Goal: Book appointment/travel/reservation

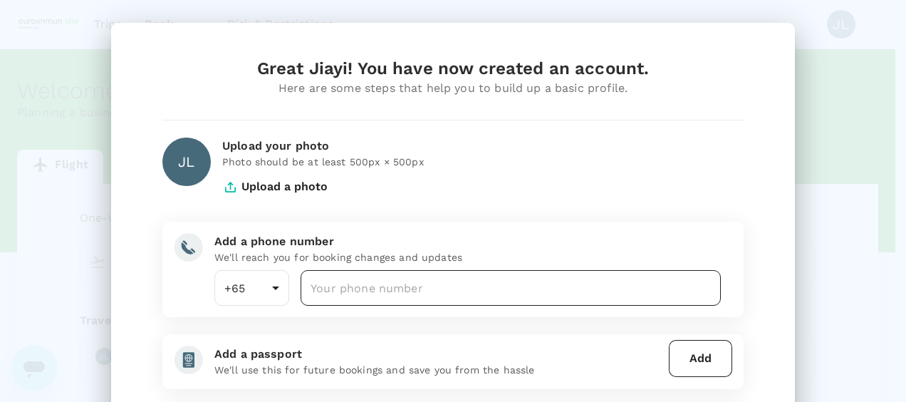
click at [365, 281] on input "number" at bounding box center [511, 288] width 420 height 36
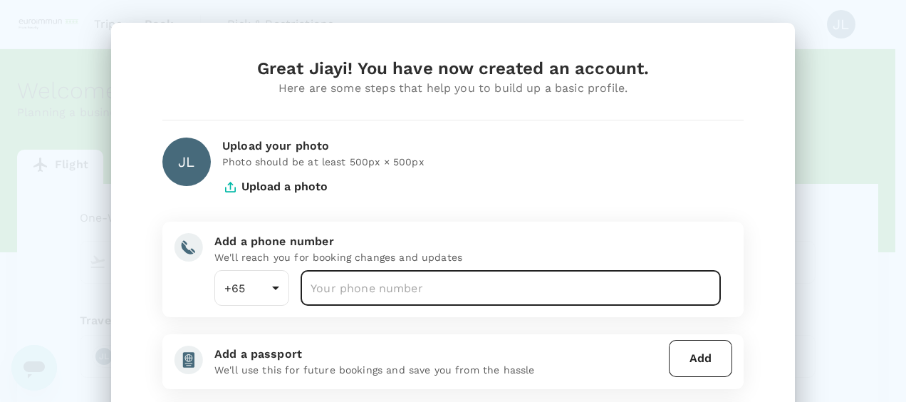
type input "83183396"
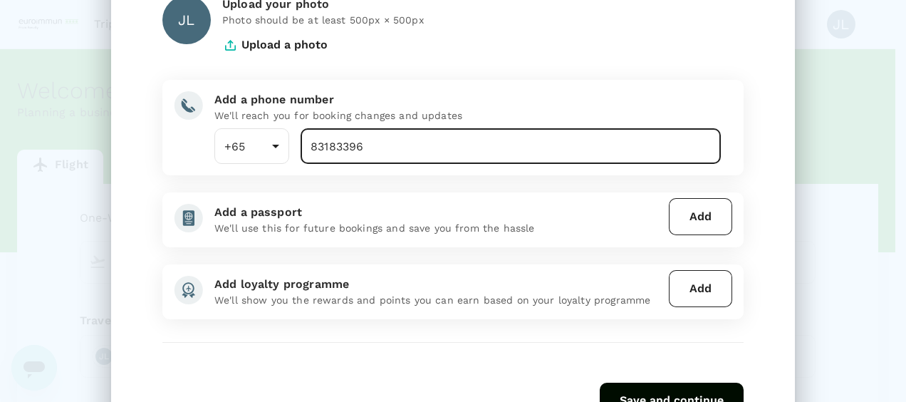
scroll to position [143, 0]
click at [691, 215] on button "Add" at bounding box center [700, 215] width 63 height 37
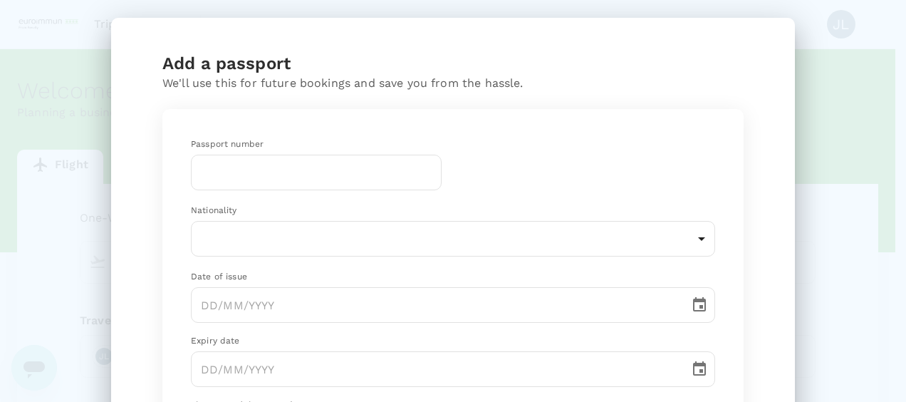
scroll to position [0, 0]
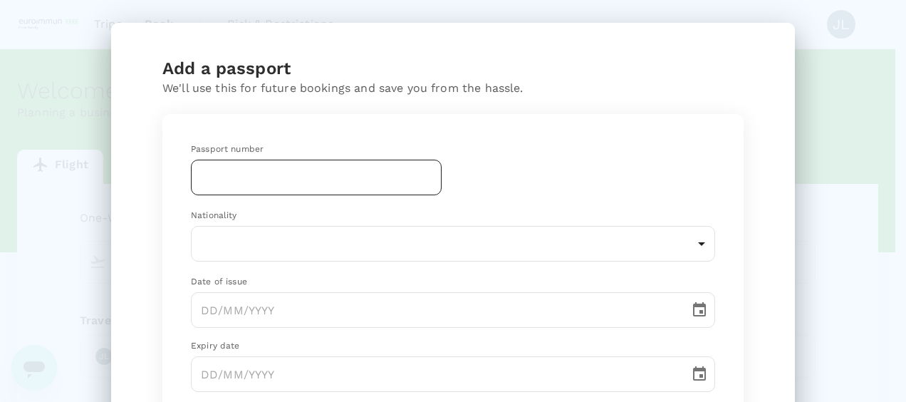
click at [341, 179] on input "text" at bounding box center [316, 178] width 251 height 36
click at [307, 184] on input "K" at bounding box center [316, 178] width 251 height 36
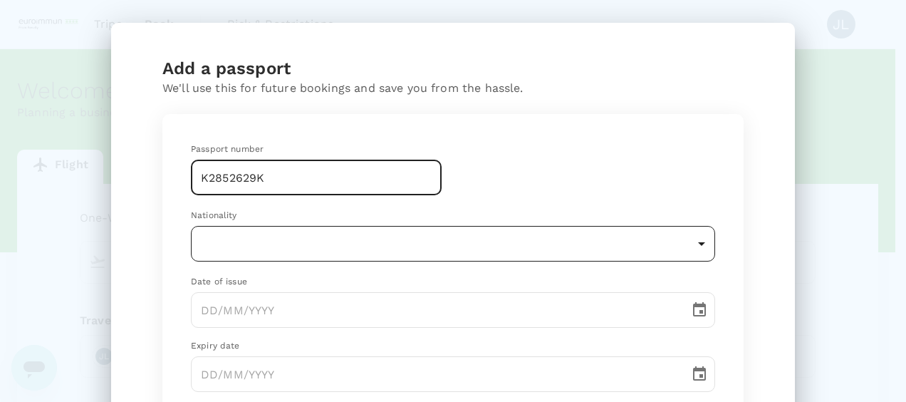
type input "K2852629K"
click at [300, 242] on body "Trips Book Risk & Restrictions JL Welcome , Jiayi . Planning a business trip? G…" at bounding box center [453, 291] width 906 height 583
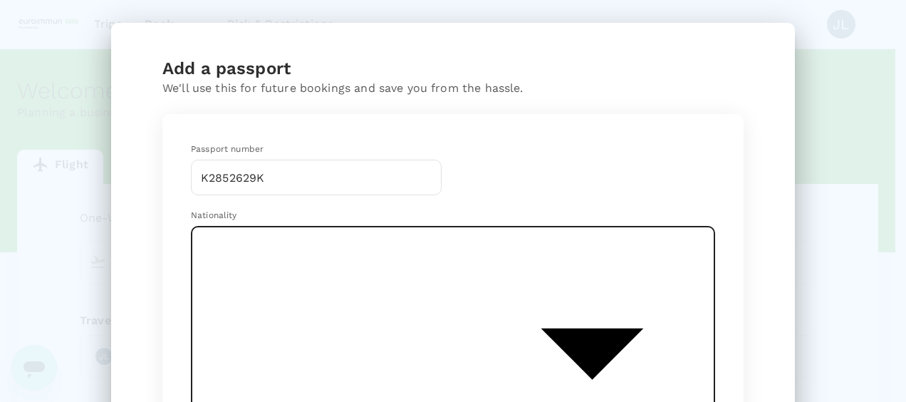
scroll to position [3908, 0]
click at [248, 200] on li "[GEOGRAPHIC_DATA]" at bounding box center [447, 199] width 524 height 26
type input "SG"
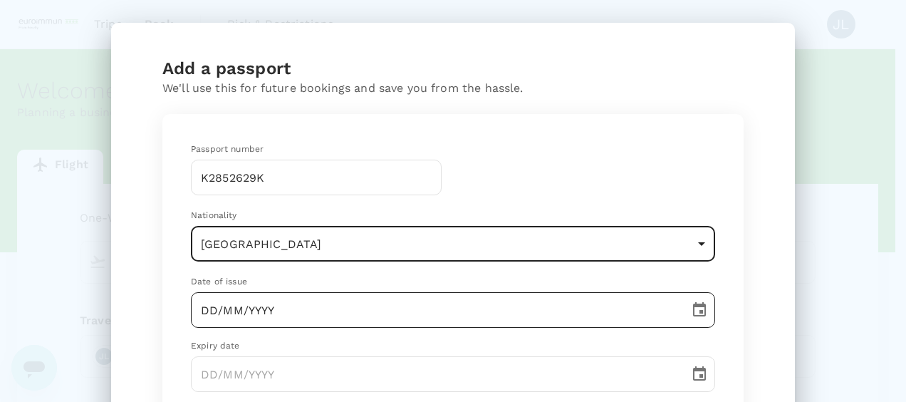
click at [284, 321] on input "DD/MM/YYYY" at bounding box center [435, 310] width 489 height 36
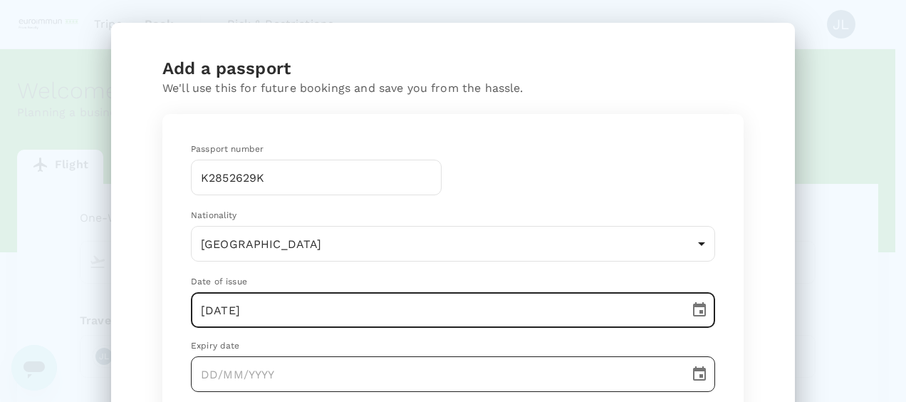
type input "17/06/2022"
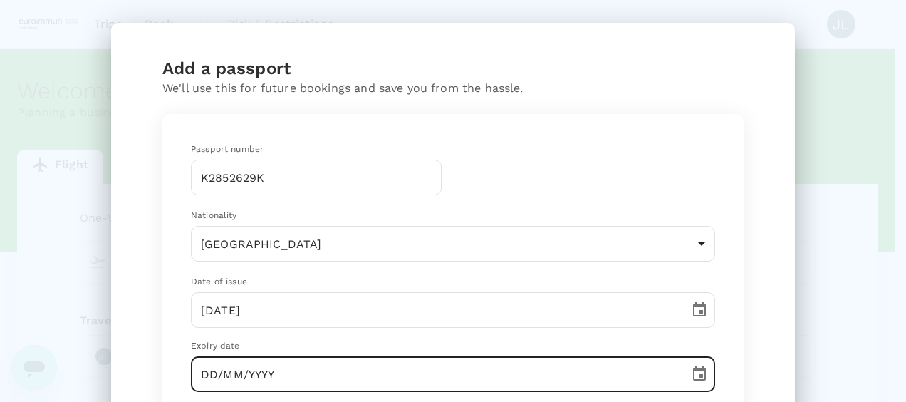
click at [334, 373] on input "DD/MM/YYYY" at bounding box center [435, 374] width 489 height 36
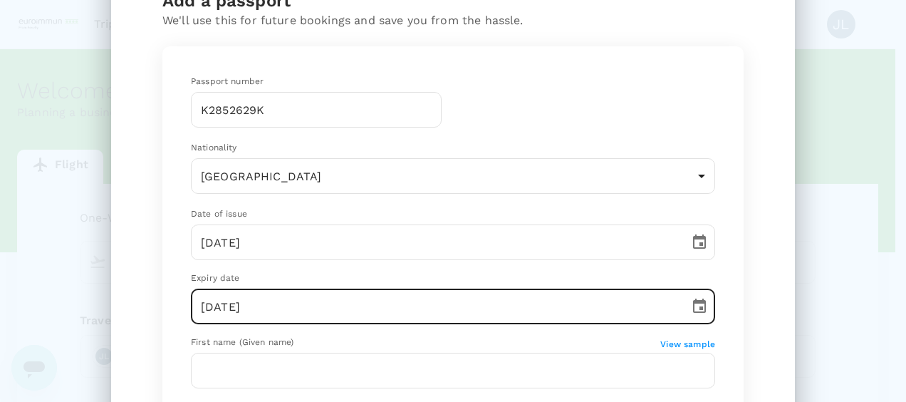
scroll to position [214, 0]
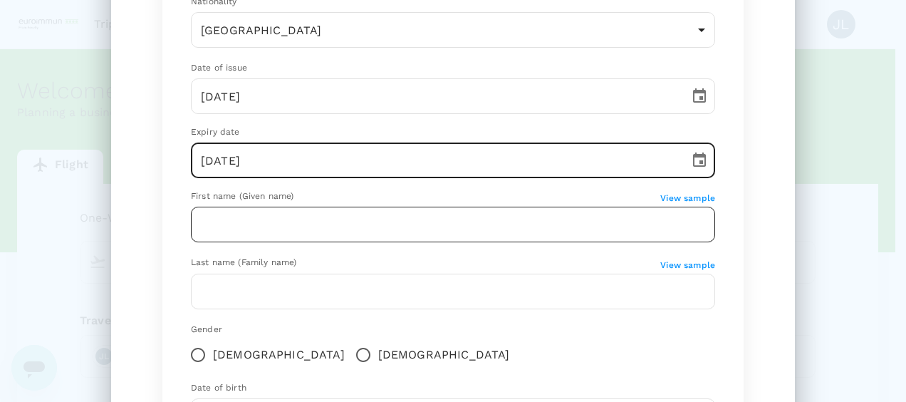
type input "17/06/2032"
click at [317, 219] on input "text" at bounding box center [453, 225] width 524 height 36
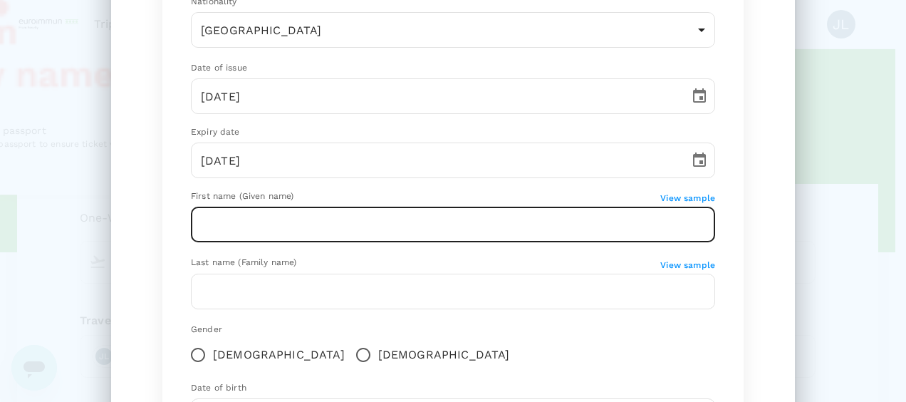
scroll to position [143, 0]
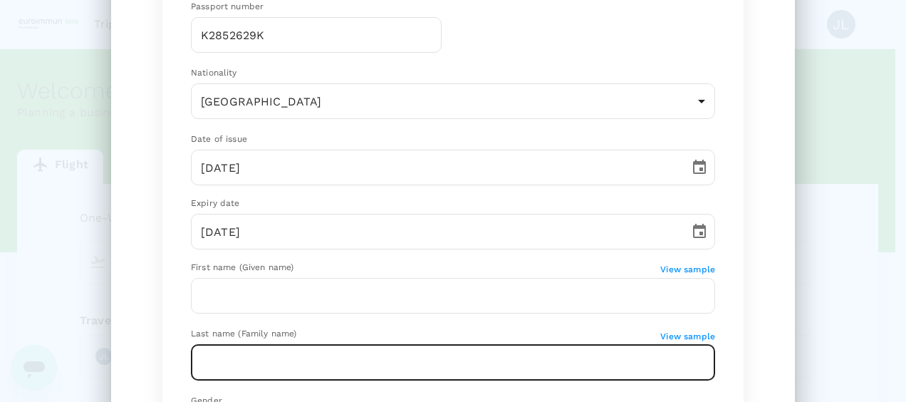
click at [197, 352] on input "text" at bounding box center [453, 363] width 524 height 36
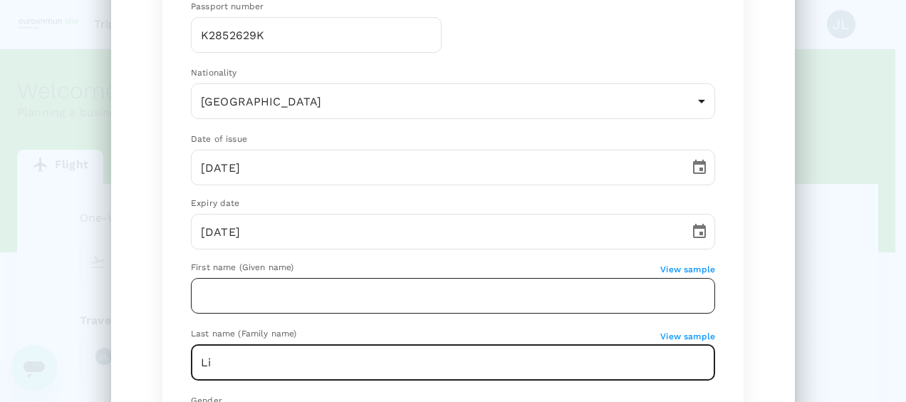
type input "Li"
click at [247, 296] on input "text" at bounding box center [453, 296] width 524 height 36
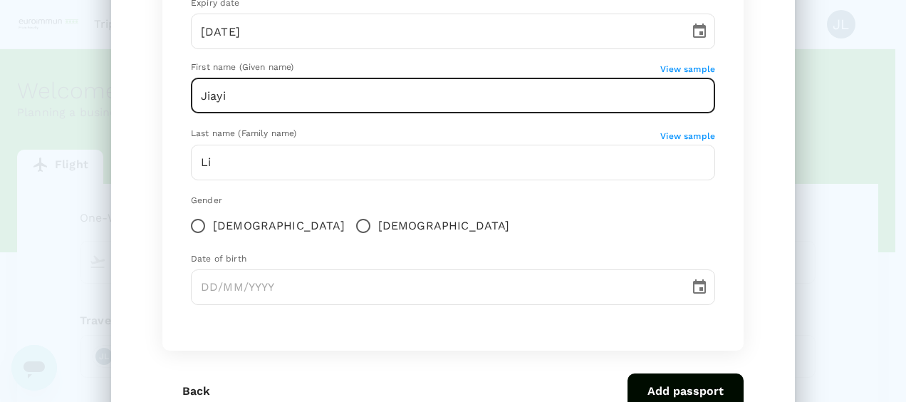
scroll to position [356, 0]
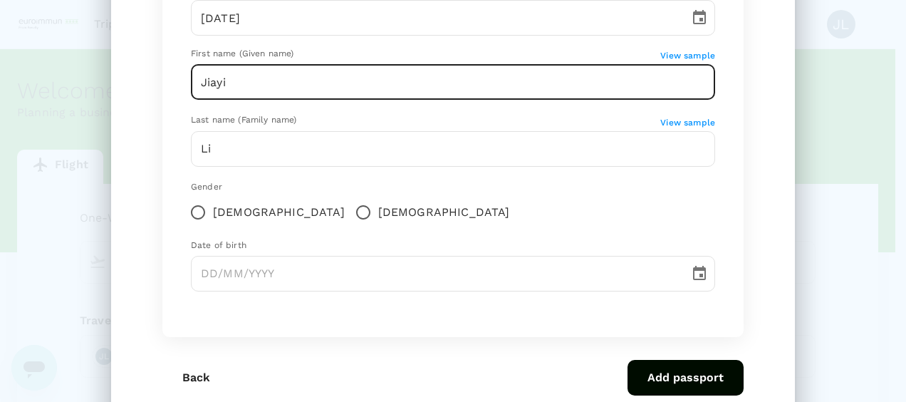
type input "Jiayi"
click at [191, 210] on input "Female" at bounding box center [198, 212] width 30 height 30
radio input "true"
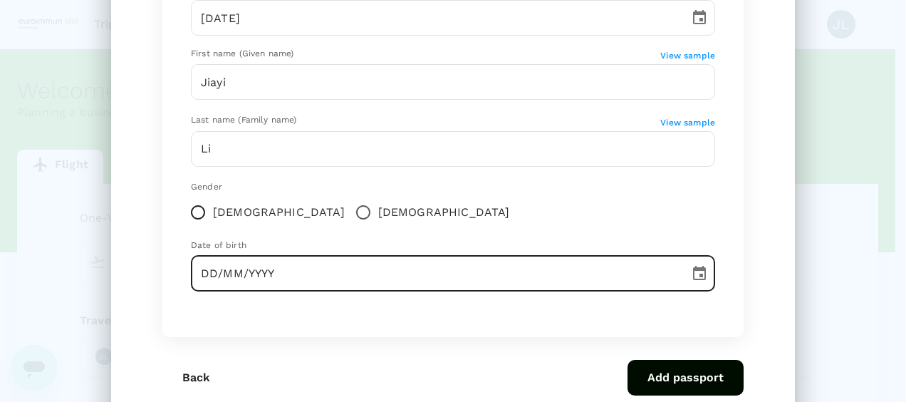
click at [265, 269] on input "DD/MM/YYYY" at bounding box center [435, 274] width 489 height 36
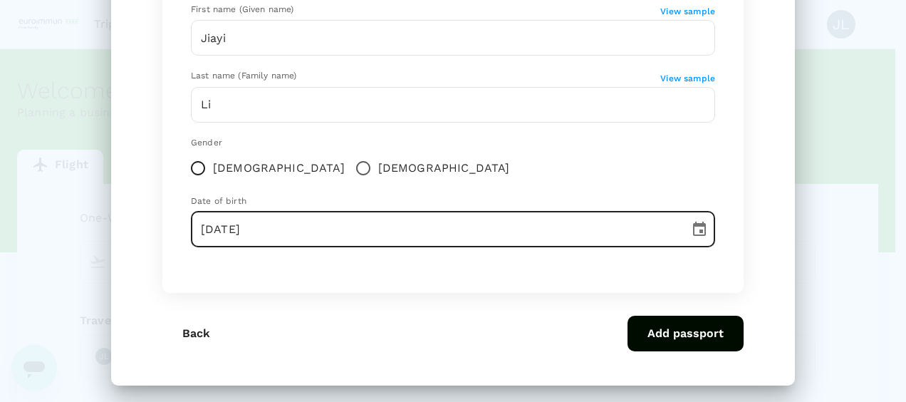
scroll to position [406, 0]
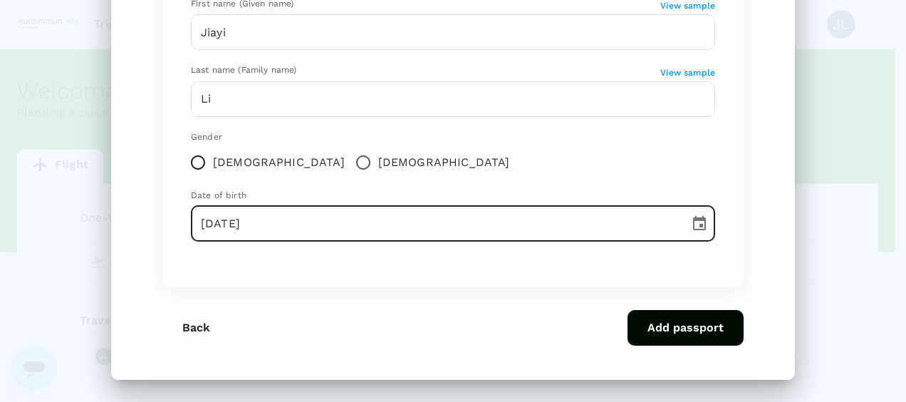
type input "19/05/1996"
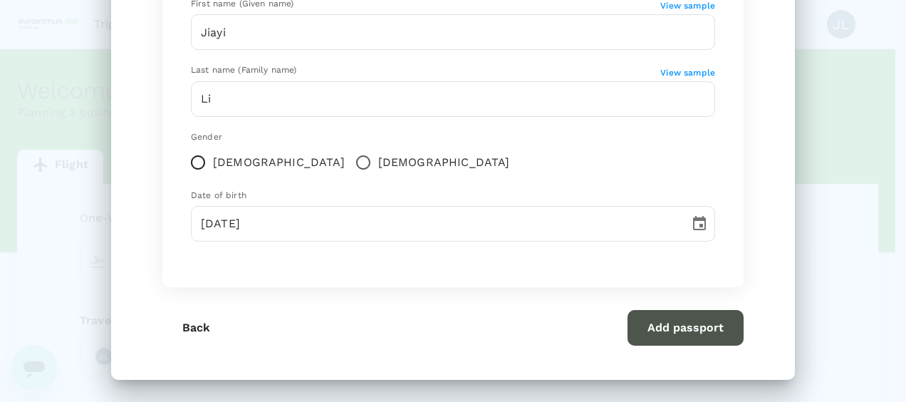
click at [661, 314] on button "Add passport" at bounding box center [686, 328] width 116 height 36
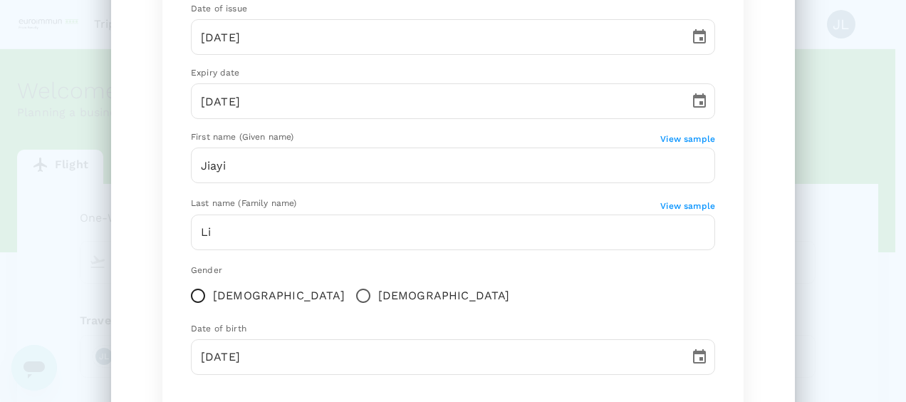
scroll to position [192, 0]
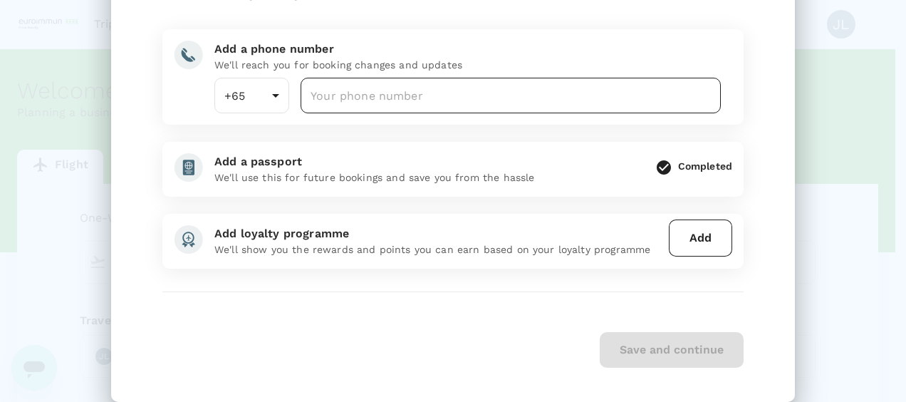
click at [436, 103] on input "number" at bounding box center [511, 96] width 420 height 36
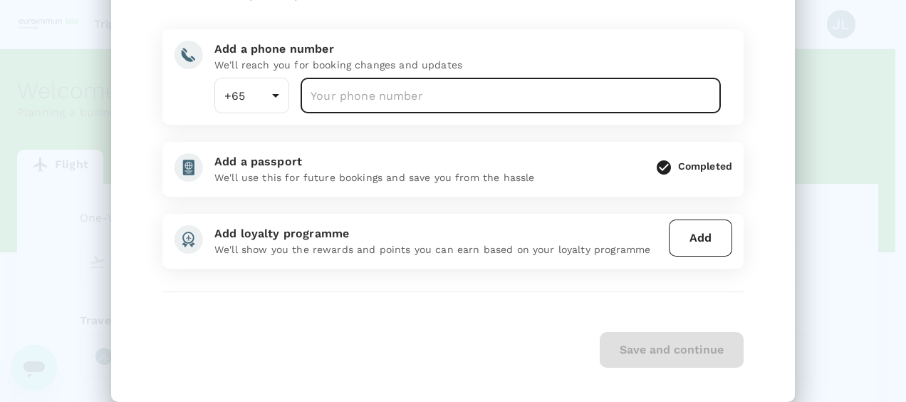
type input "83183396"
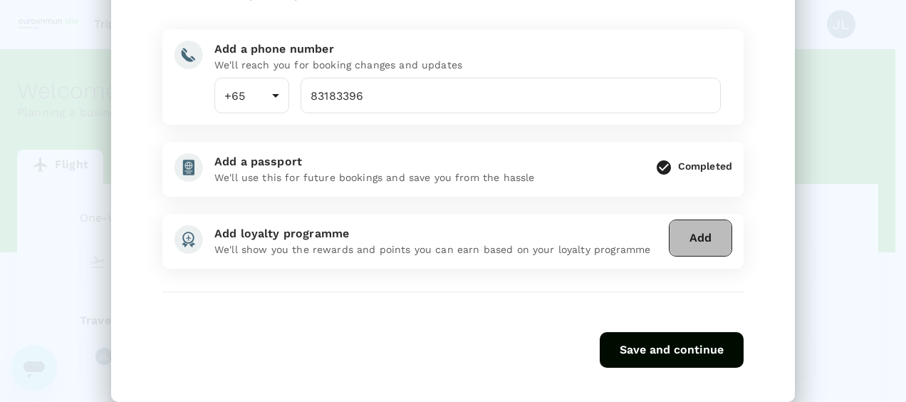
click at [691, 234] on button "Add" at bounding box center [700, 237] width 63 height 37
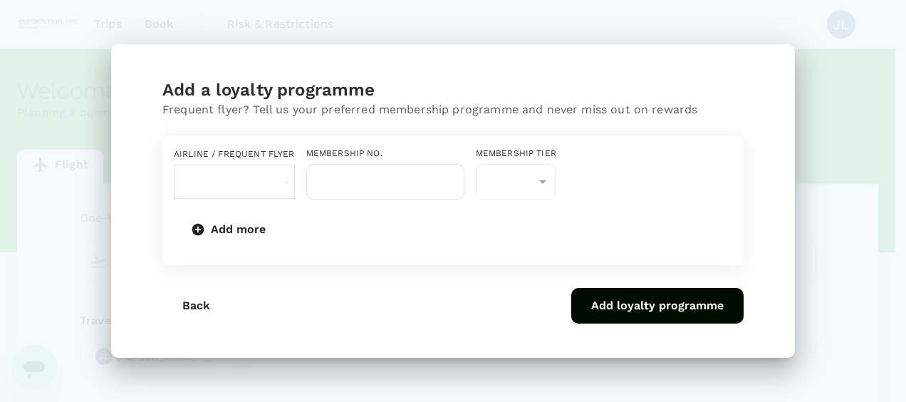
click at [208, 183] on input "text" at bounding box center [194, 181] width 28 height 25
click at [557, 195] on div "​" at bounding box center [516, 182] width 81 height 36
click at [208, 177] on input "text" at bounding box center [194, 181] width 28 height 25
type input "s"
click at [419, 175] on input "text" at bounding box center [385, 182] width 158 height 36
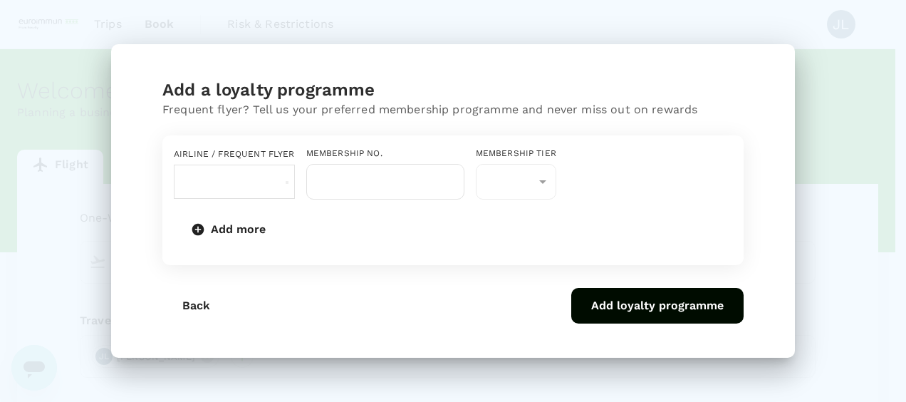
click at [208, 194] on input "text" at bounding box center [194, 181] width 28 height 25
click at [306, 224] on li "Singapore Airlines PPS Club/ KrisFlyer" at bounding box center [265, 219] width 171 height 29
drag, startPoint x: 294, startPoint y: 191, endPoint x: 343, endPoint y: 192, distance: 49.9
click at [295, 192] on div "Singapore Airlines PPS Club/ KrisFlyer ​" at bounding box center [234, 181] width 121 height 33
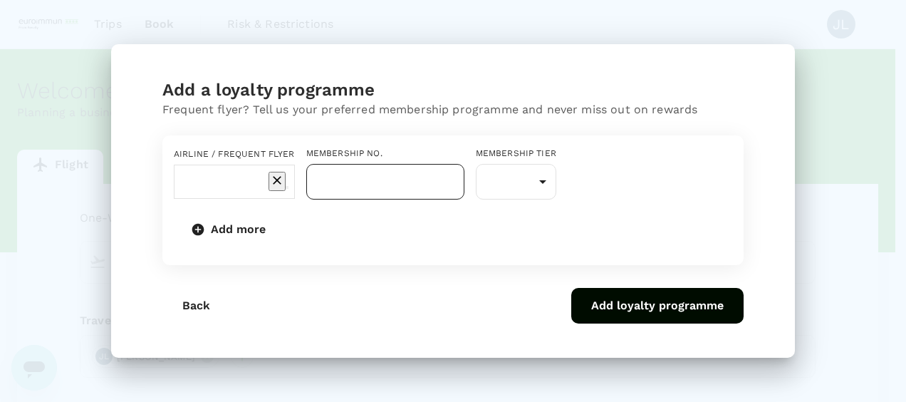
type input "Singapore Airlines PPS Club/ KrisFlyer"
click at [446, 189] on input "text" at bounding box center [385, 182] width 158 height 36
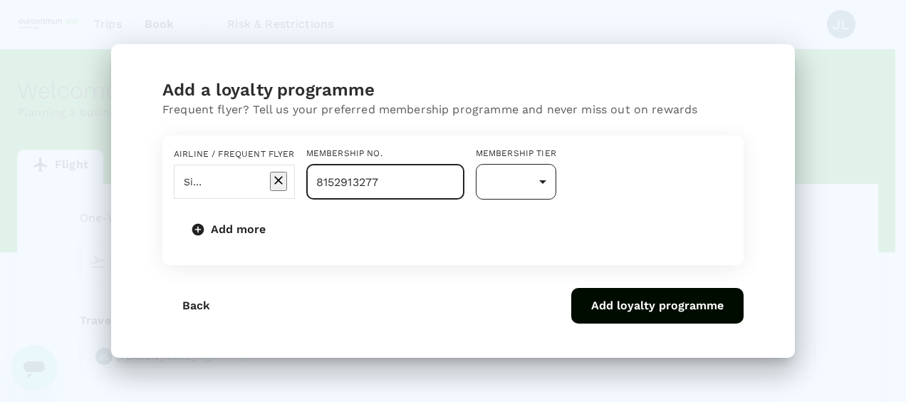
type input "8152913277"
click at [641, 186] on body "Trips Book Risk & Restrictions JL Welcome , Jiayi . Planning a business trip? G…" at bounding box center [453, 291] width 906 height 583
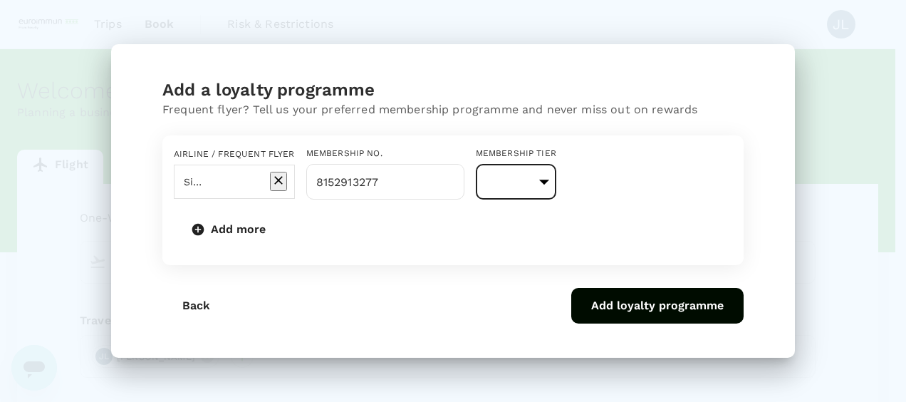
click at [643, 228] on li "KrisFlyer" at bounding box center [629, 227] width 171 height 26
type input "1"
click at [663, 324] on button "Add loyalty programme" at bounding box center [658, 306] width 172 height 36
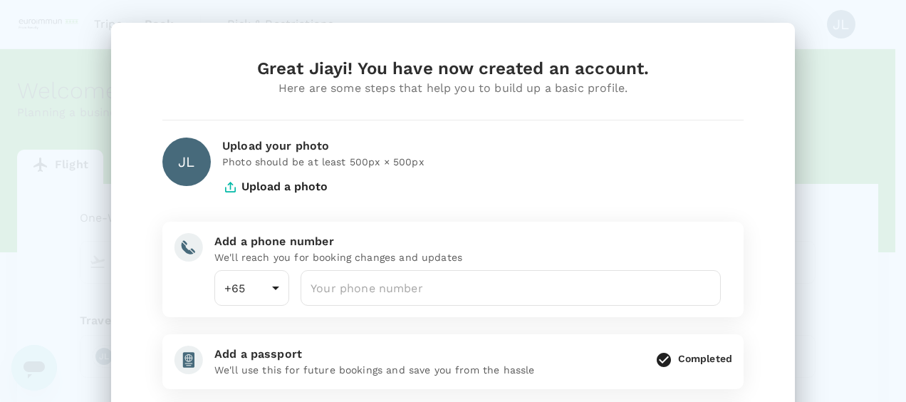
scroll to position [71, 0]
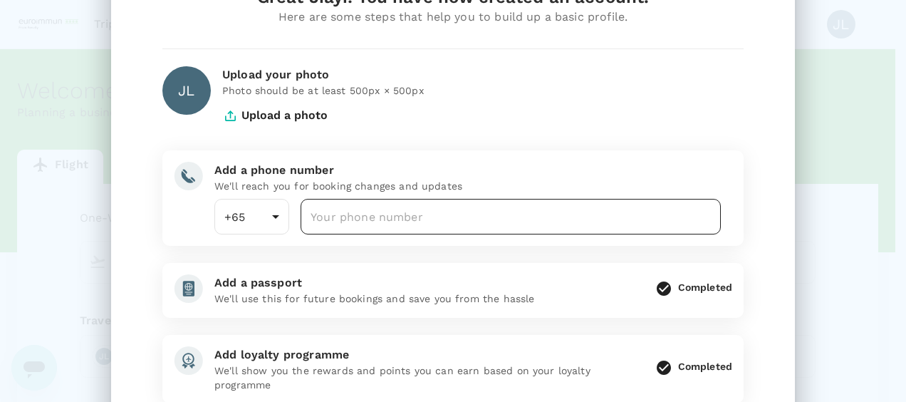
click at [430, 220] on input "number" at bounding box center [511, 217] width 420 height 36
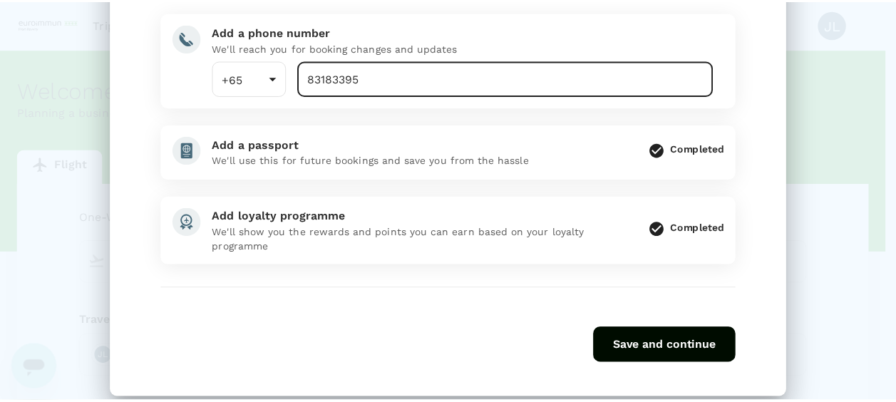
scroll to position [214, 0]
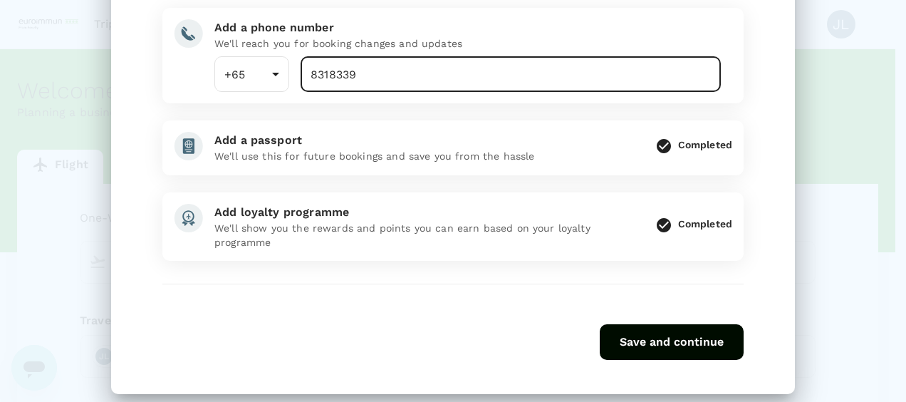
type input "83183396"
click at [666, 342] on button "Save and continue" at bounding box center [672, 342] width 144 height 36
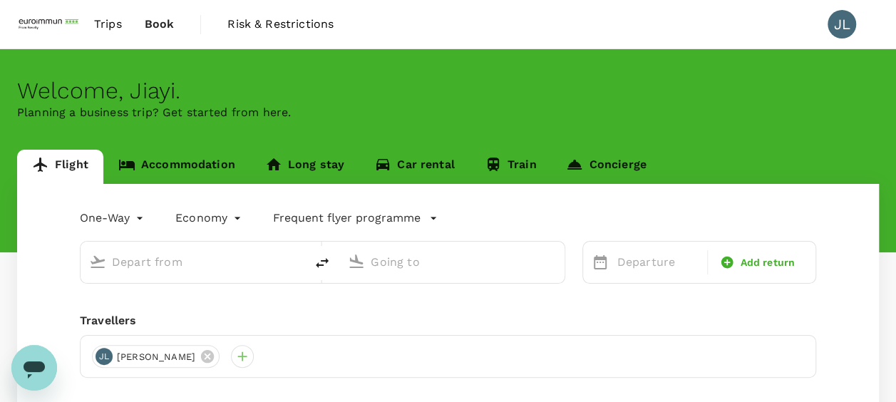
click at [606, 61] on div "Welcome , Jiayi . Planning a business trip? Get started from here." at bounding box center [448, 150] width 896 height 203
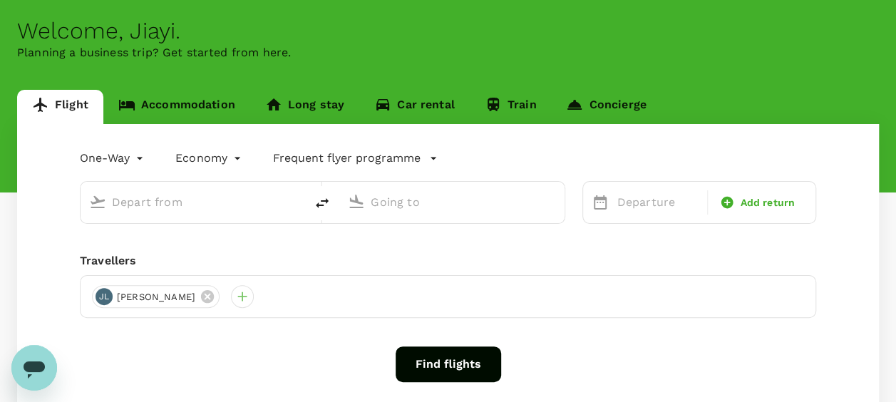
scroll to position [0, 0]
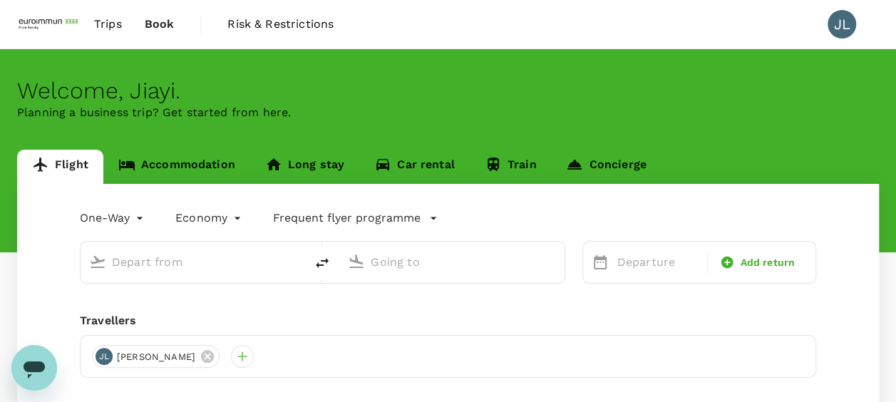
click at [118, 29] on span "Trips" at bounding box center [108, 24] width 28 height 17
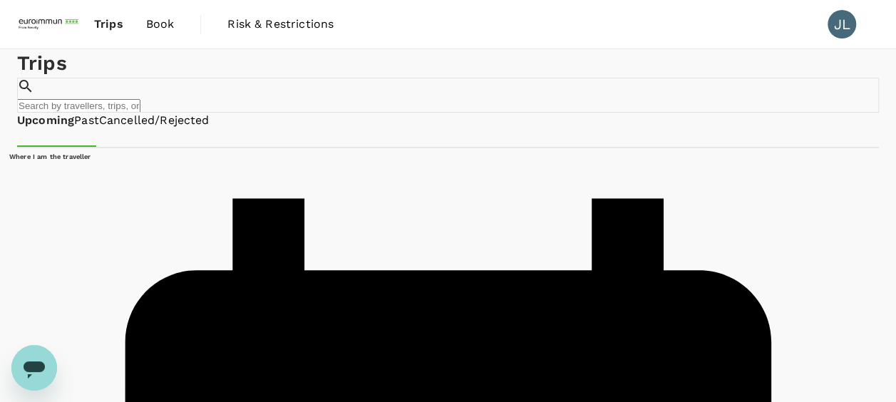
click at [160, 28] on span "Book" at bounding box center [160, 24] width 29 height 17
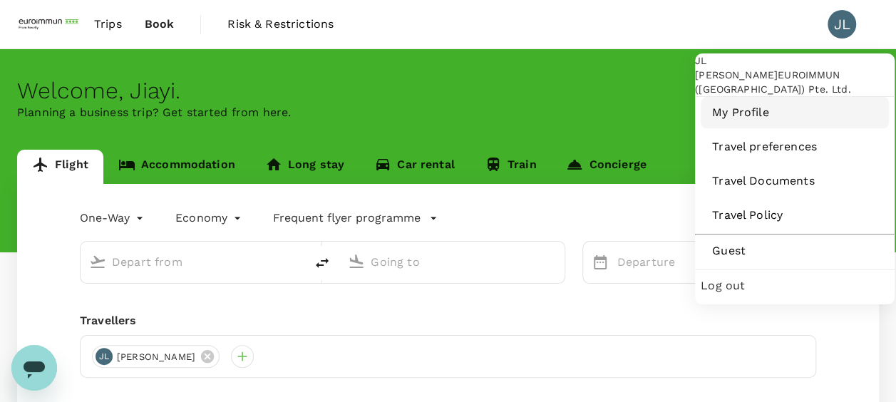
click at [761, 121] on span "My Profile" at bounding box center [794, 112] width 165 height 17
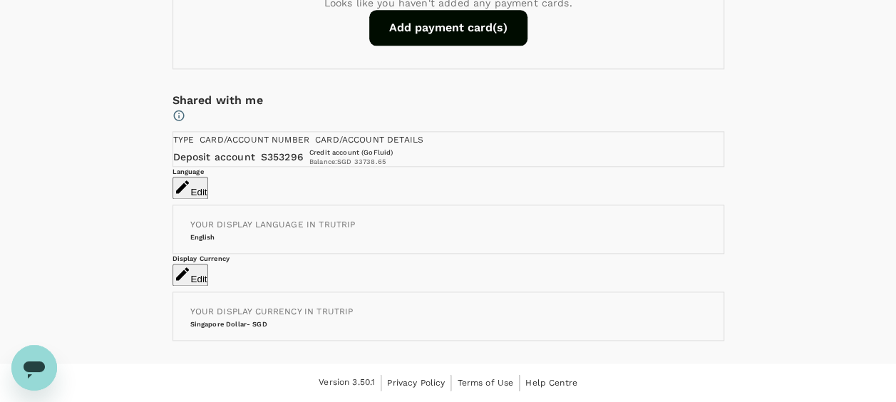
scroll to position [1069, 0]
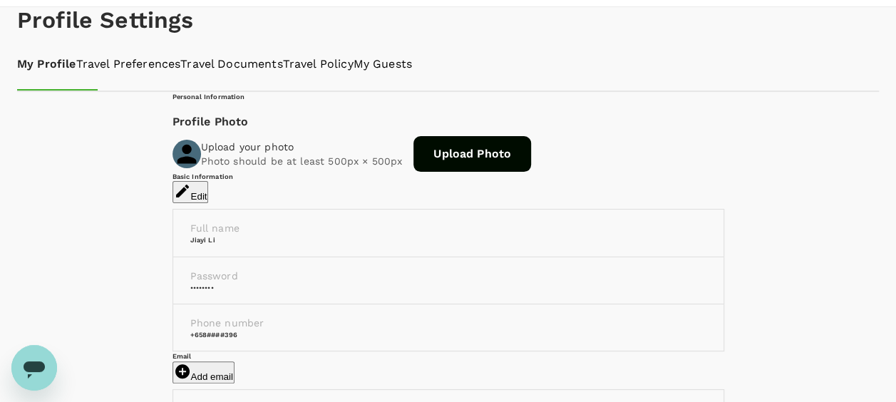
scroll to position [0, 0]
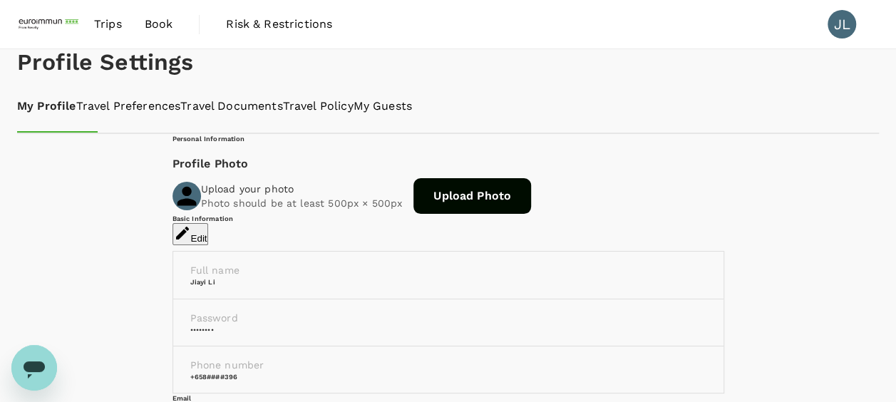
click at [160, 24] on span "Book" at bounding box center [159, 24] width 29 height 17
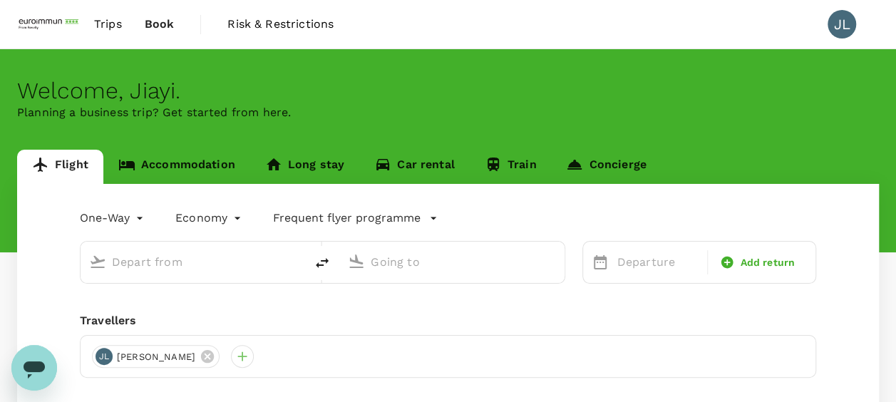
click at [138, 220] on body "Trips Book Risk & Restrictions JL Welcome , Jiayi . Planning a business trip? G…" at bounding box center [448, 291] width 896 height 583
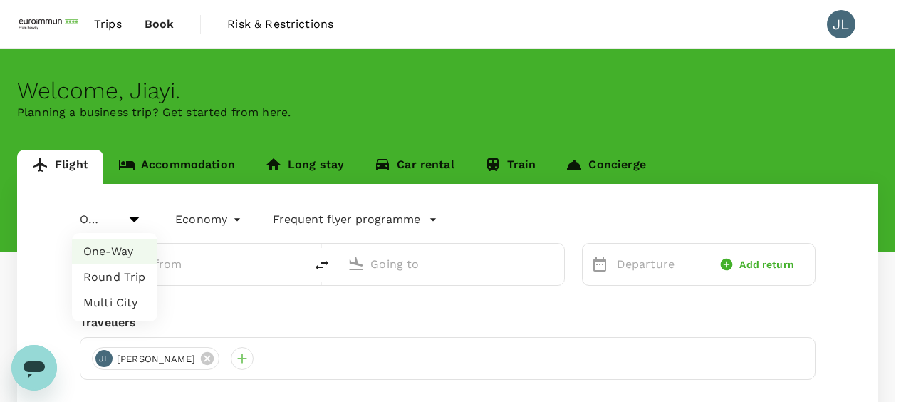
click at [125, 282] on li "Round Trip" at bounding box center [115, 277] width 86 height 26
type input "roundtrip"
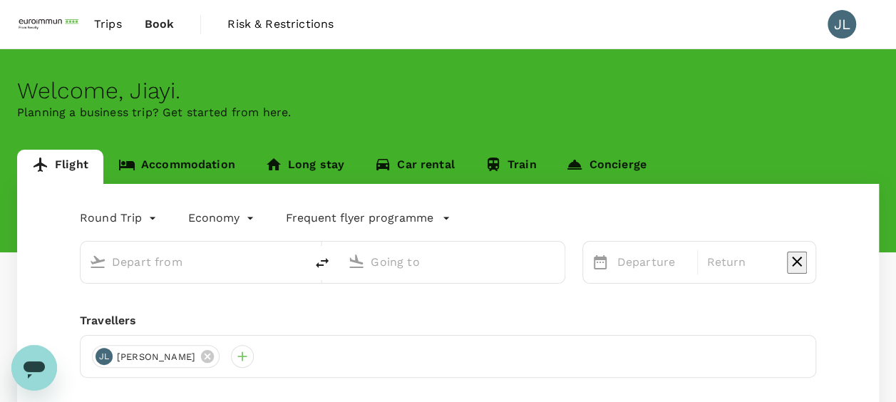
click at [175, 261] on input "text" at bounding box center [193, 262] width 163 height 22
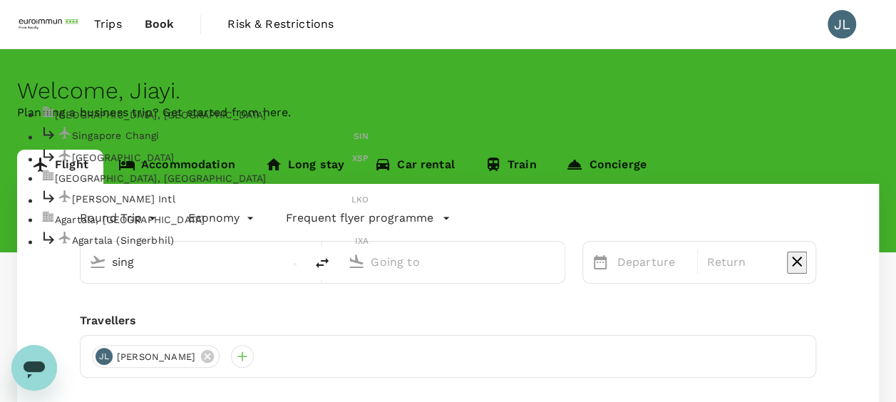
click at [179, 137] on p "Singapore Changi" at bounding box center [212, 135] width 281 height 14
type input "Singapore Changi (SIN)"
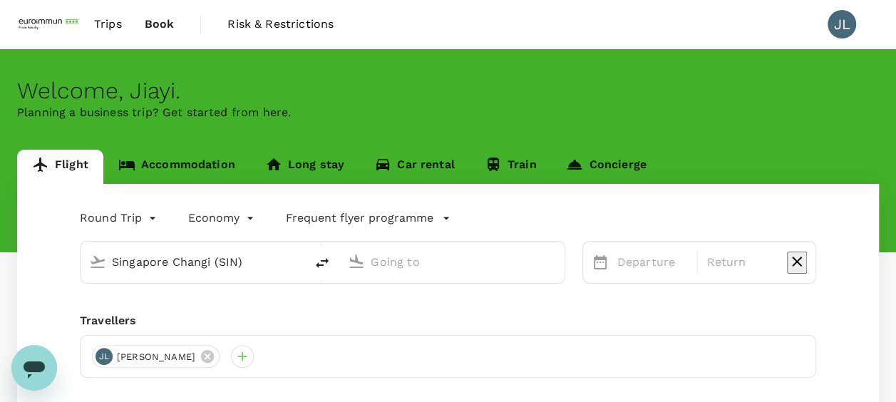
click at [433, 267] on input "text" at bounding box center [452, 262] width 163 height 22
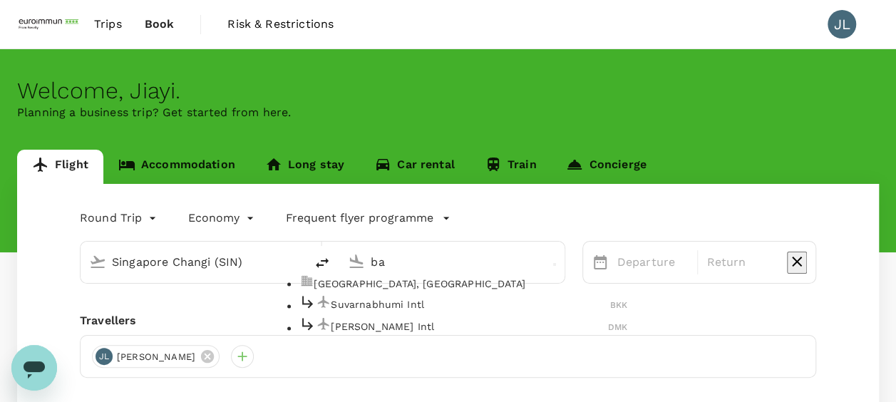
type input "b"
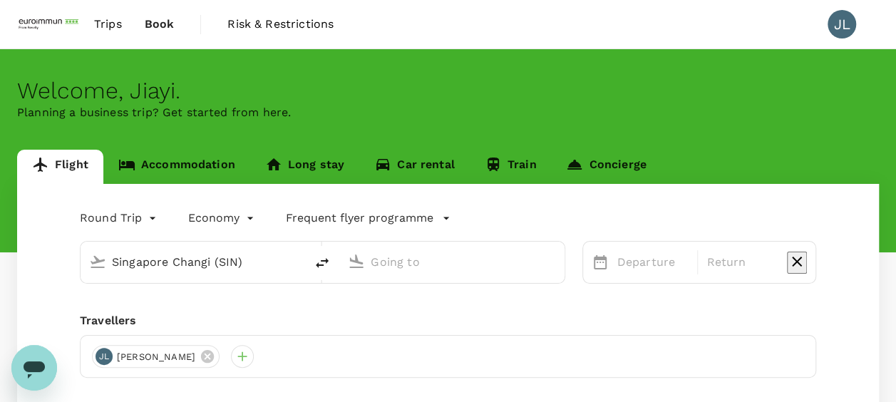
click at [252, 259] on input "Singapore Changi (SIN)" at bounding box center [193, 262] width 163 height 22
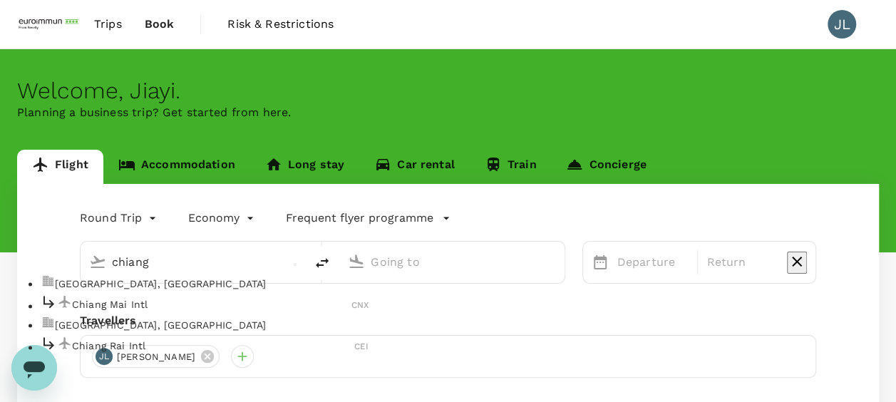
click at [210, 289] on p "Chiang Mai, Thailand" at bounding box center [212, 283] width 314 height 14
type input "Chiang Mai, Thailand (any)"
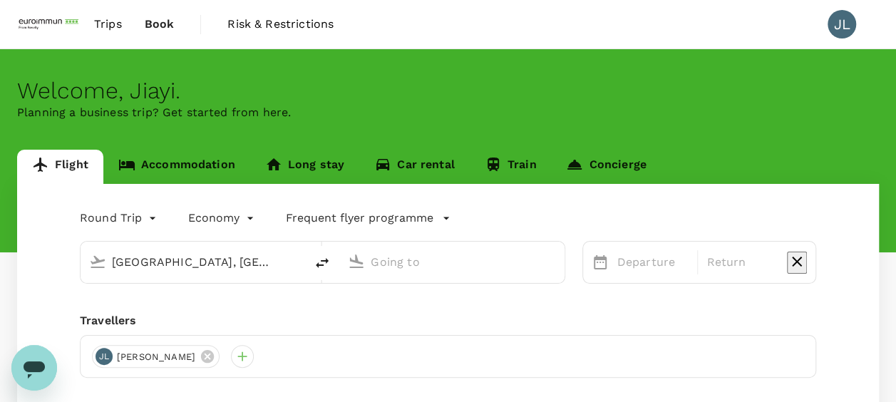
click at [147, 213] on body "Trips Book Risk & Restrictions JL Welcome , Jiayi . Planning a business trip? G…" at bounding box center [448, 291] width 896 height 583
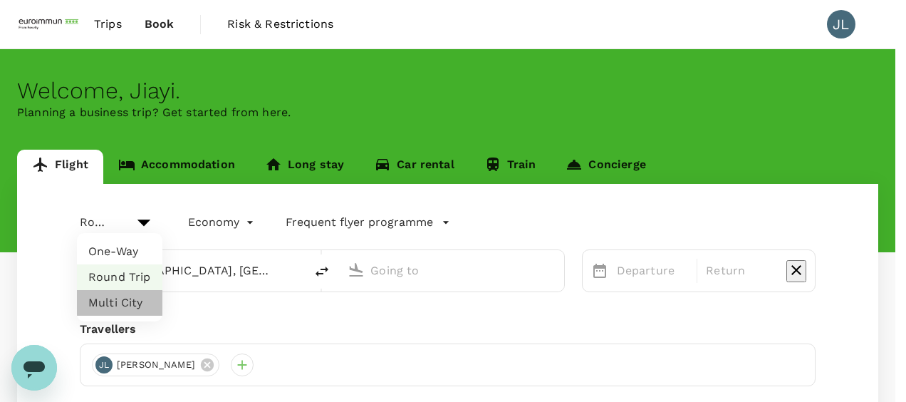
click at [141, 301] on li "Multi City" at bounding box center [120, 303] width 86 height 26
type input "multicity"
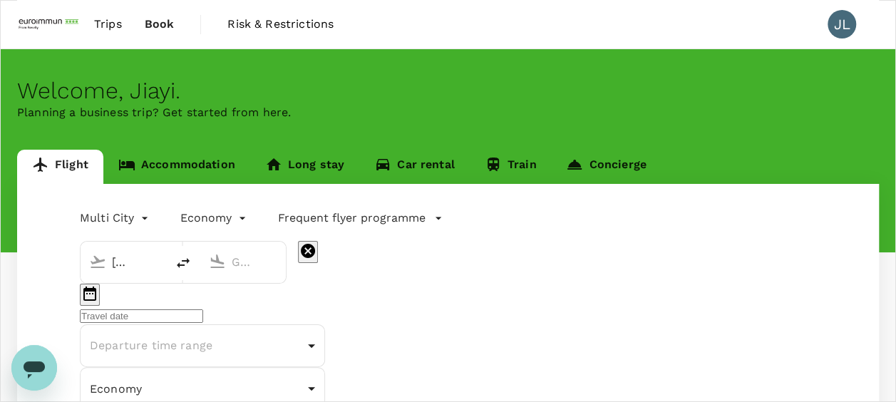
type input "Chiang Mai, Thailand (any)"
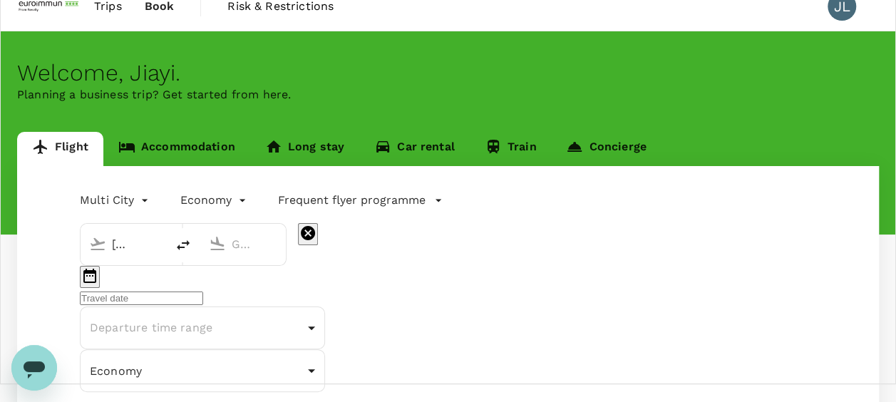
type input "jy.li@euroimmun.com.sg"
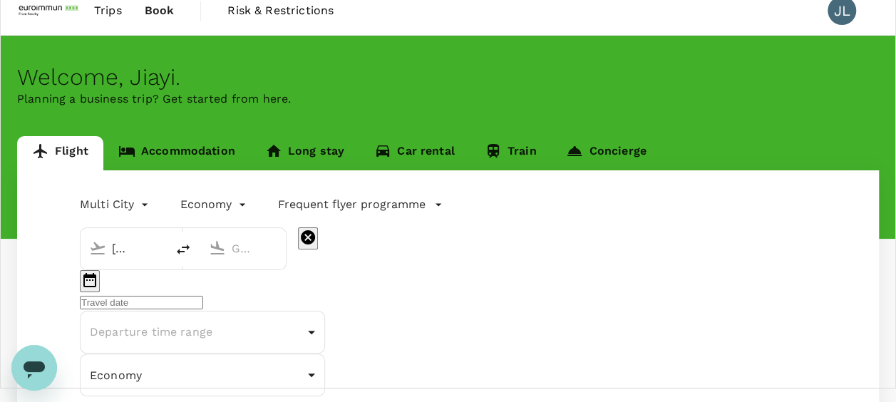
type input "83183396"
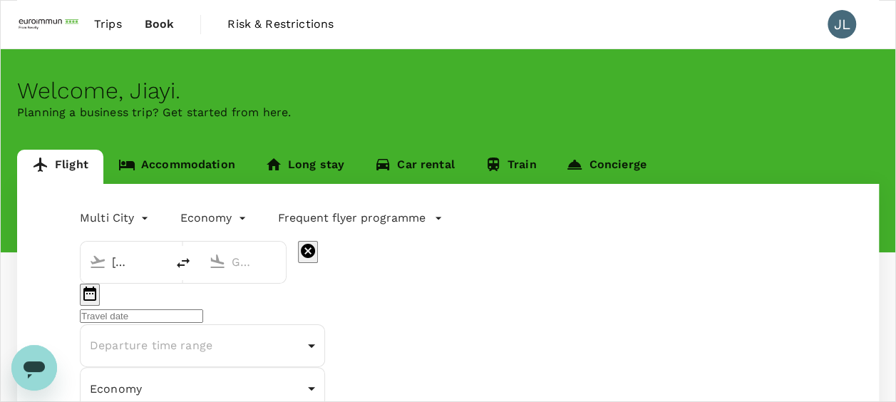
click at [256, 263] on input "text" at bounding box center [244, 262] width 24 height 22
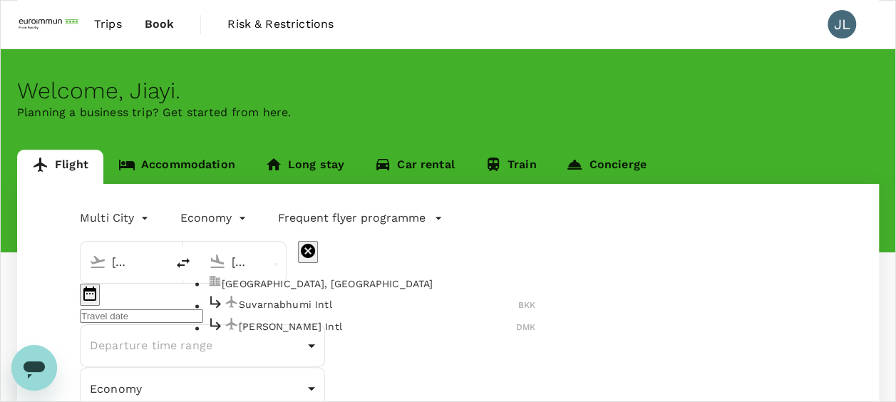
click at [518, 311] on p "Suvarnabhumi Intl" at bounding box center [378, 304] width 279 height 14
type input "Suvarnabhumi Intl (BKK)"
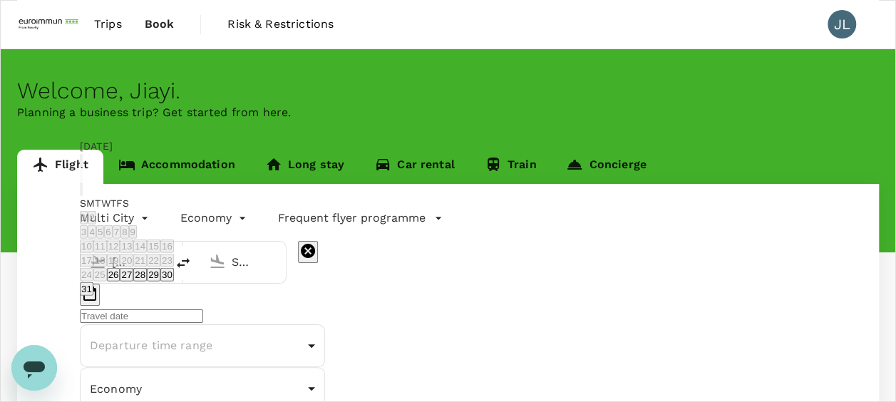
click at [81, 192] on icon "Next month" at bounding box center [81, 192] width 0 height 0
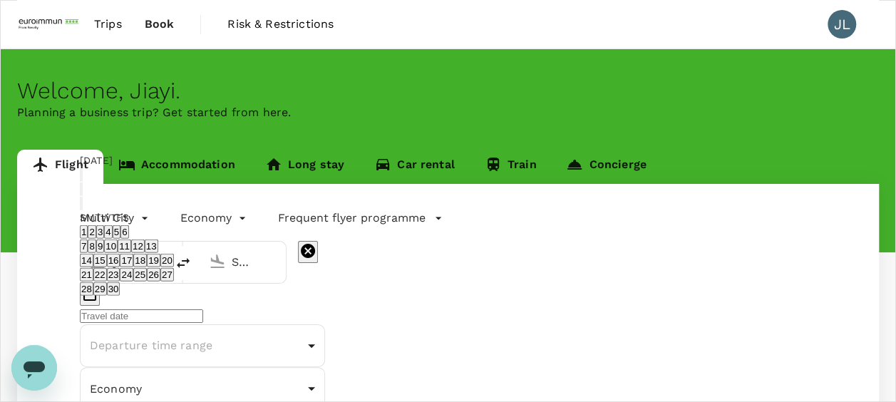
click at [104, 239] on button "9" at bounding box center [100, 246] width 8 height 14
type input "[DATE]"
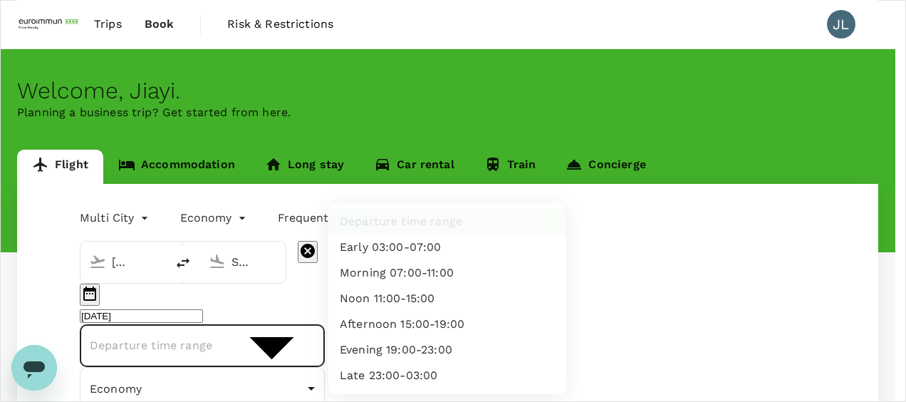
click at [465, 346] on li "Evening 19:00-23:00" at bounding box center [448, 350] width 238 height 26
type input "evening"
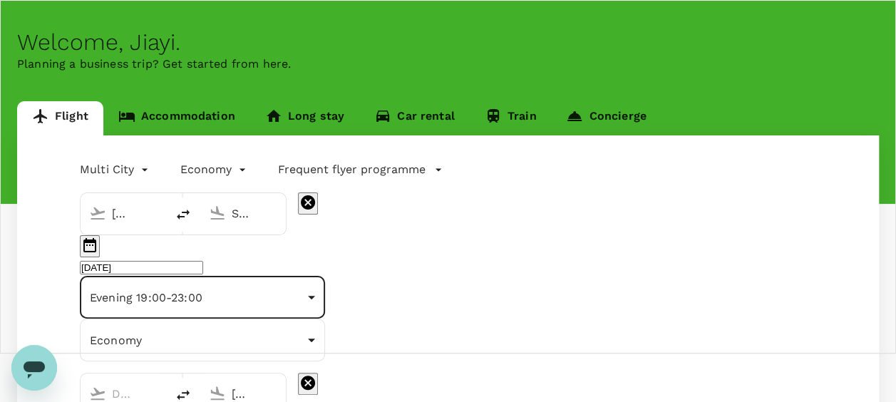
scroll to position [71, 0]
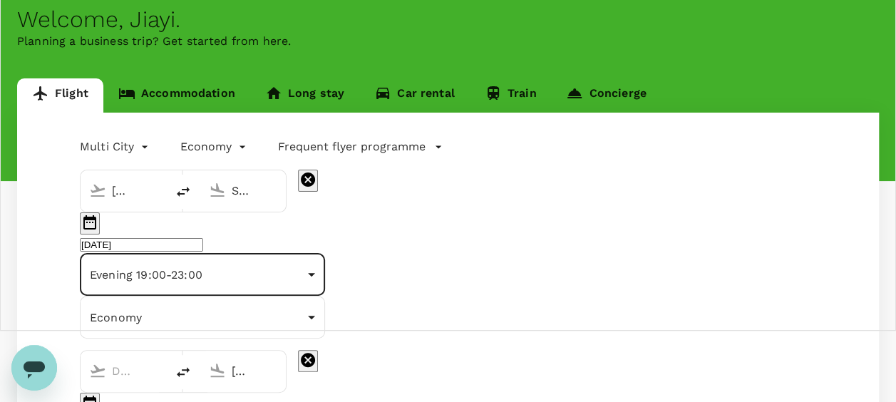
click at [136, 360] on input "text" at bounding box center [124, 371] width 24 height 22
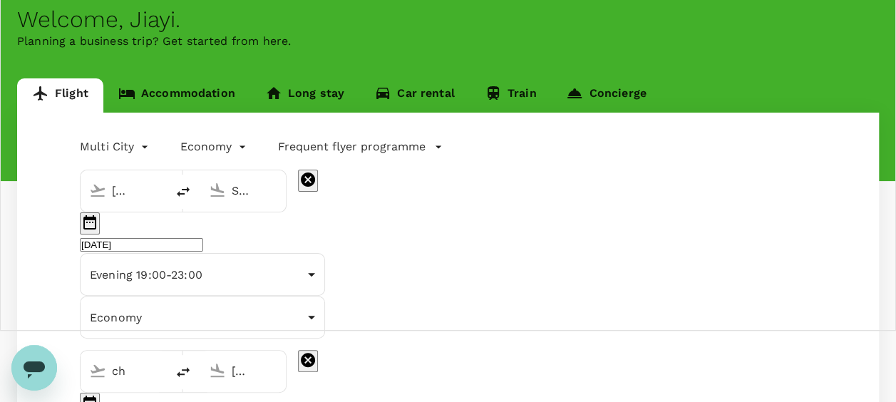
type input "c"
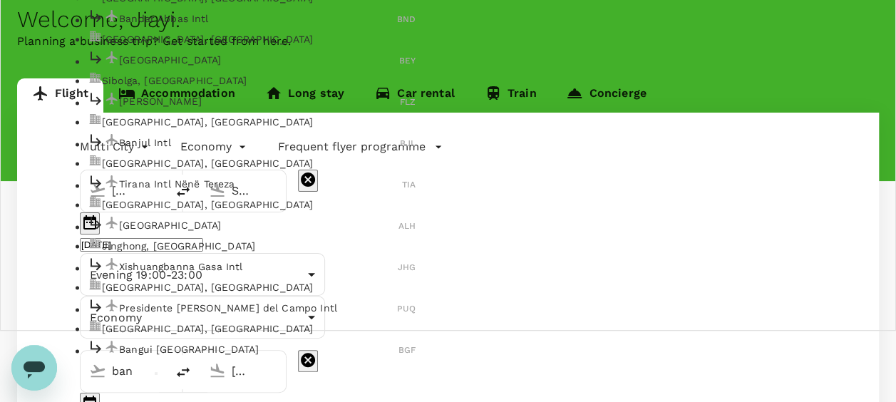
type input "ban"
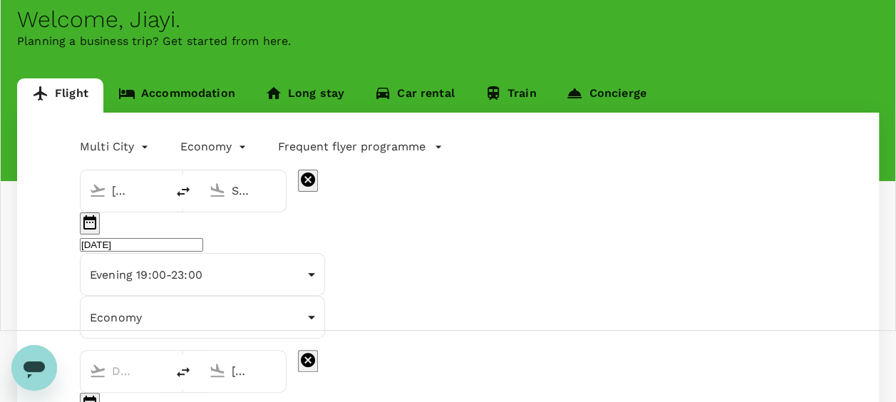
type input "Suvarnabhumi Intl (BKK)"
click at [256, 360] on input "Chiang Mai, Thailand (any)" at bounding box center [244, 371] width 24 height 22
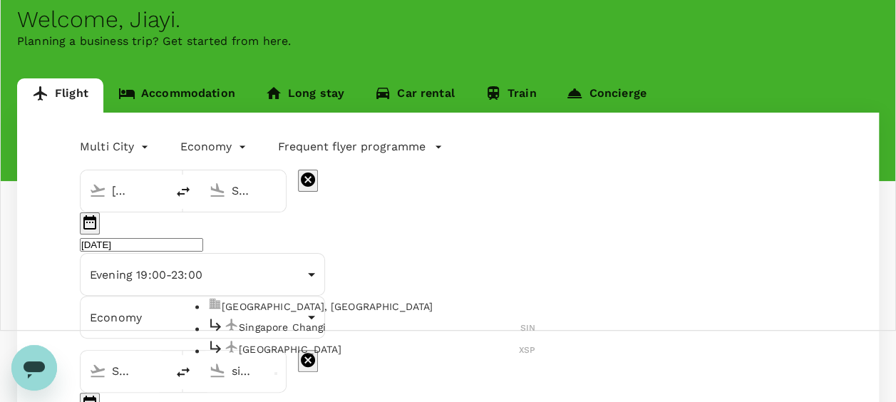
click at [520, 320] on p "Singapore Changi" at bounding box center [379, 327] width 281 height 14
type input "Singapore Changi (SIN)"
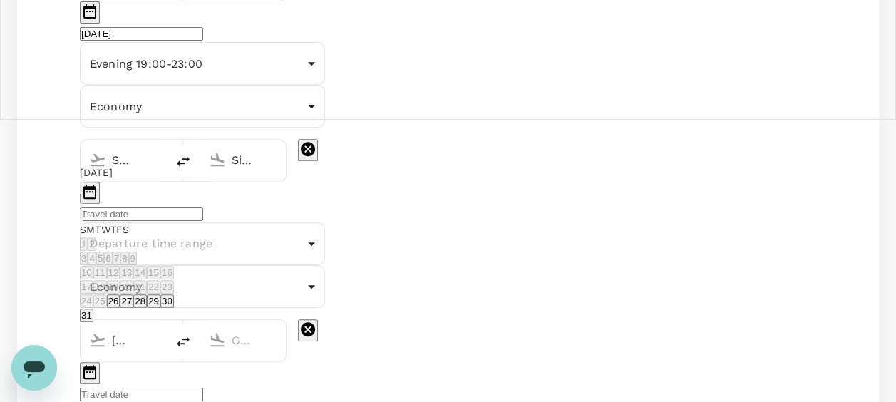
scroll to position [285, 0]
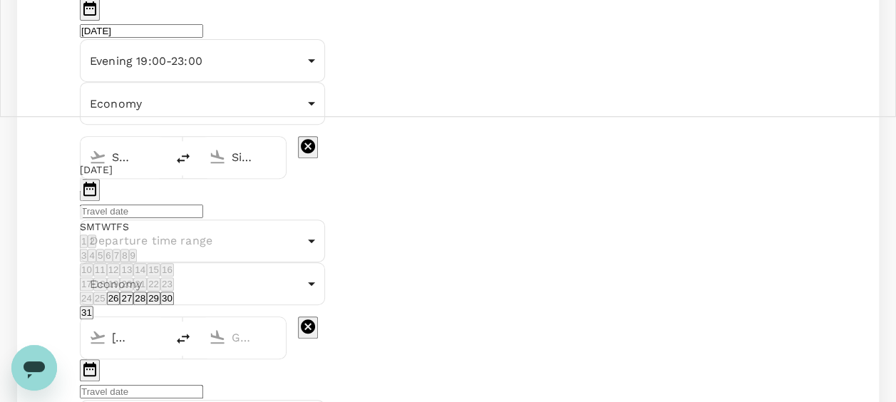
click at [81, 216] on icon "Next month" at bounding box center [81, 216] width 0 height 0
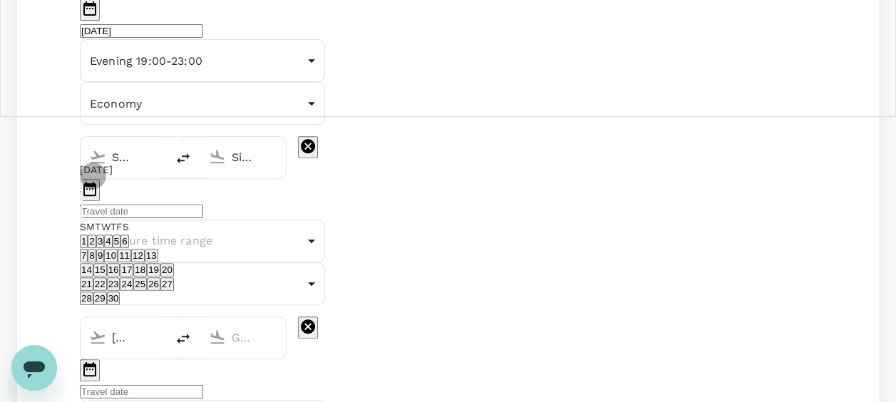
click at [160, 276] on button "19" at bounding box center [154, 270] width 14 height 14
type input "[DATE]"
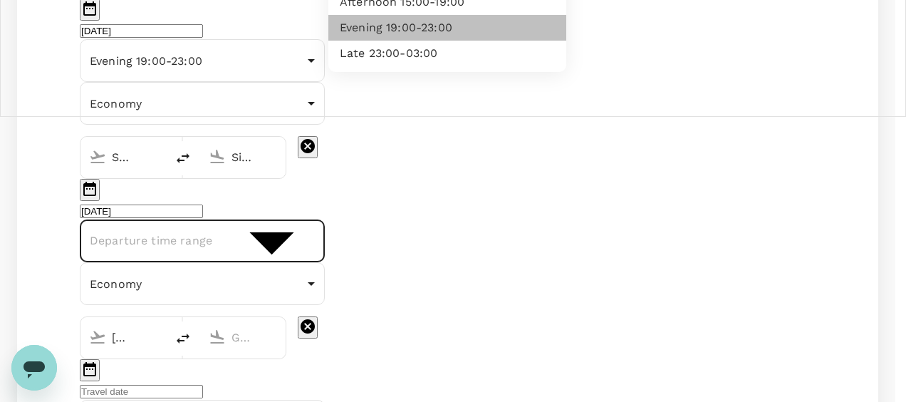
click at [457, 41] on li "Evening 19:00-23:00" at bounding box center [448, 28] width 238 height 26
type input "evening"
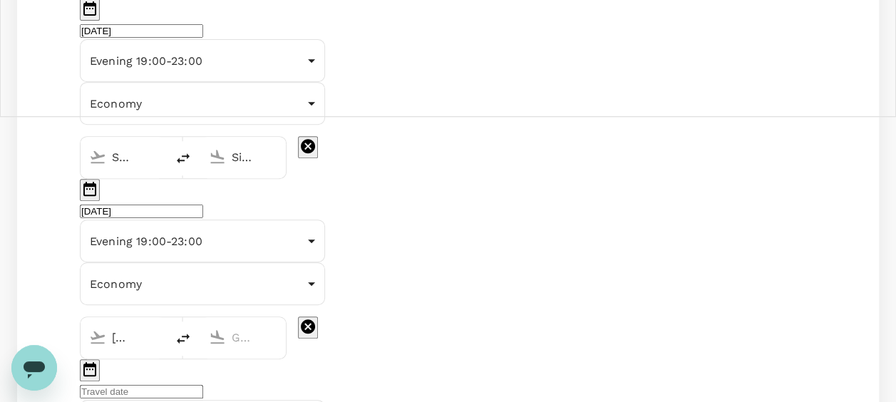
click at [315, 319] on icon "delete" at bounding box center [308, 326] width 14 height 14
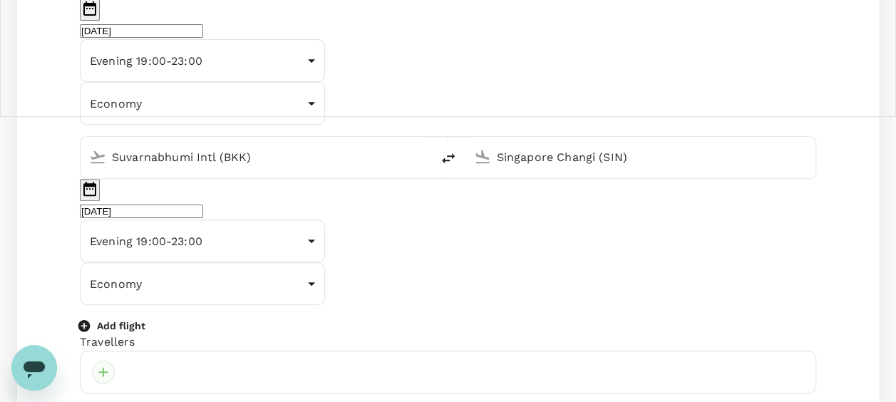
click at [112, 361] on div at bounding box center [103, 372] width 23 height 23
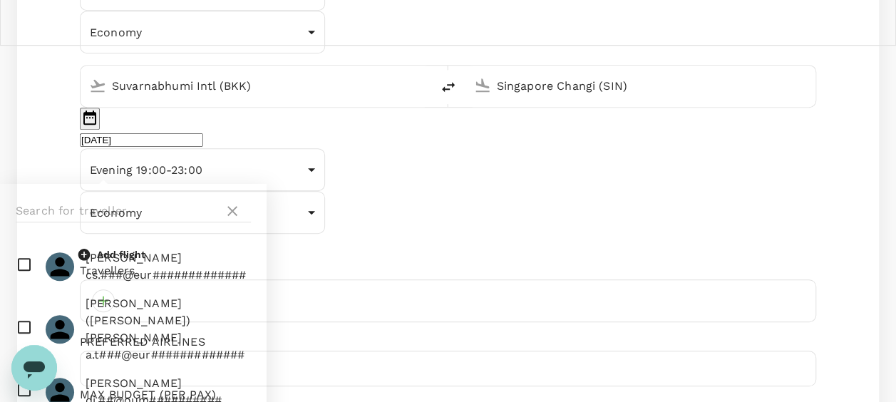
scroll to position [428, 0]
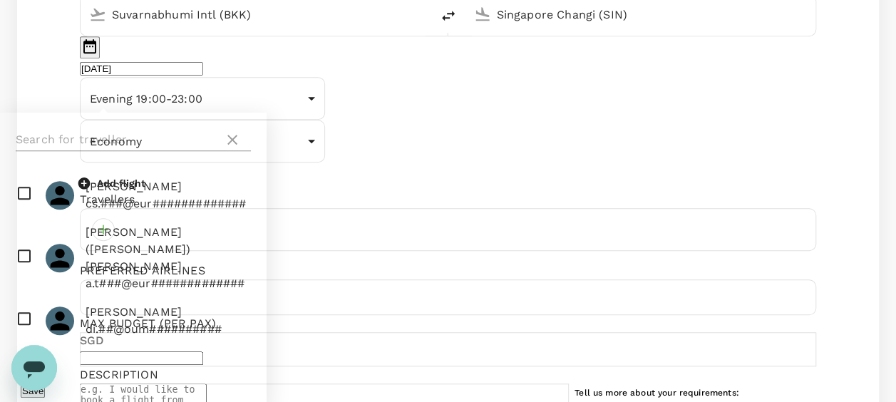
click at [139, 145] on input "text" at bounding box center [117, 139] width 202 height 23
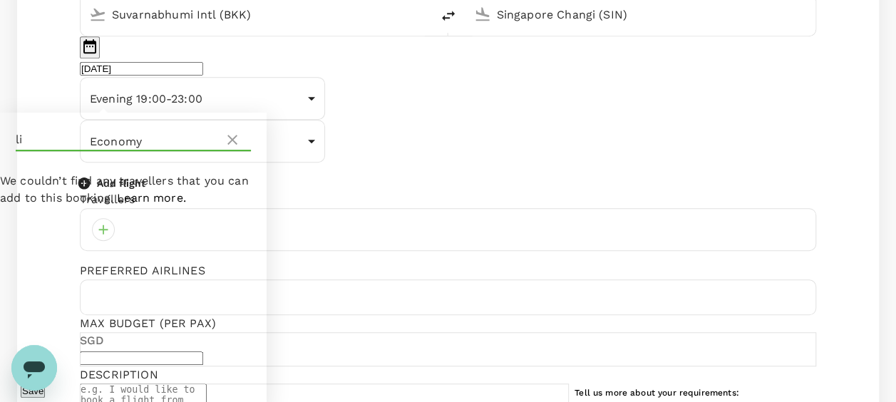
type input "l"
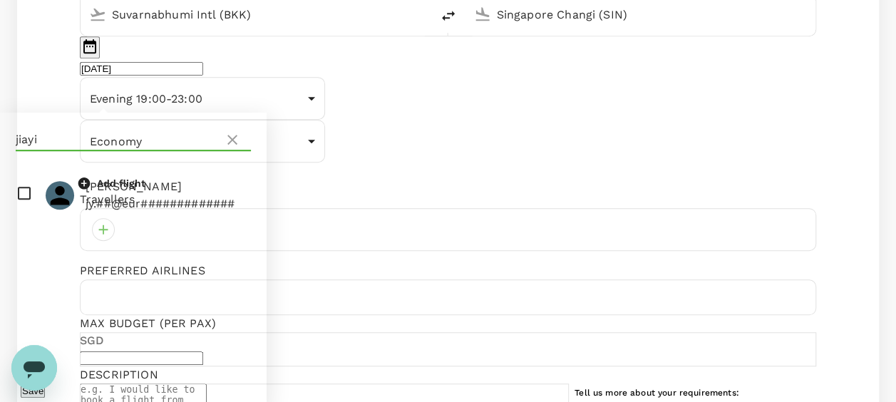
type input "jiayi"
click at [30, 195] on input "checkbox" at bounding box center [133, 195] width 267 height 46
checkbox input "true"
click at [45, 384] on button "Save" at bounding box center [33, 391] width 24 height 14
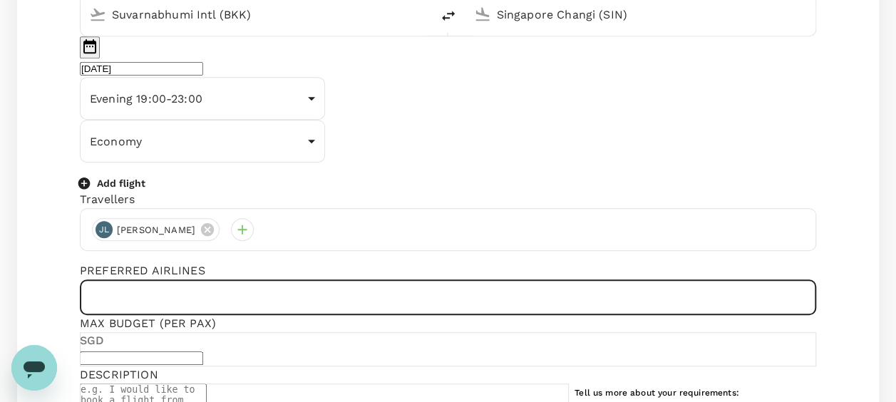
click at [259, 279] on input "text" at bounding box center [448, 297] width 736 height 36
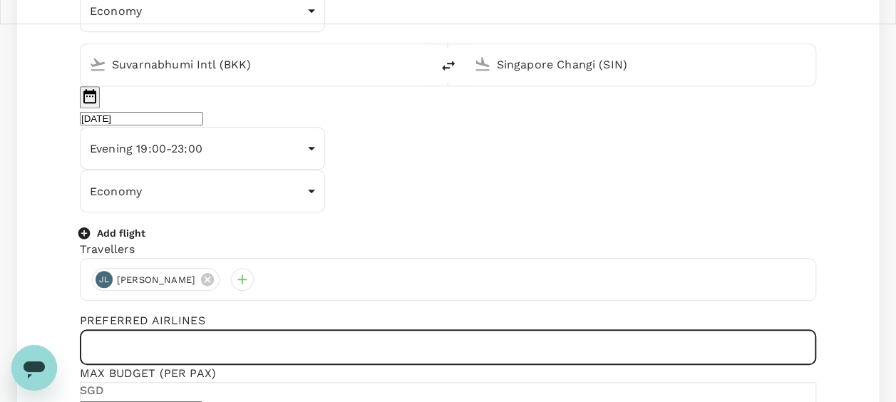
scroll to position [356, 0]
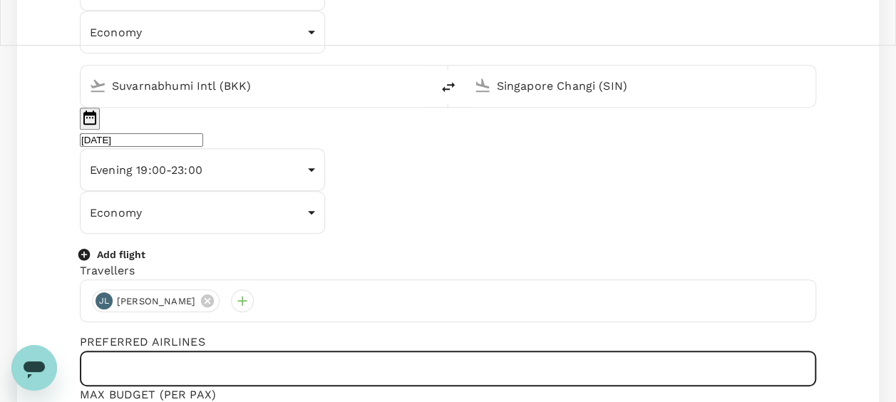
click at [318, 351] on input "text" at bounding box center [448, 369] width 736 height 36
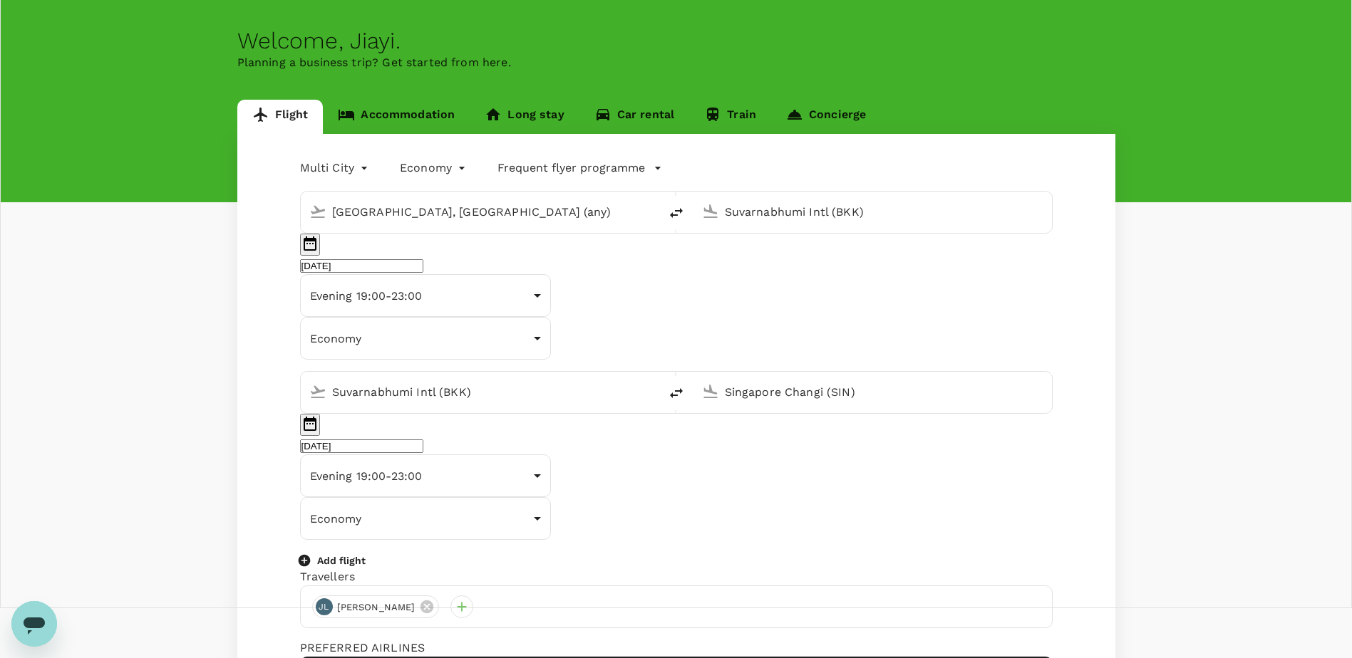
scroll to position [143, 0]
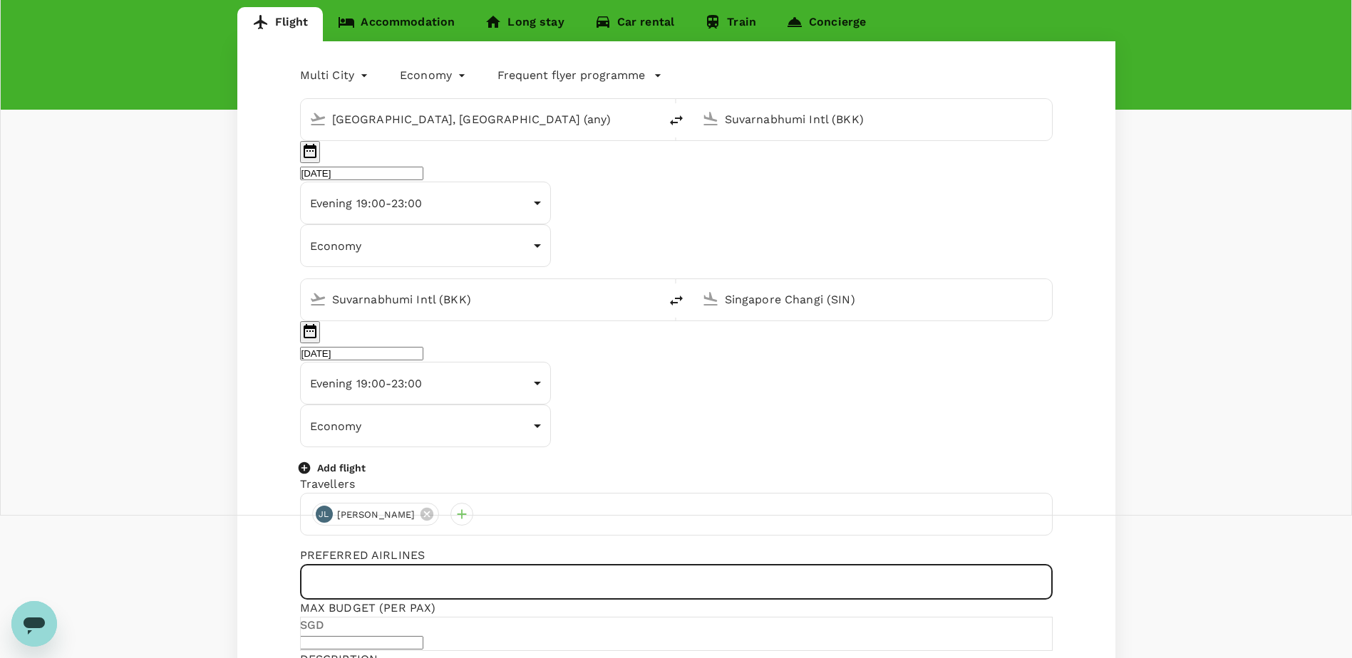
click at [452, 401] on input "text" at bounding box center [676, 582] width 752 height 36
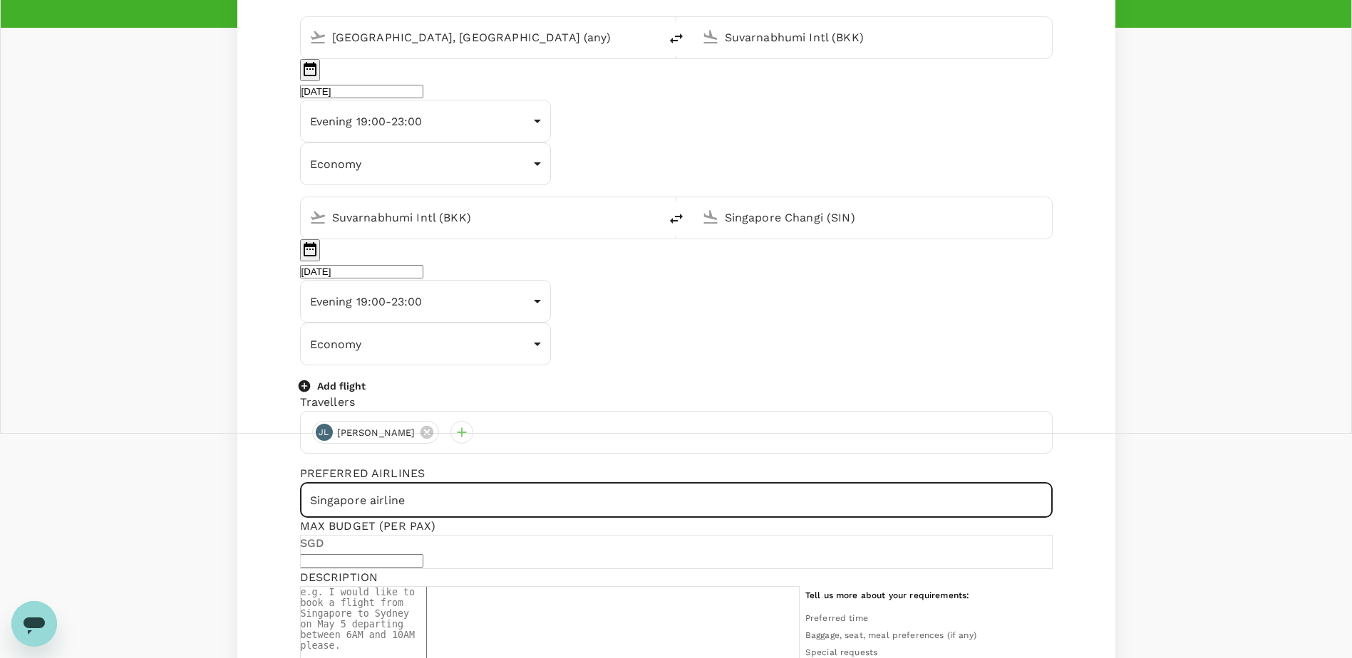
scroll to position [285, 0]
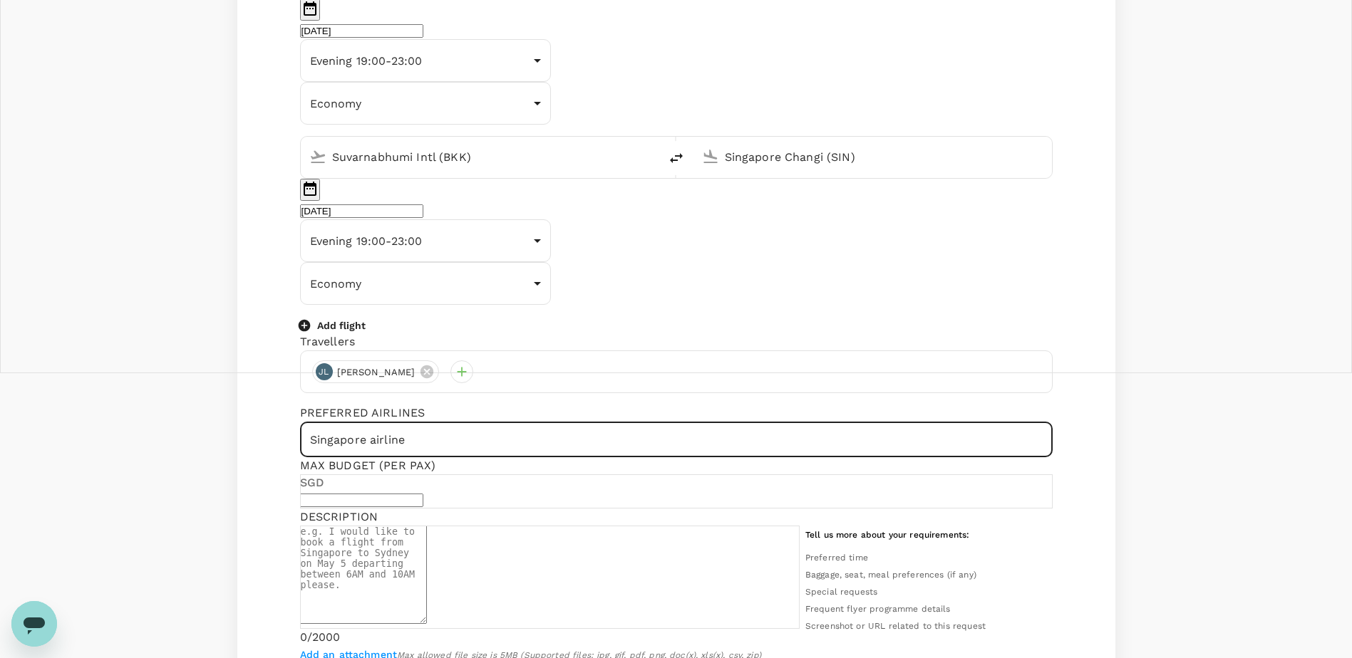
type input "Singapore airline"
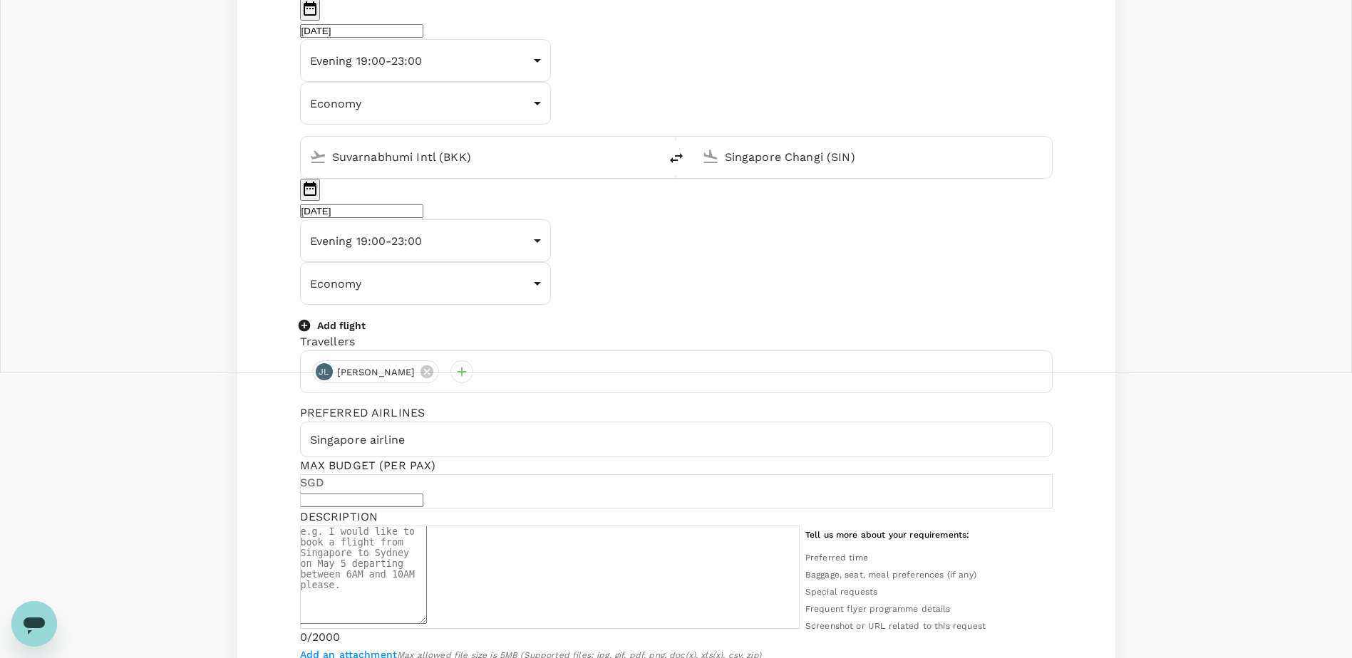
click at [427, 401] on textarea at bounding box center [363, 575] width 127 height 98
click at [383, 401] on span "Add an attachment" at bounding box center [349, 654] width 98 height 11
click at [0, 0] on input "Add an attachment" at bounding box center [0, 0] width 0 height 0
click at [427, 401] on textarea at bounding box center [363, 575] width 127 height 98
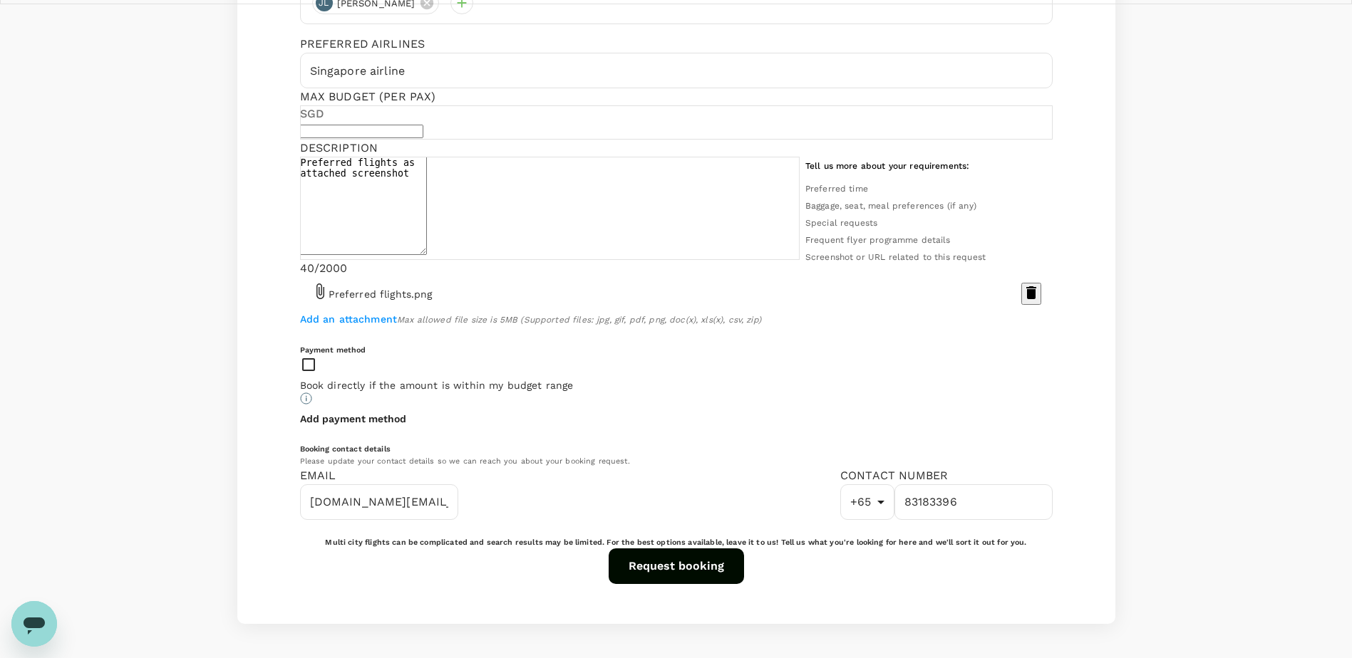
scroll to position [660, 0]
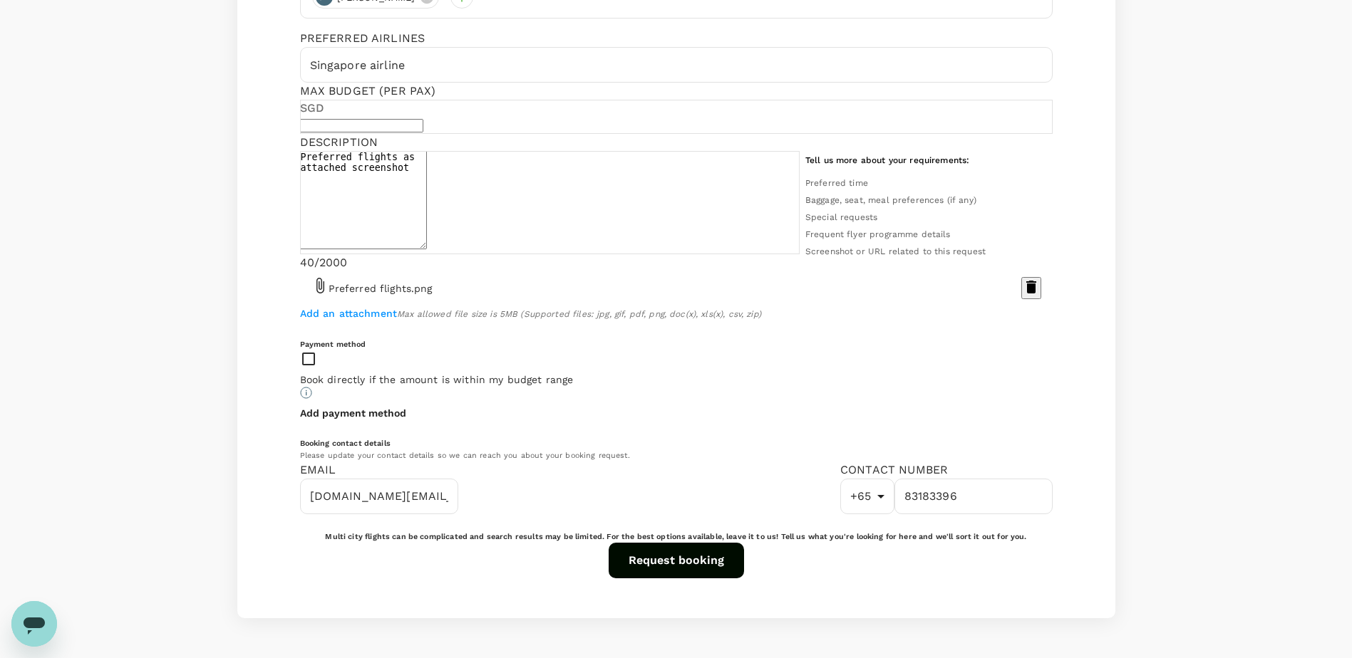
type textarea "Preferred flights as attached screenshot"
click at [689, 401] on button "Request booking" at bounding box center [676, 561] width 135 height 36
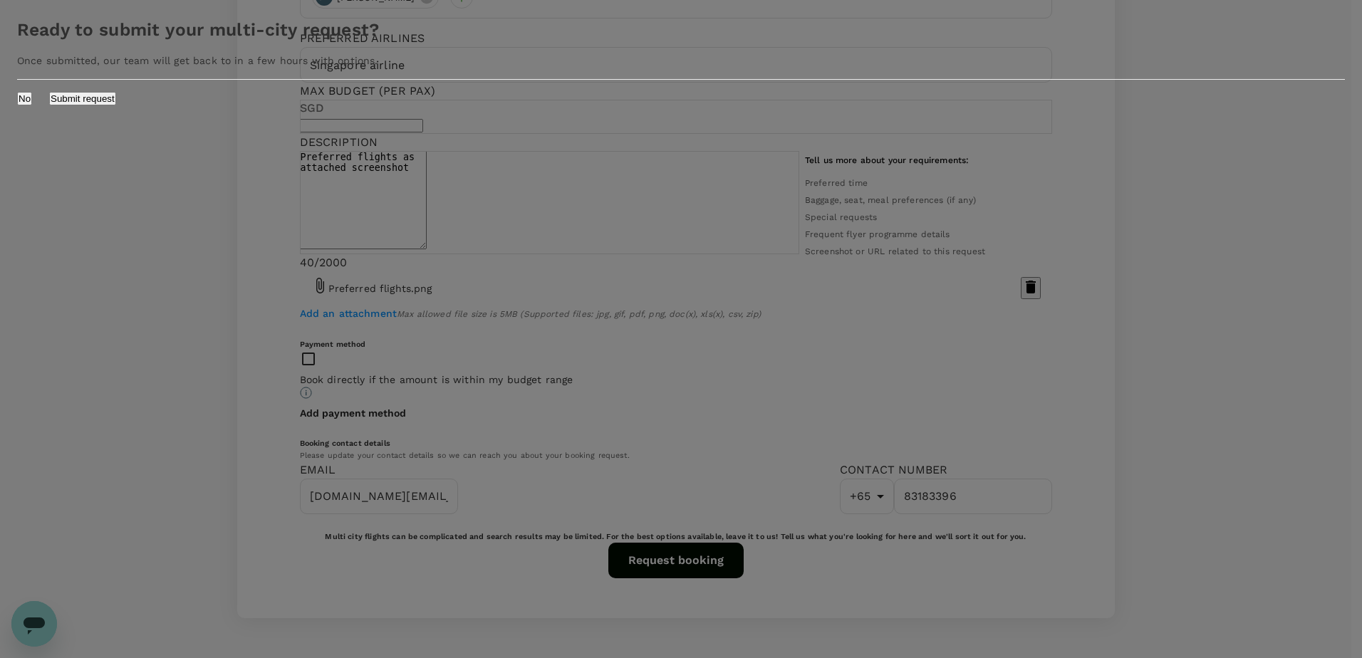
click at [116, 105] on button "Submit request" at bounding box center [82, 99] width 67 height 14
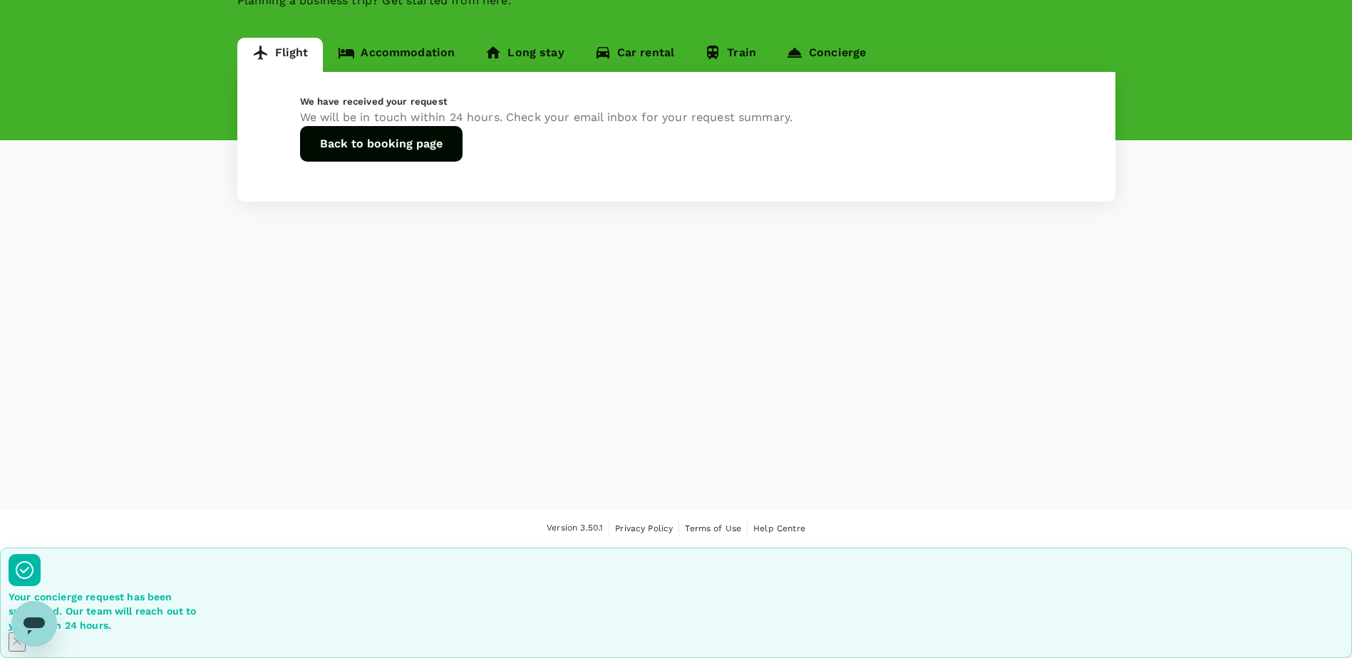
scroll to position [1, 0]
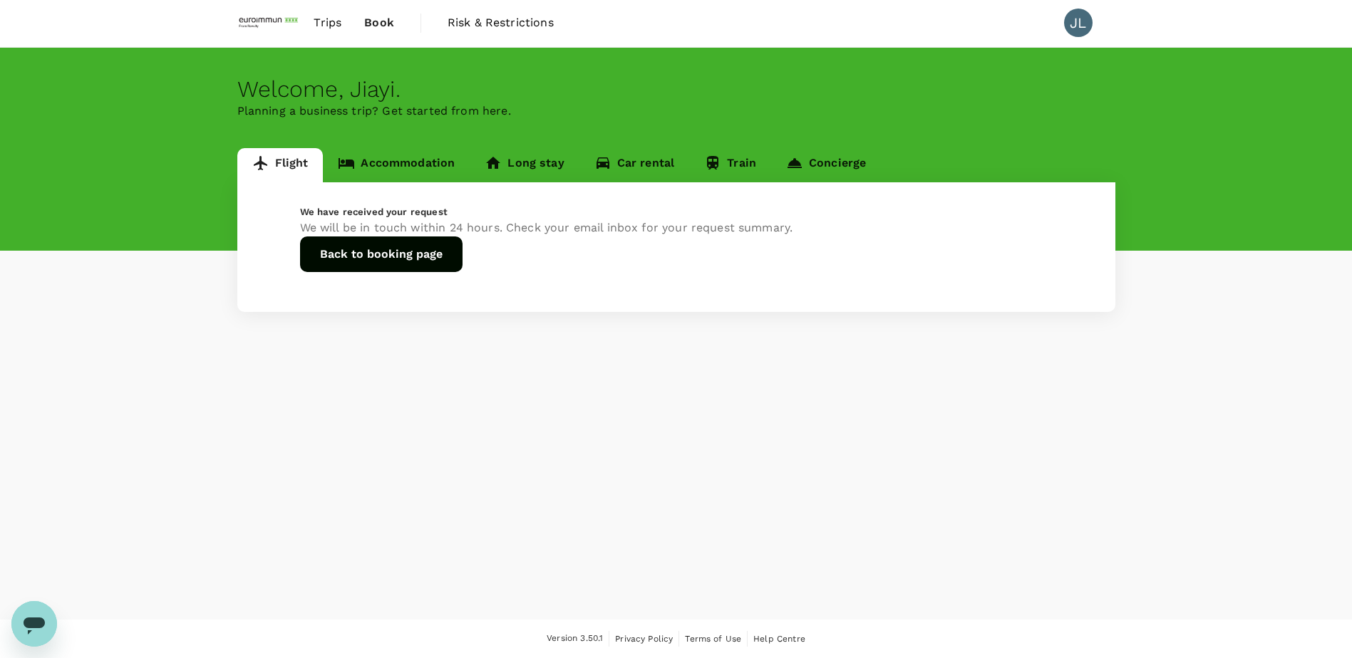
click at [404, 170] on link "Accommodation" at bounding box center [396, 165] width 147 height 34
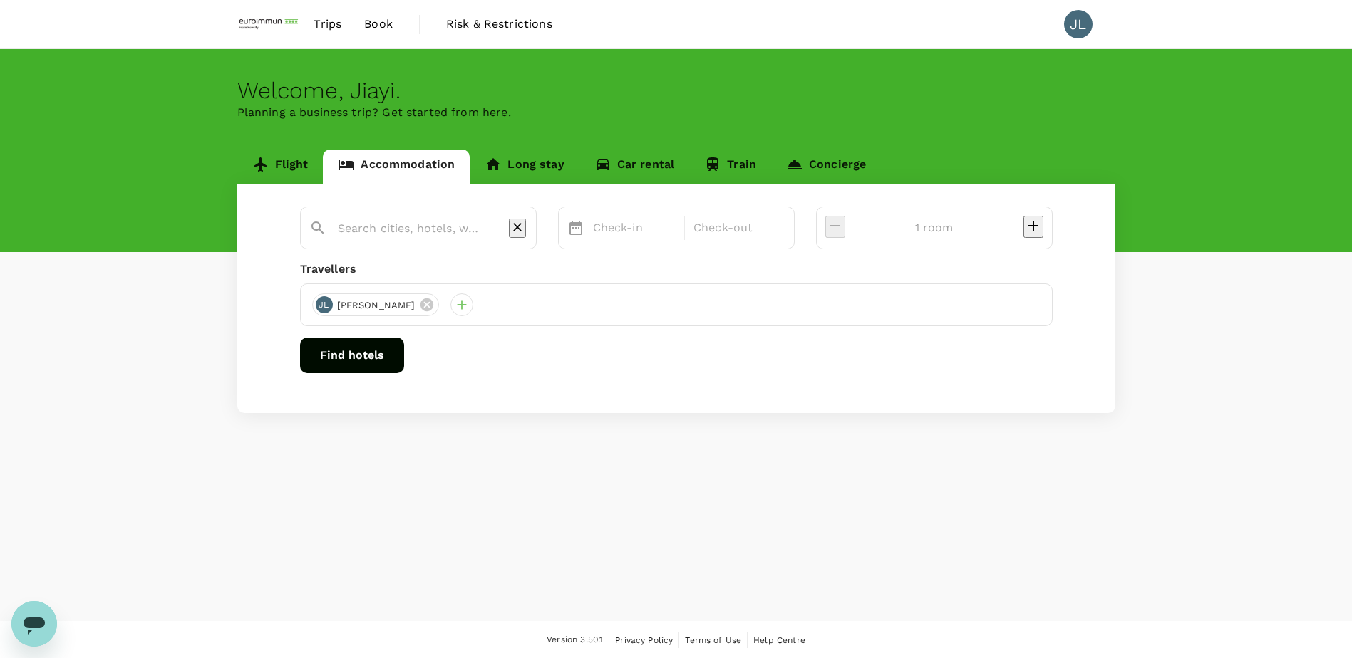
click at [487, 227] on input "text" at bounding box center [413, 228] width 150 height 22
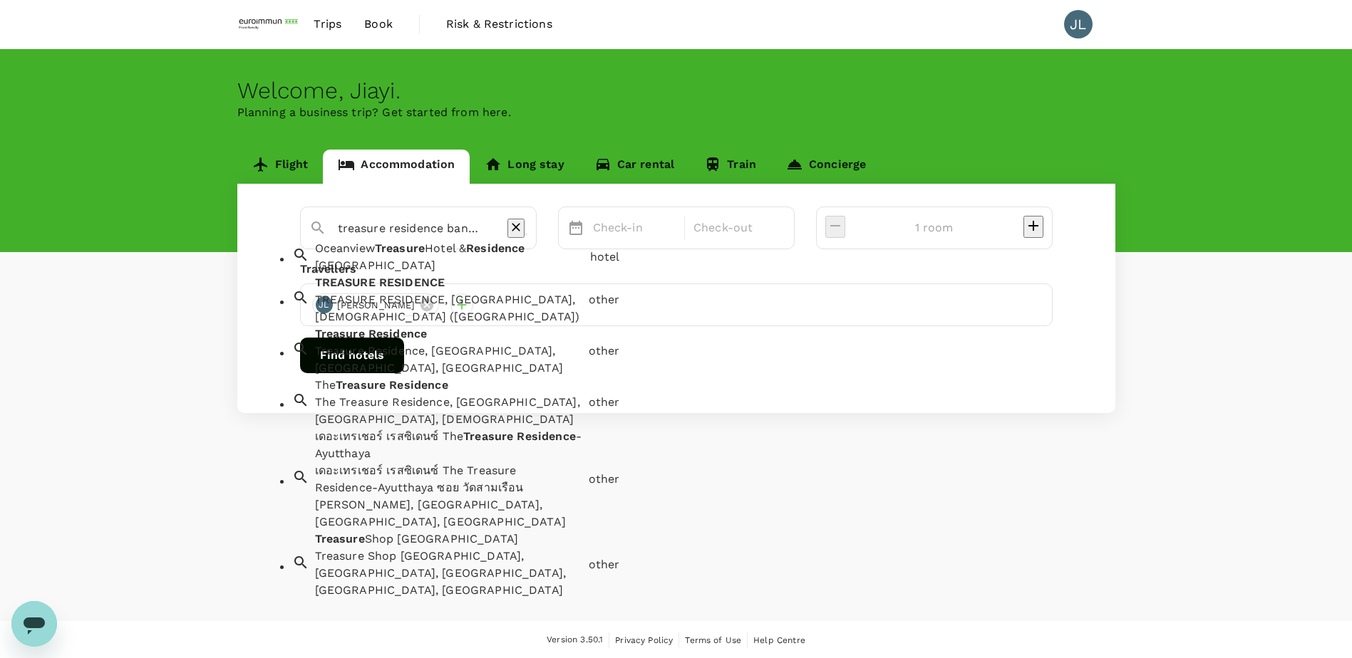
type input "treasure residence bangkok"
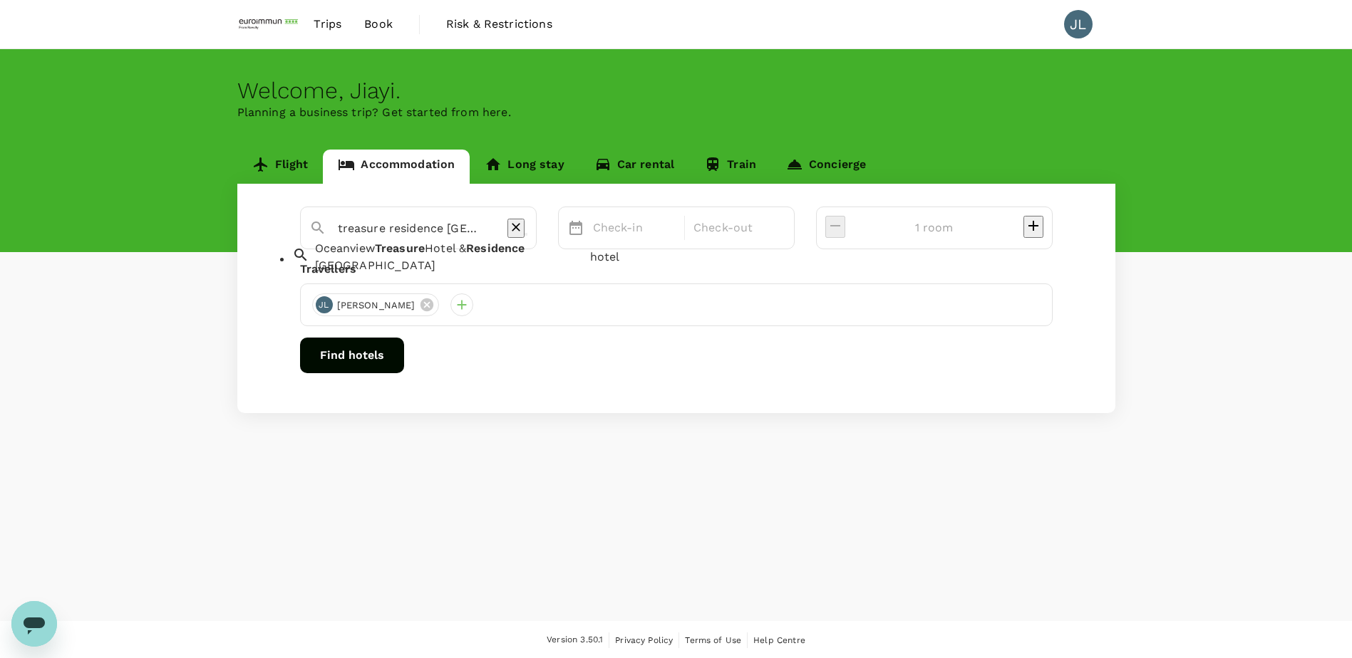
drag, startPoint x: 518, startPoint y: 223, endPoint x: 320, endPoint y: 214, distance: 198.3
click at [320, 214] on div "treasure residence bangkok" at bounding box center [412, 223] width 229 height 37
click at [520, 228] on icon "Clear" at bounding box center [516, 228] width 9 height 9
click at [460, 229] on input "text" at bounding box center [413, 228] width 150 height 22
click at [371, 231] on input "text" at bounding box center [413, 228] width 150 height 22
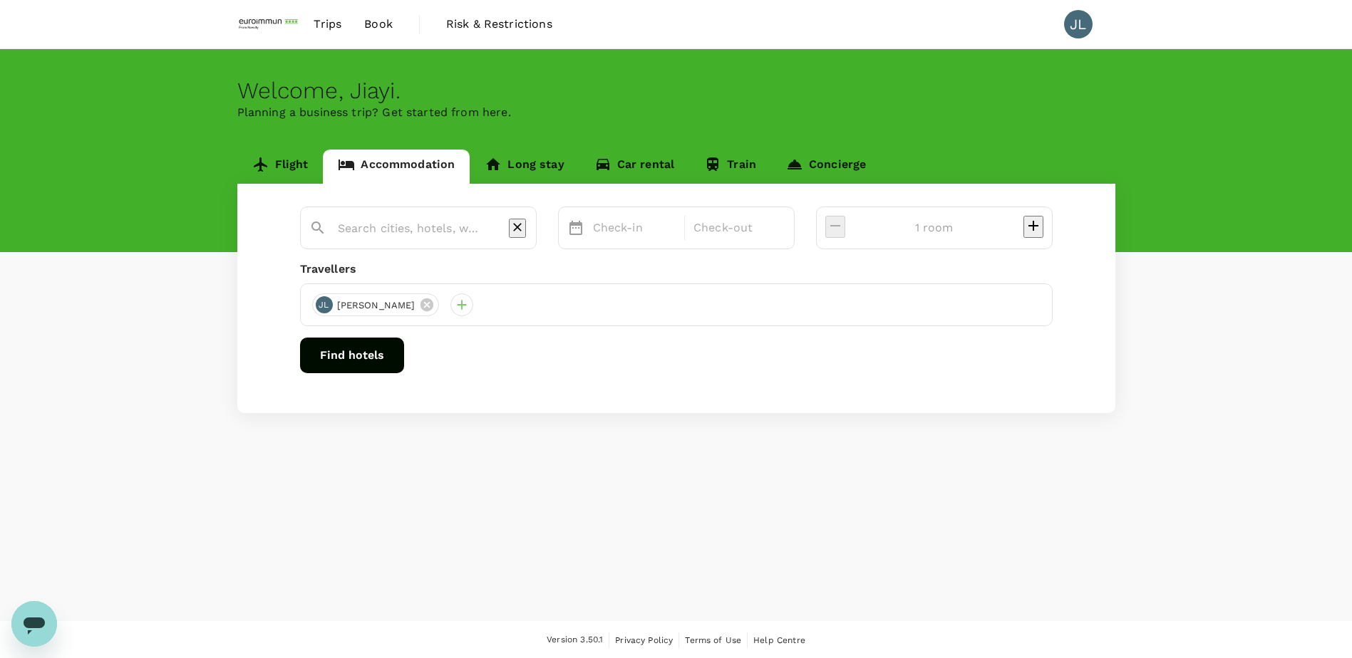
click at [454, 232] on input "text" at bounding box center [413, 228] width 150 height 22
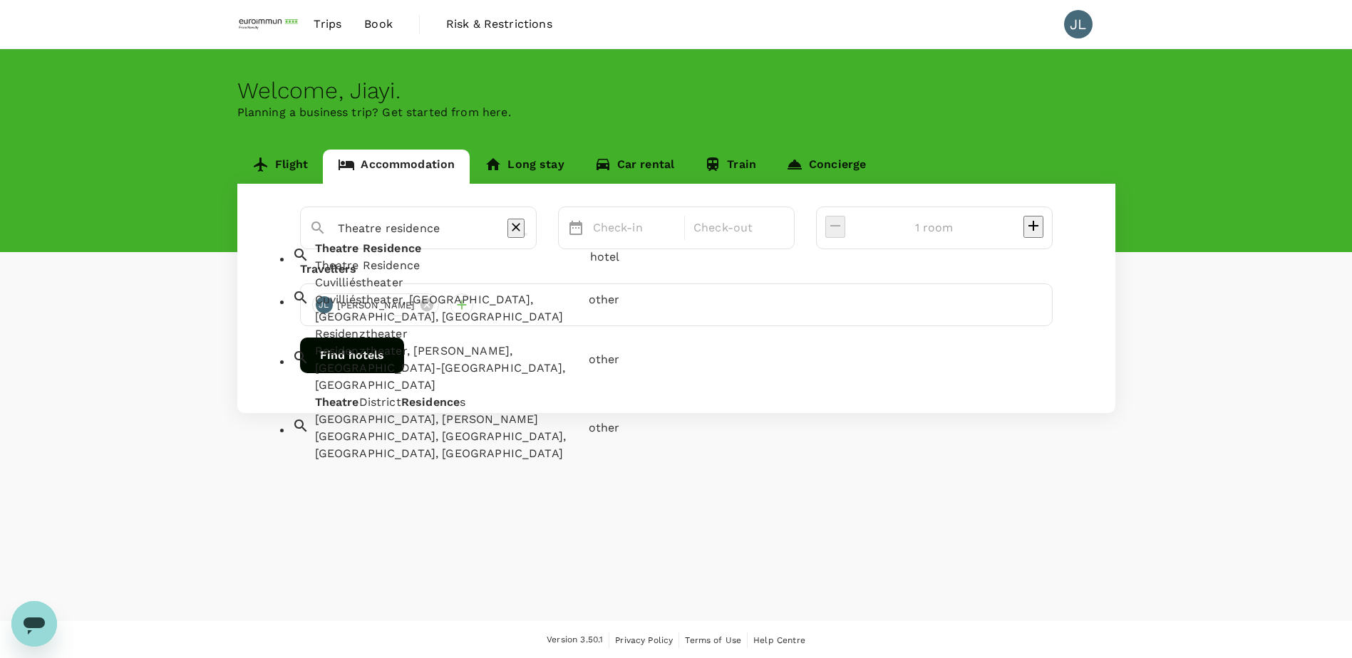
click at [454, 269] on div "Theatre Residence" at bounding box center [449, 265] width 269 height 17
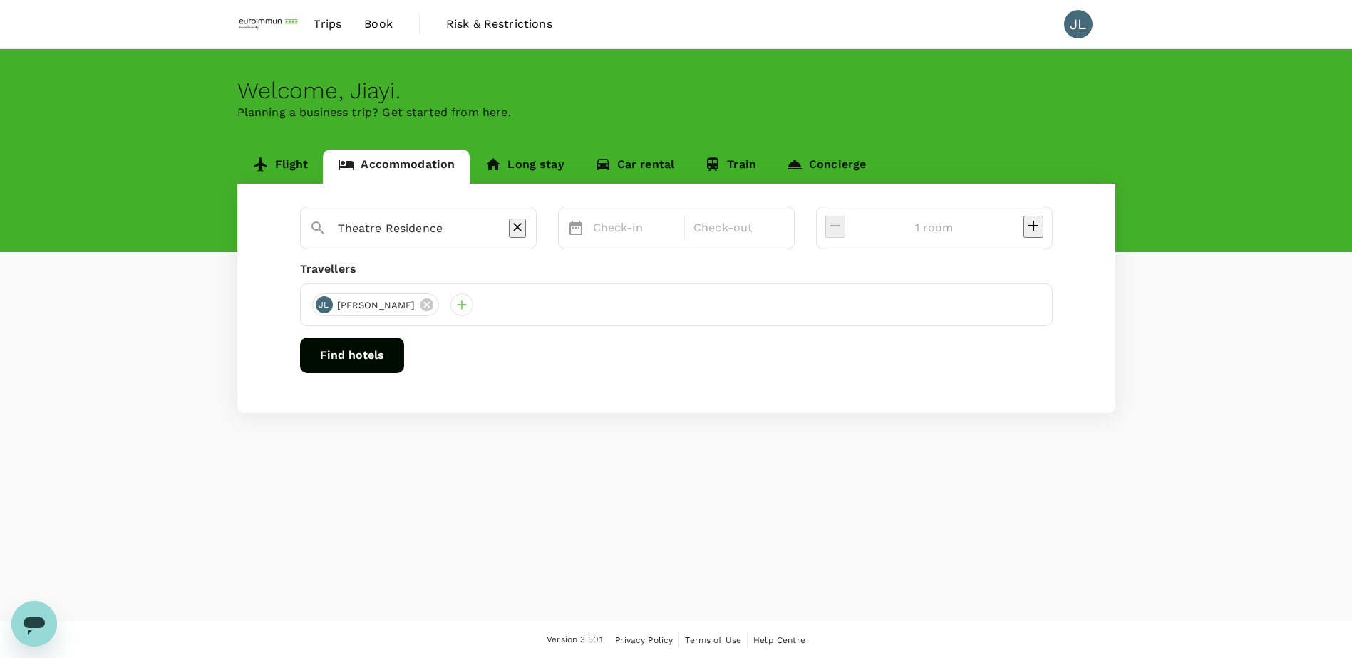
type input "Theatre Residence"
click at [662, 238] on div "Check-in" at bounding box center [634, 228] width 95 height 29
click at [854, 354] on div "9" at bounding box center [840, 351] width 27 height 27
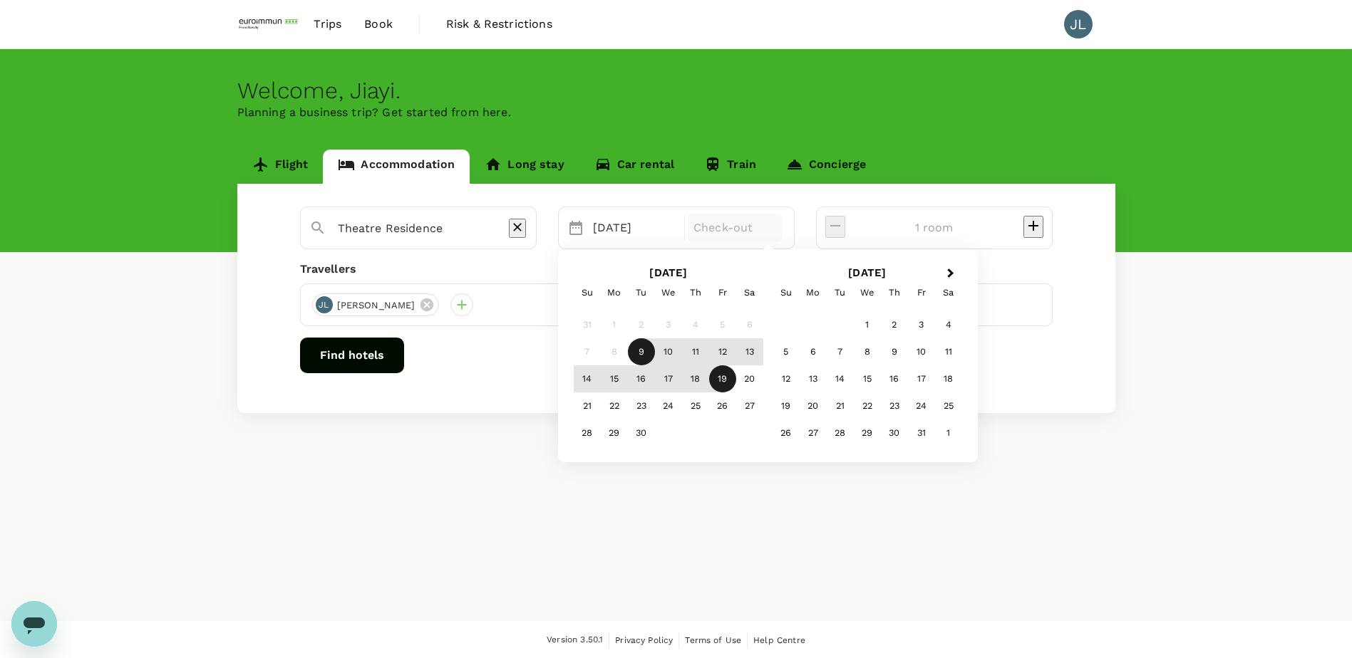
click at [736, 382] on div "19" at bounding box center [722, 379] width 27 height 27
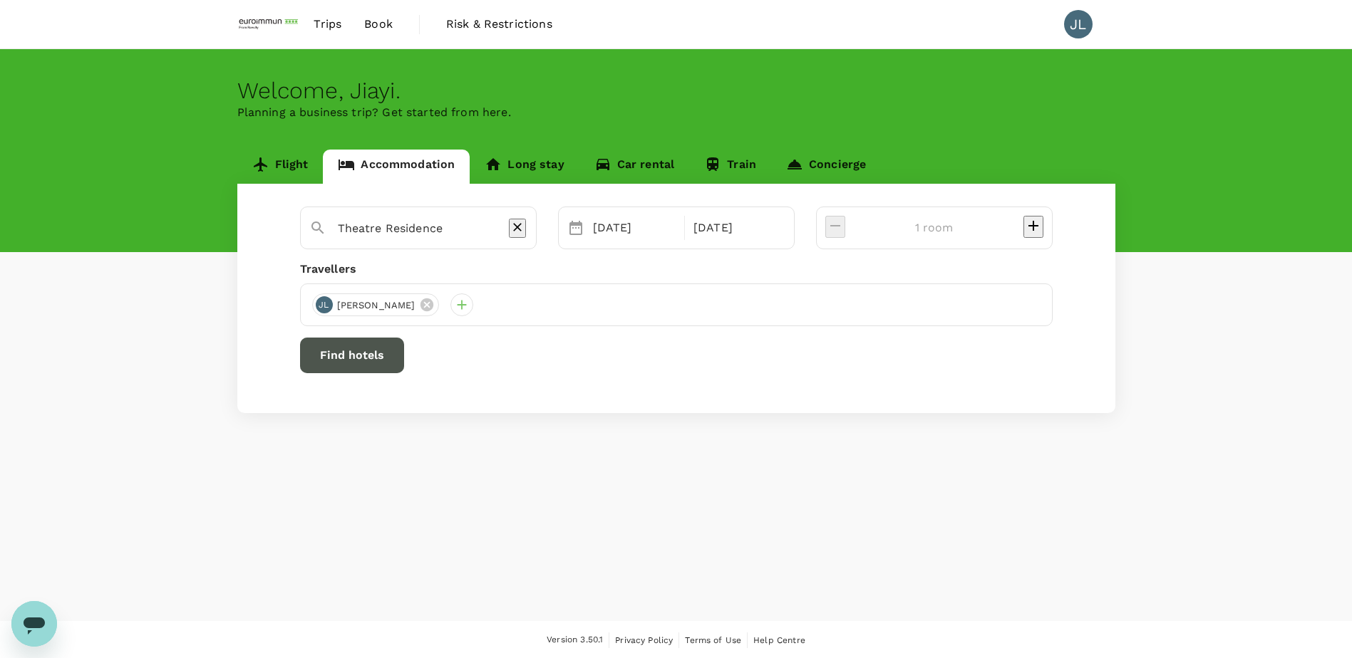
click at [404, 349] on button "Find hotels" at bounding box center [352, 356] width 104 height 36
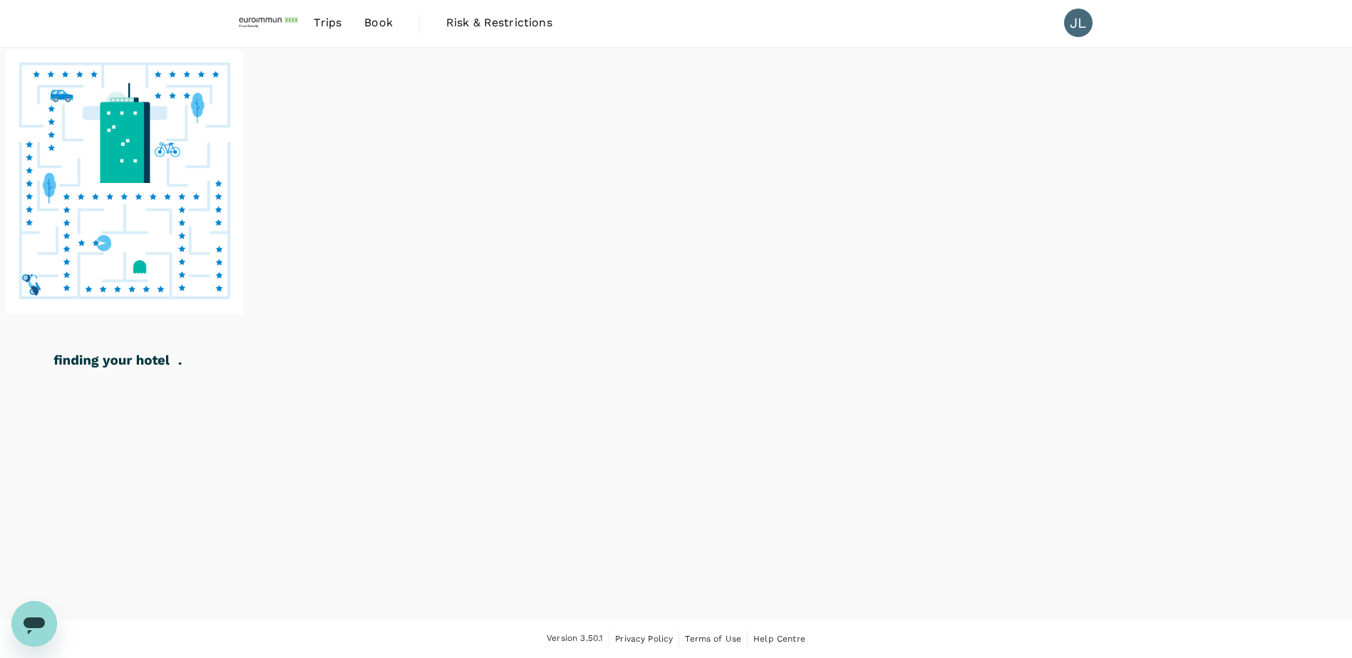
scroll to position [62, 0]
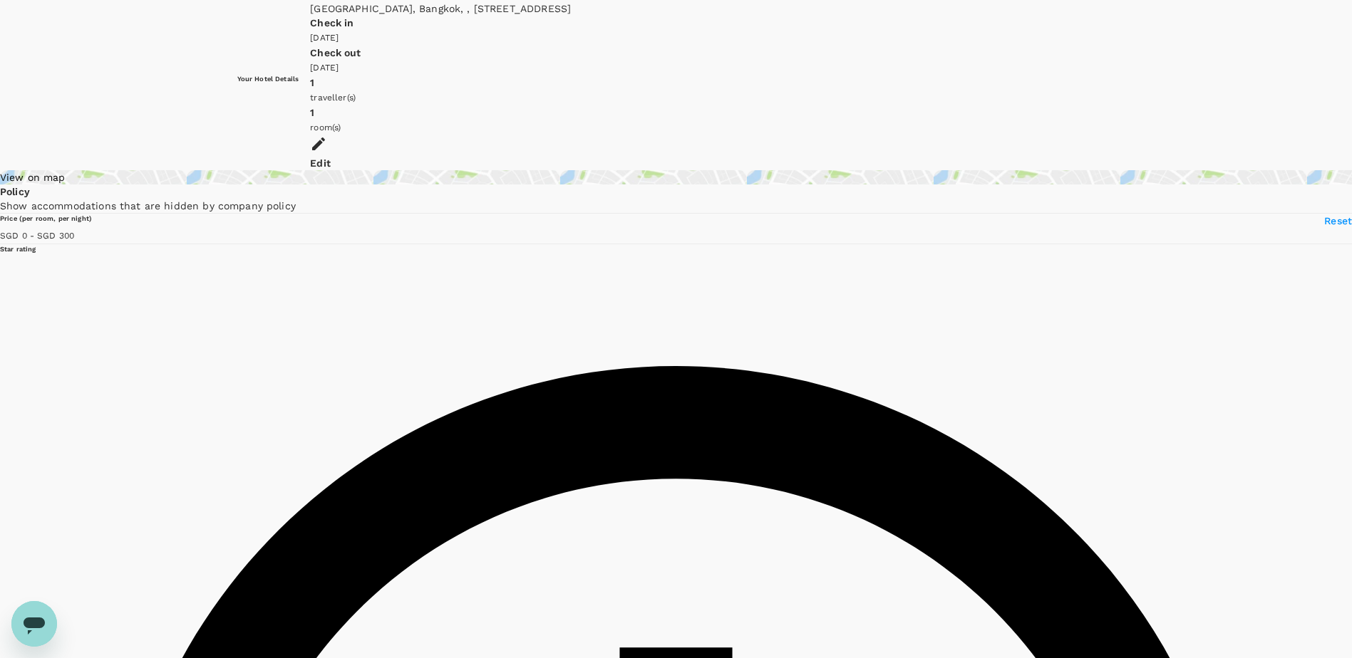
type input "299"
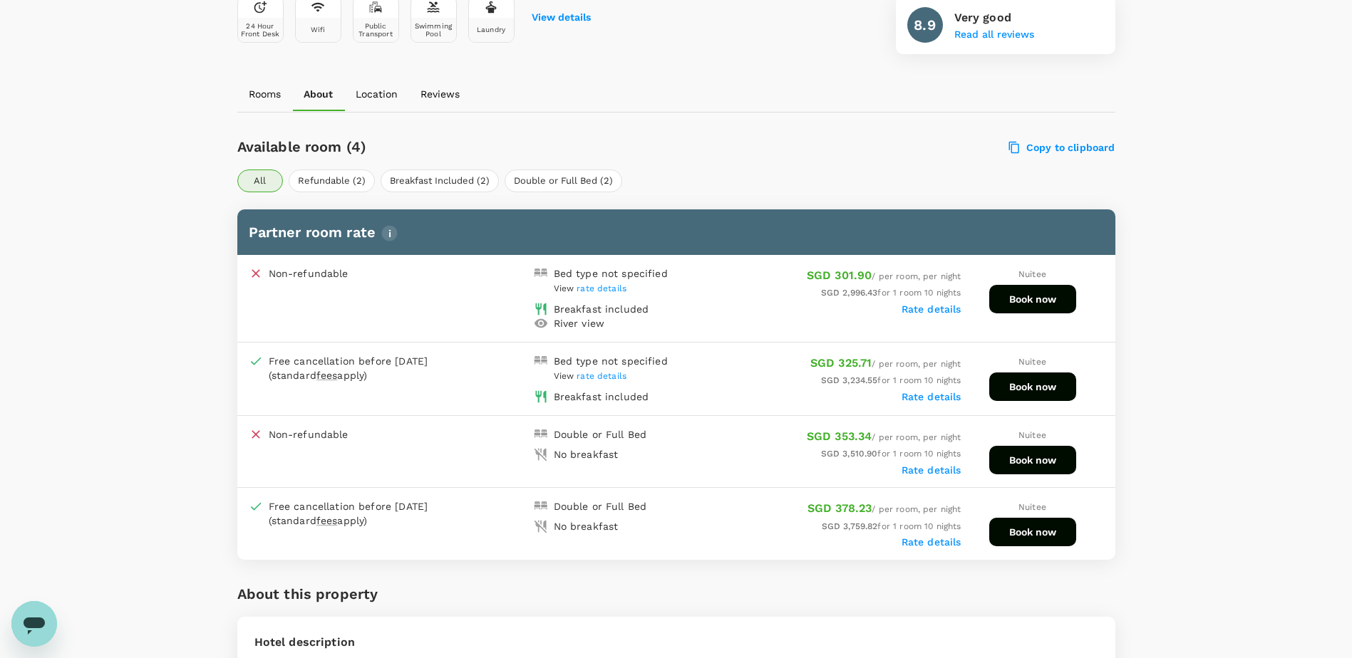
scroll to position [641, 0]
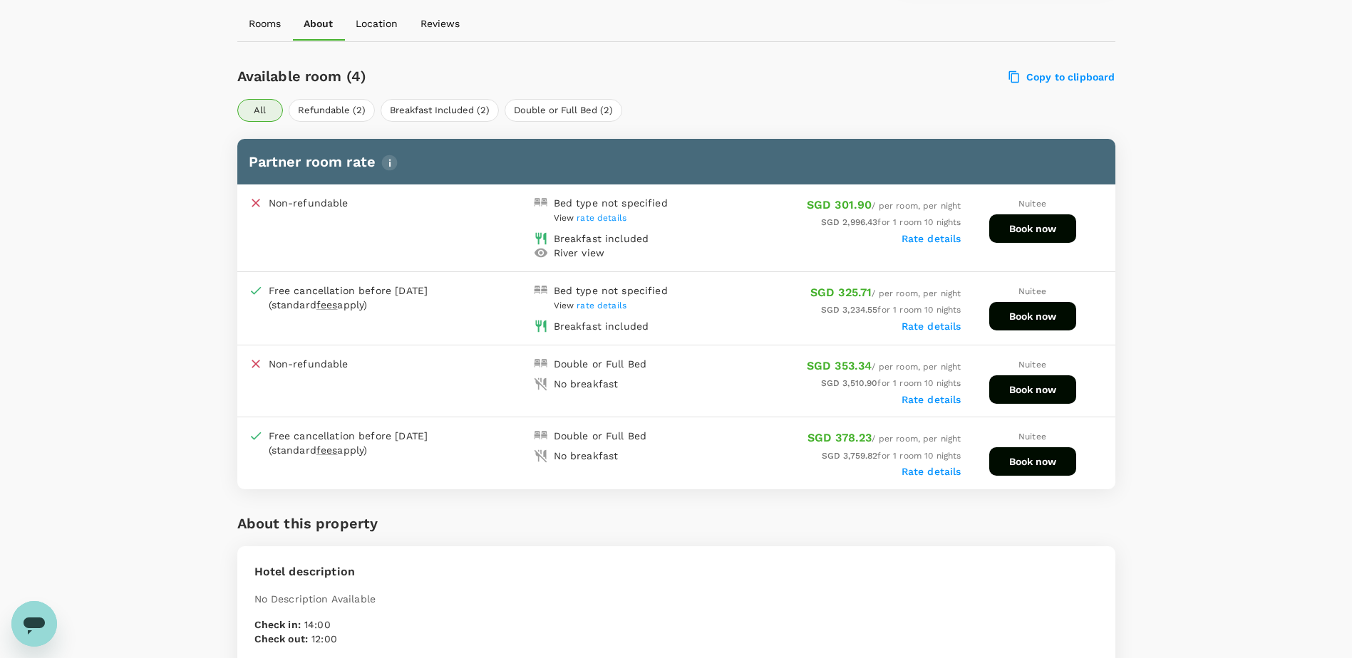
click at [671, 83] on h6 "Available room (4)" at bounding box center [492, 76] width 510 height 23
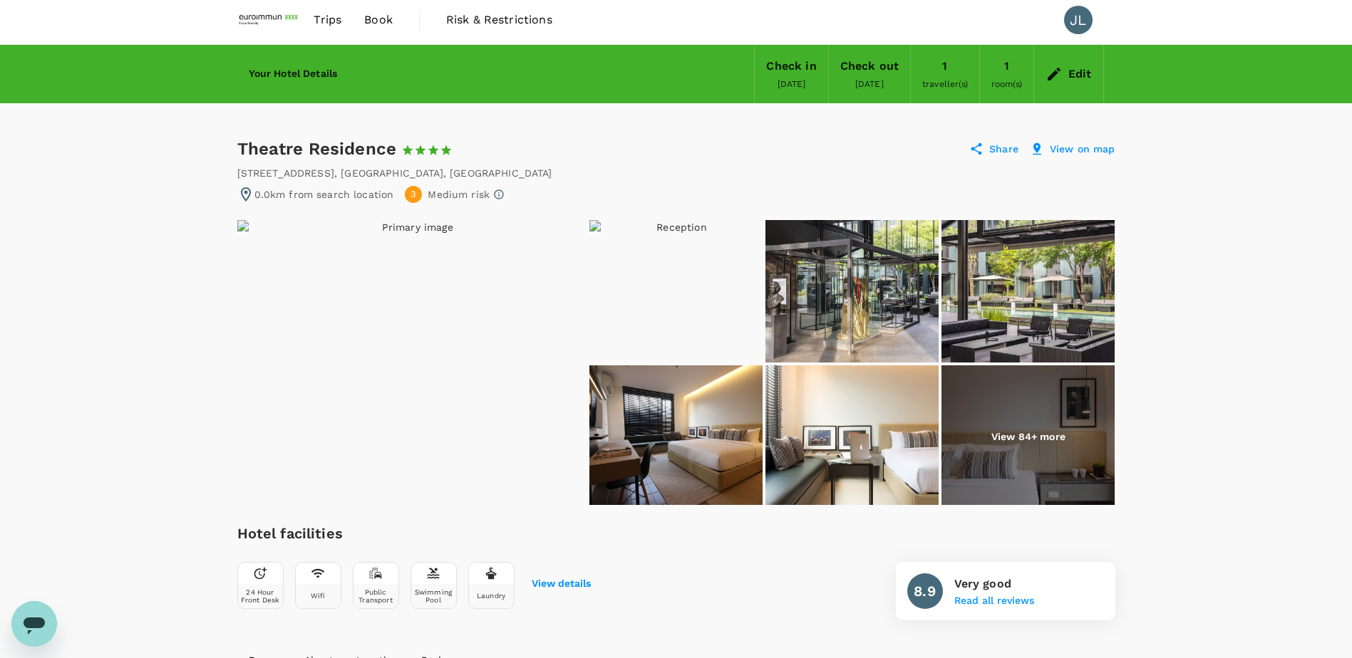
scroll to position [0, 0]
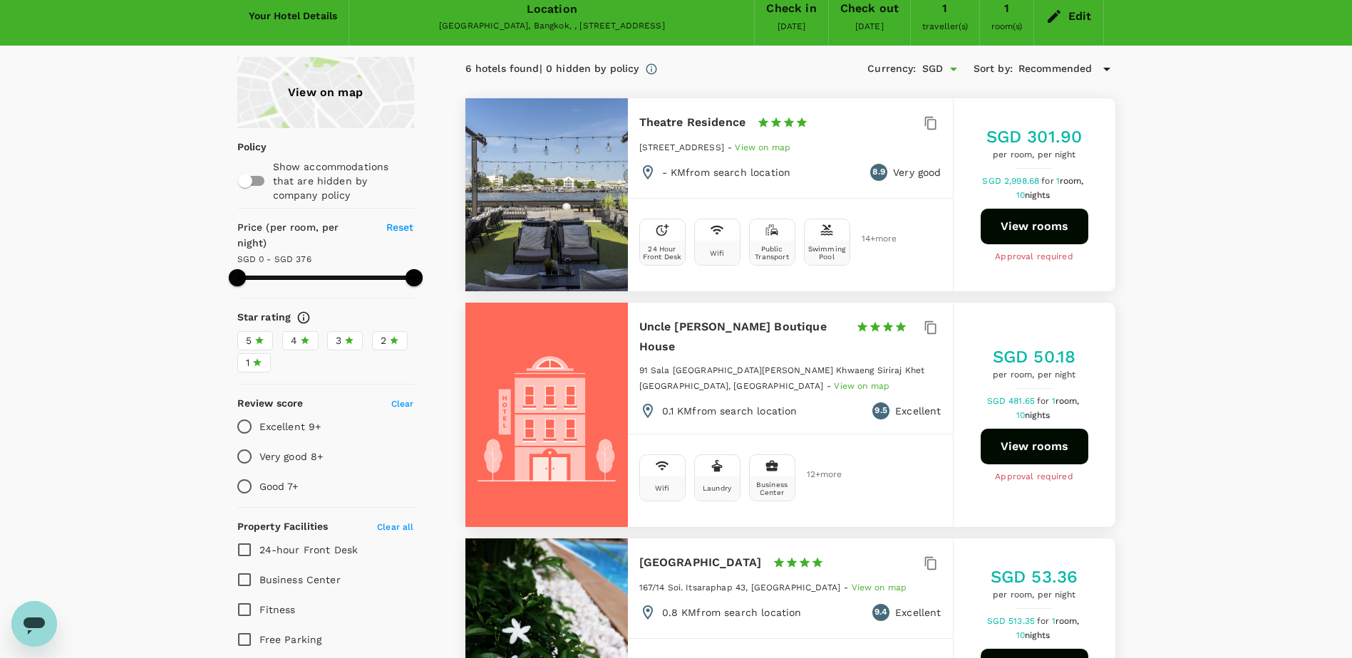
type input "376"
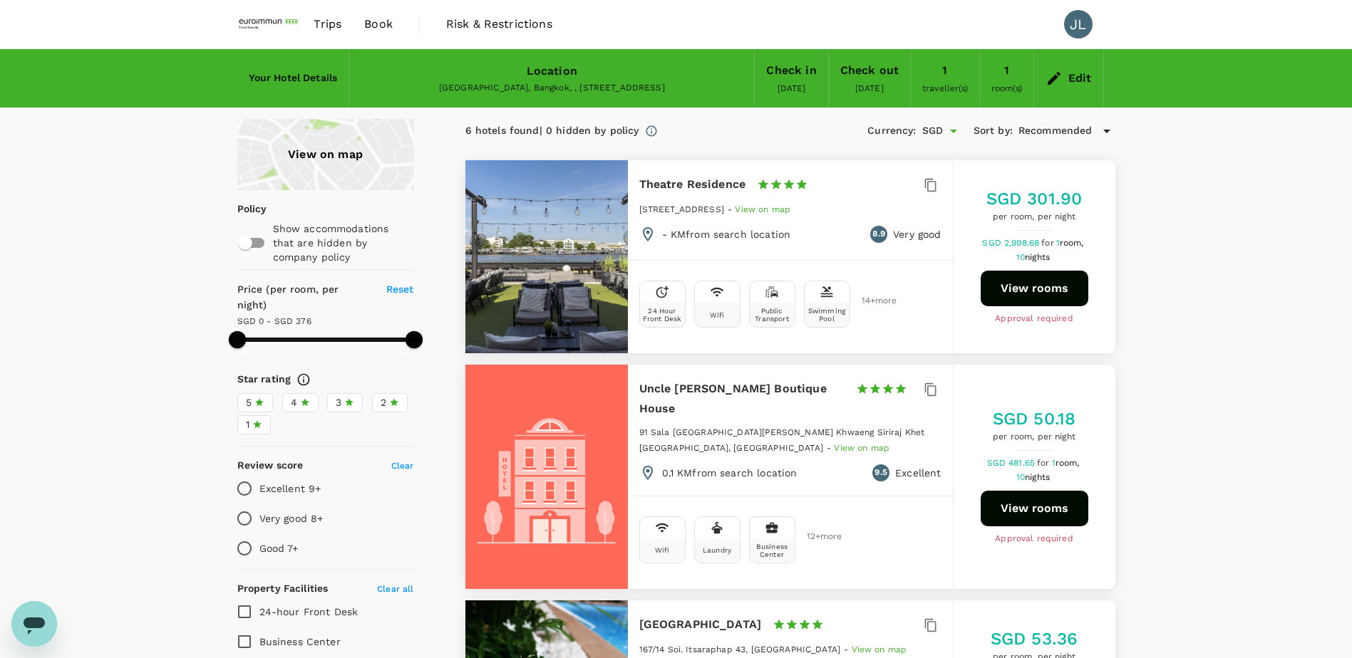
click at [872, 76] on div "Check out" at bounding box center [869, 71] width 58 height 20
click at [861, 95] on div "[DATE]" at bounding box center [869, 89] width 29 height 16
click at [867, 73] on div "Check out" at bounding box center [869, 71] width 58 height 20
click at [1078, 75] on div "Edit" at bounding box center [1080, 78] width 24 height 20
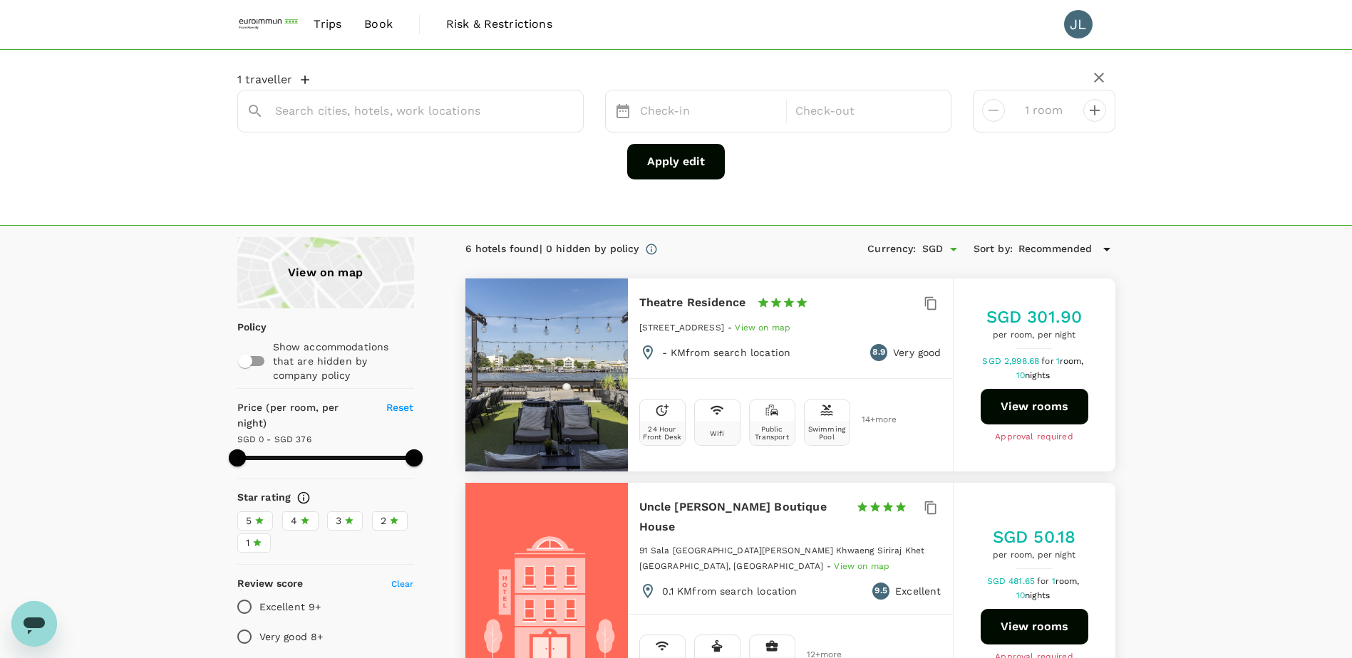
type input "Theatre Residence"
click at [869, 113] on div "[DATE]" at bounding box center [865, 112] width 150 height 28
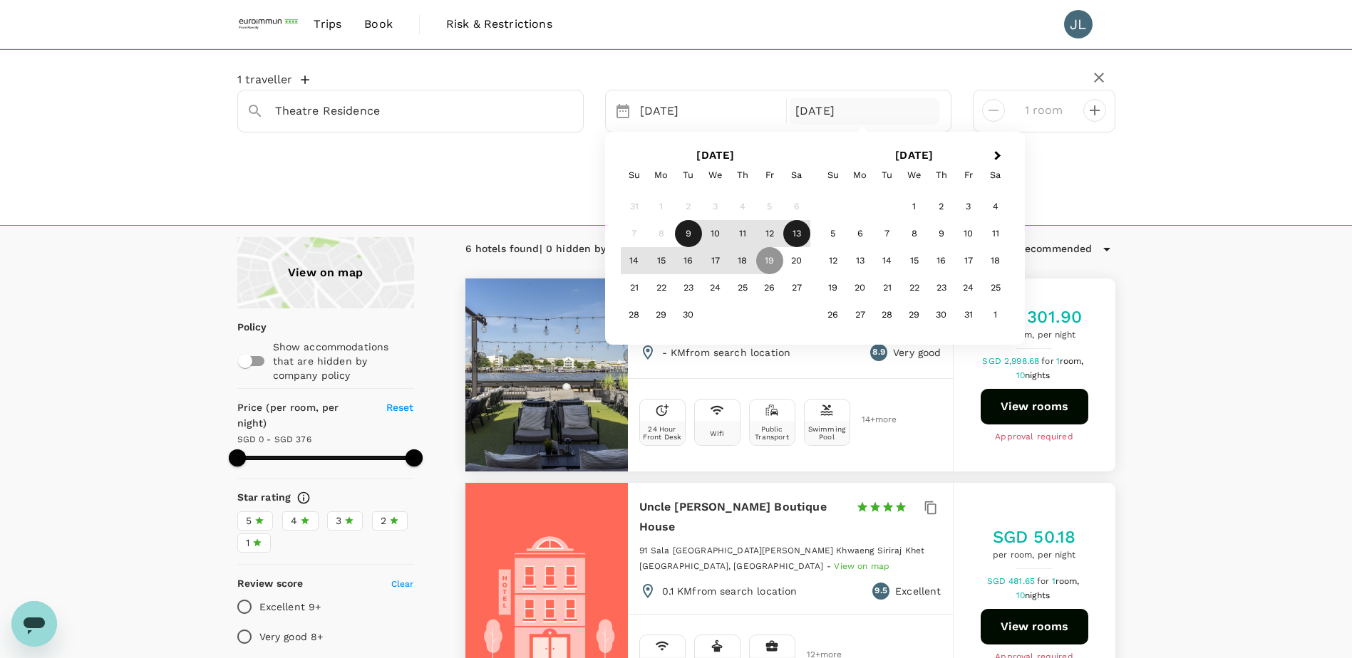
click at [792, 239] on div "13" at bounding box center [796, 233] width 27 height 27
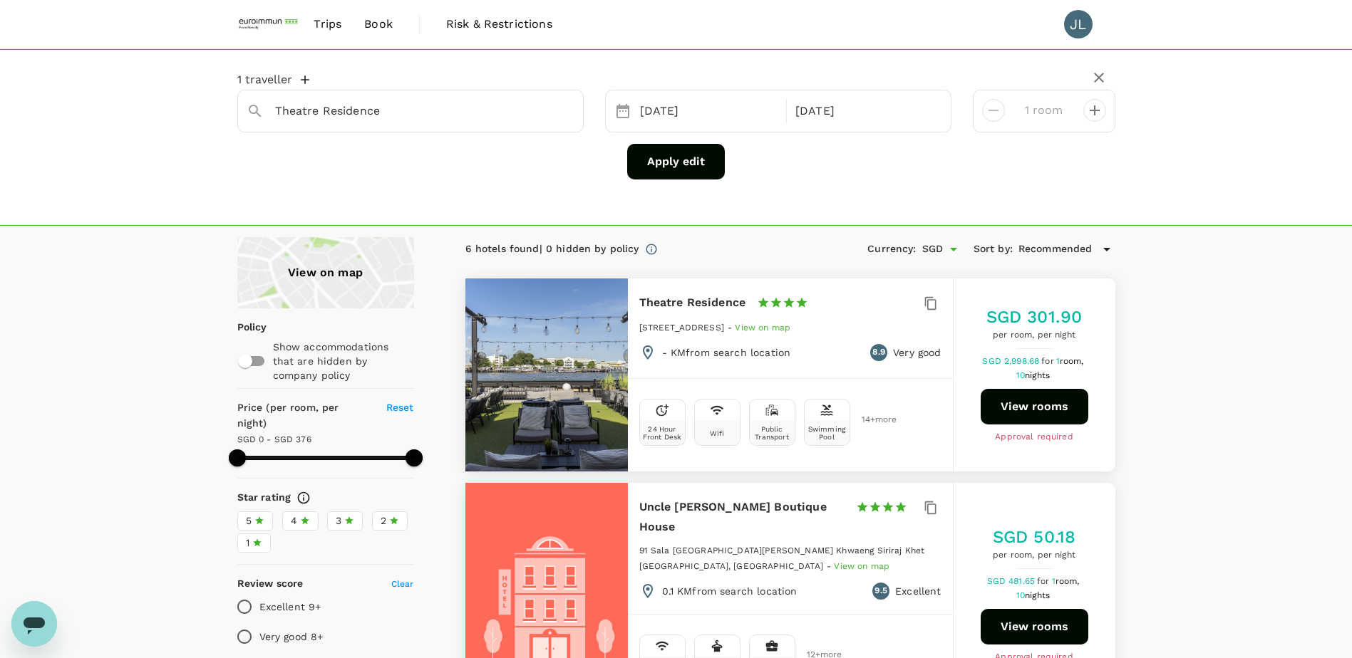
click at [705, 167] on button "Apply edit" at bounding box center [676, 162] width 98 height 36
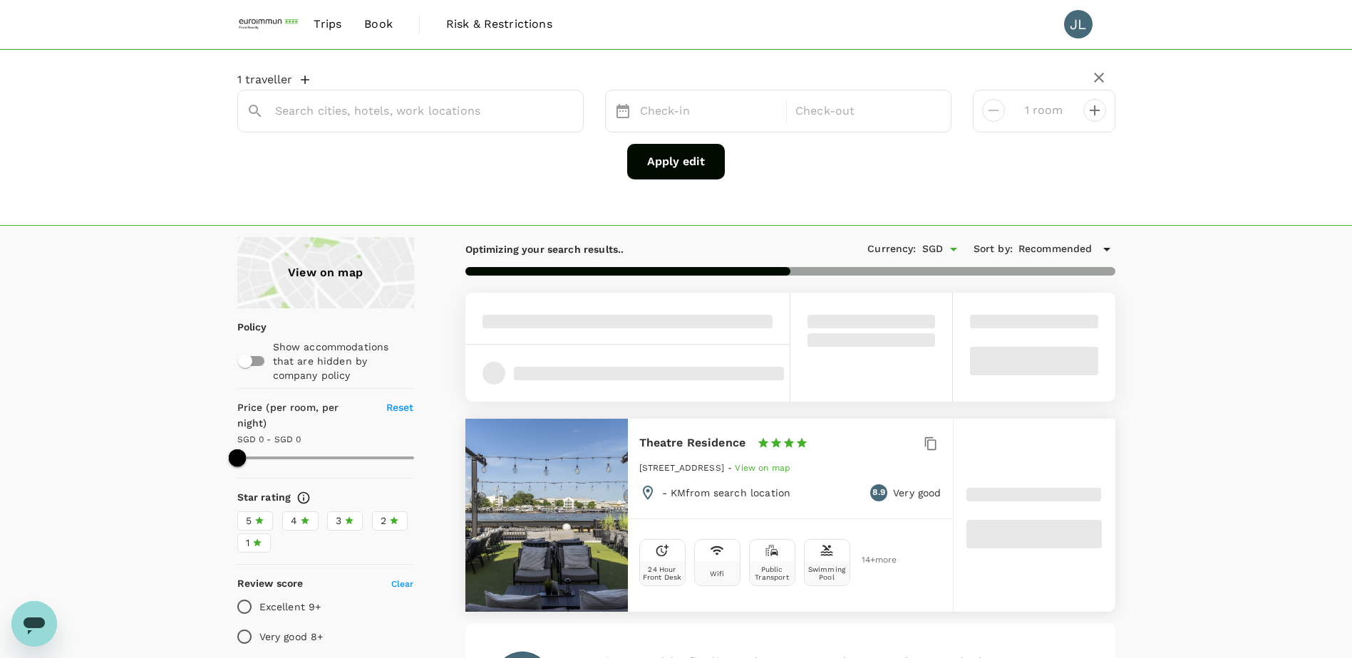
type input "Theatre Residence"
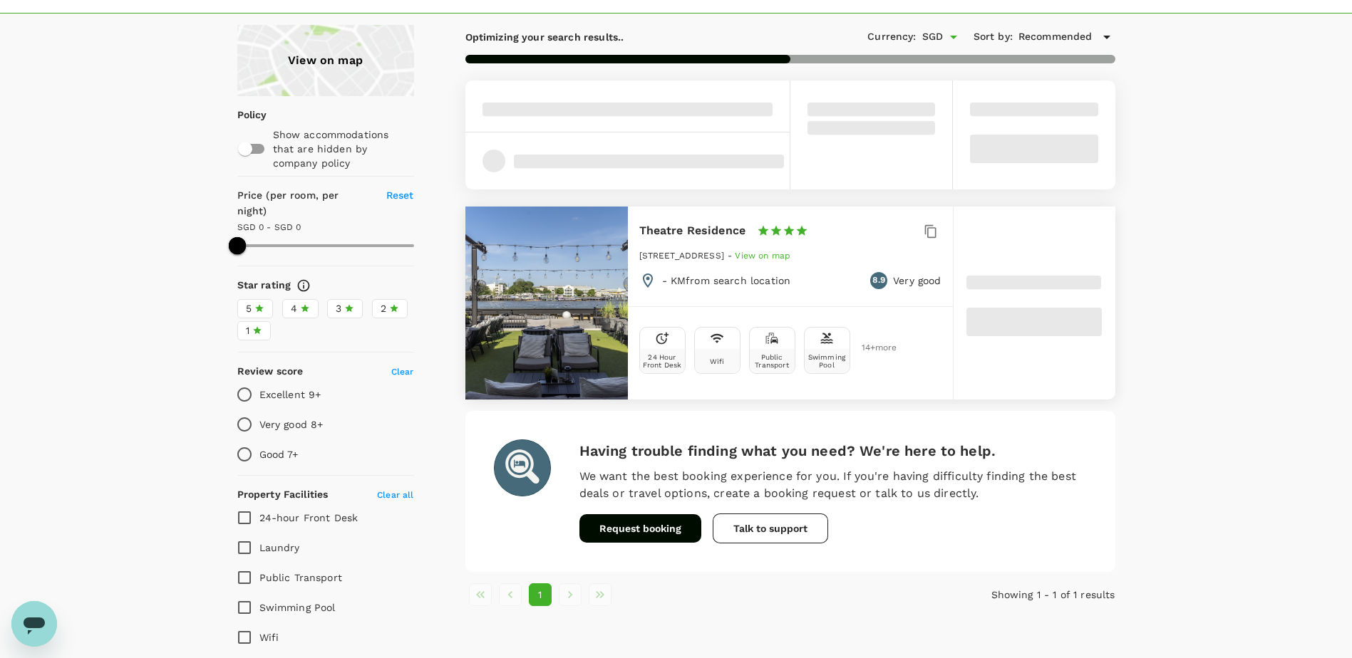
scroll to position [214, 0]
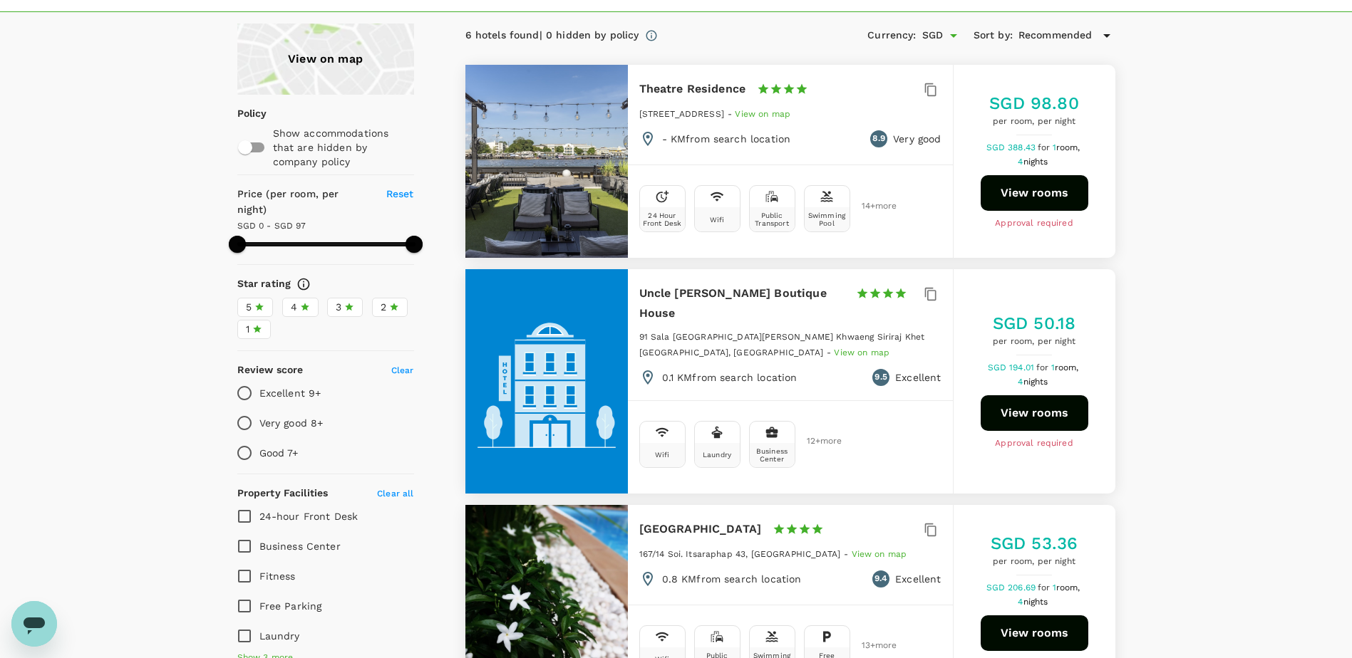
type input "96"
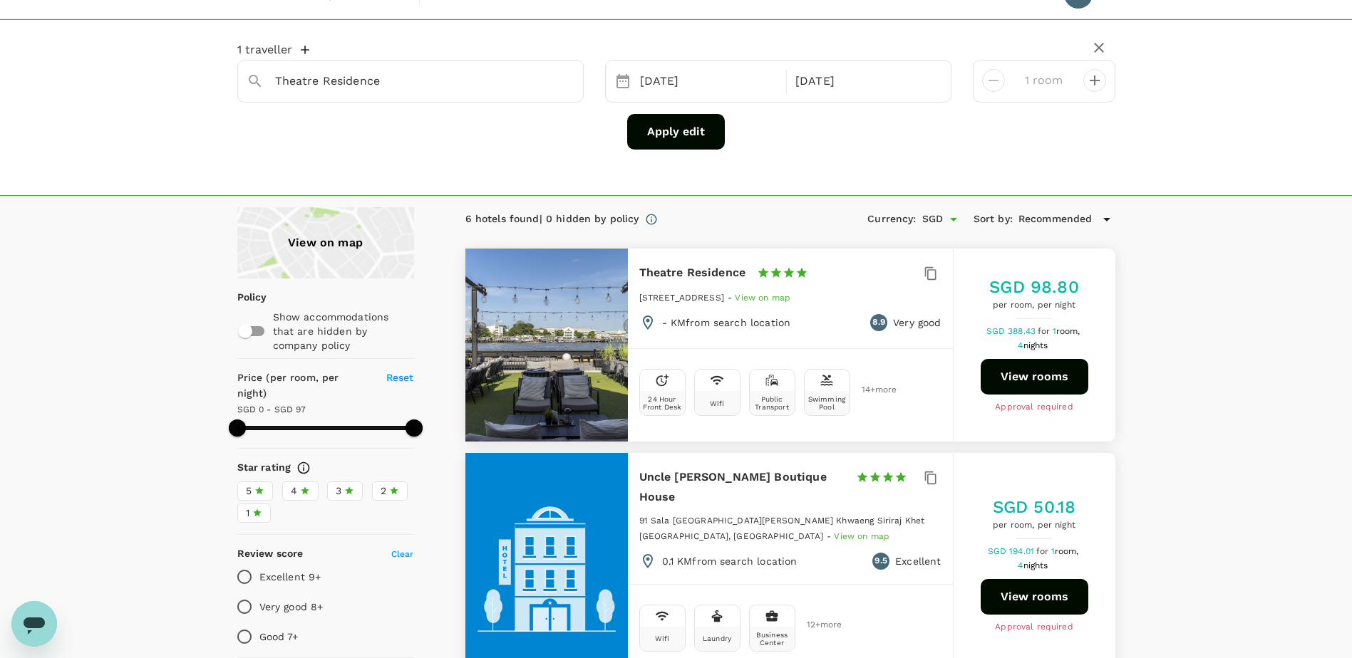
scroll to position [0, 0]
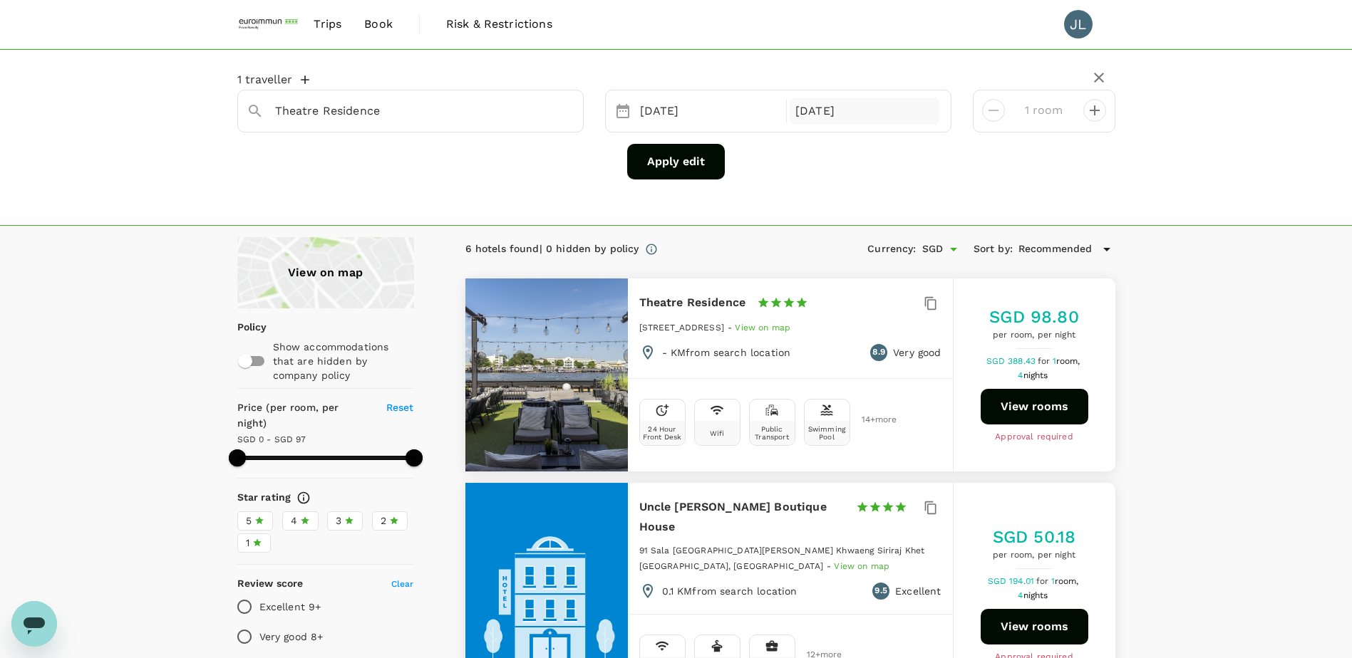
click at [856, 103] on div "[DATE]" at bounding box center [865, 112] width 150 height 28
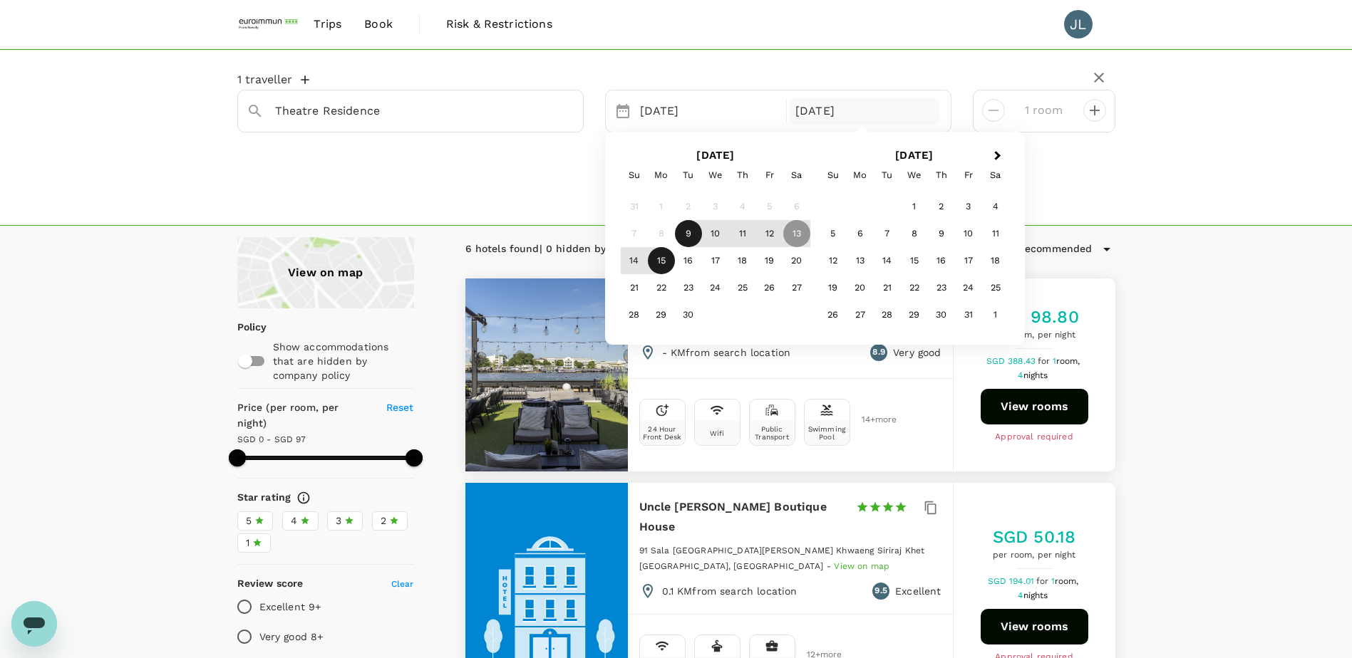
click at [662, 262] on div "15" at bounding box center [661, 260] width 27 height 27
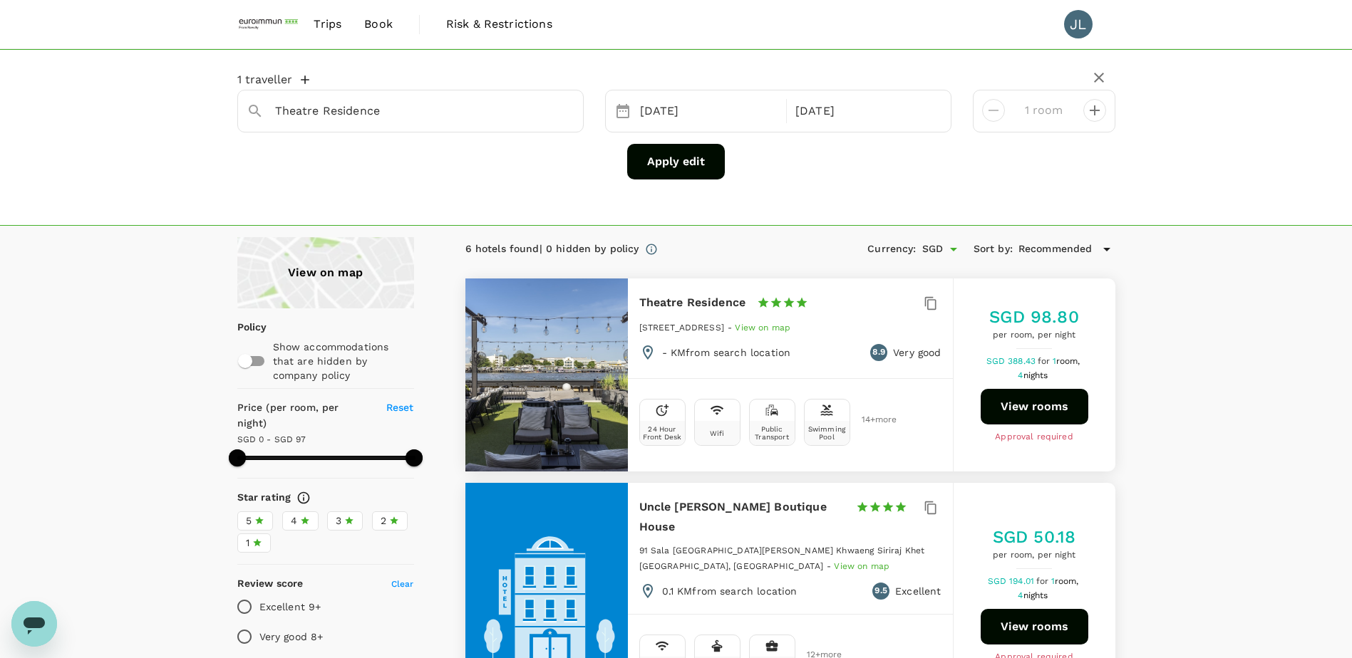
click at [673, 160] on button "Apply edit" at bounding box center [676, 162] width 98 height 36
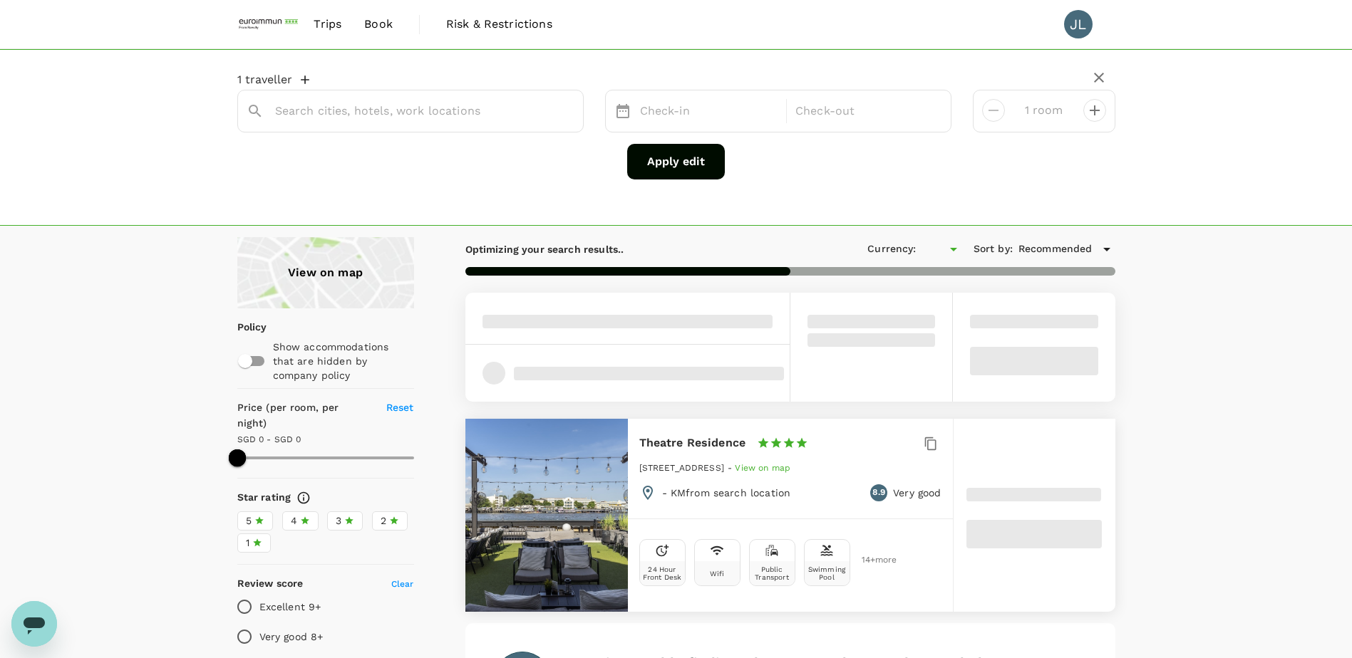
type input "SGD"
type input "Theatre Residence"
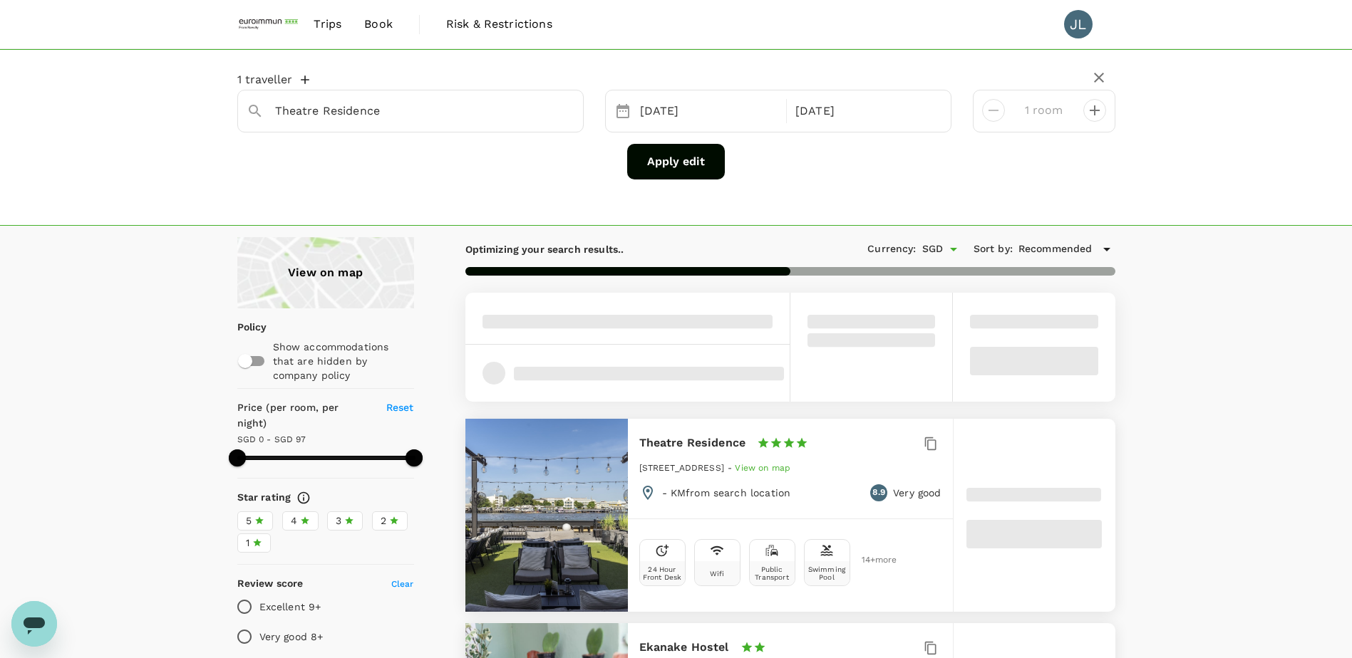
scroll to position [71, 0]
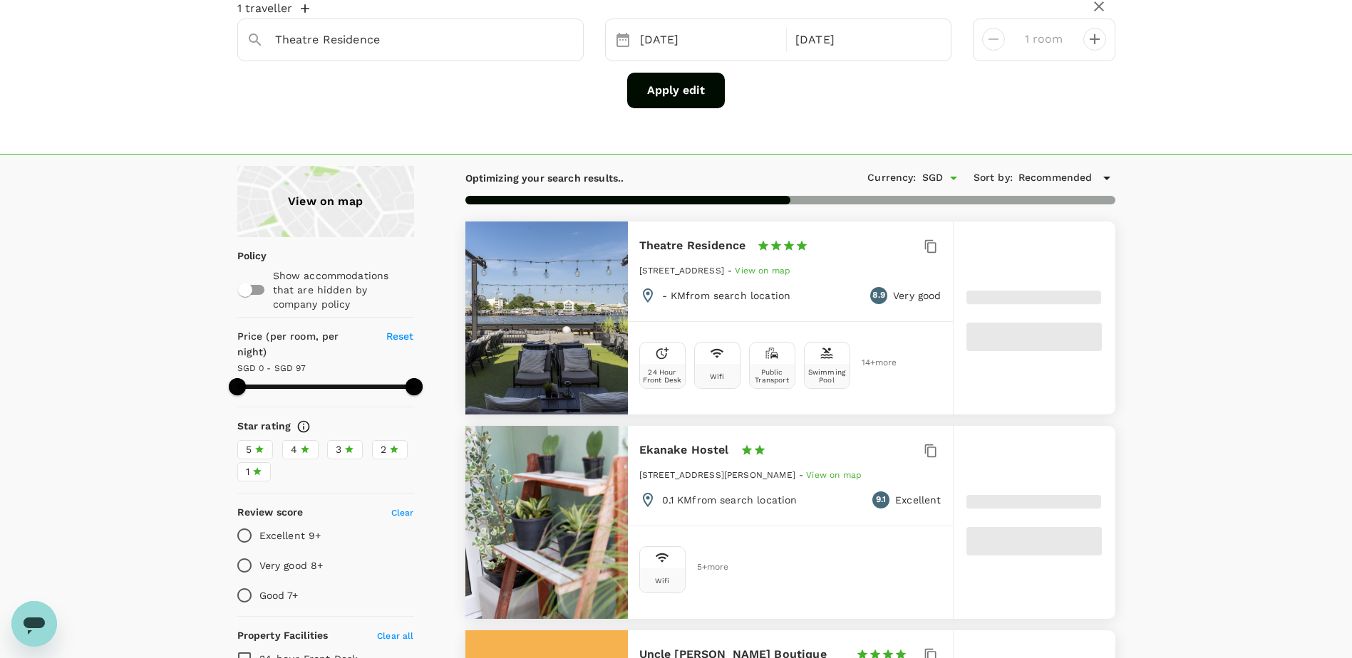
type input "72"
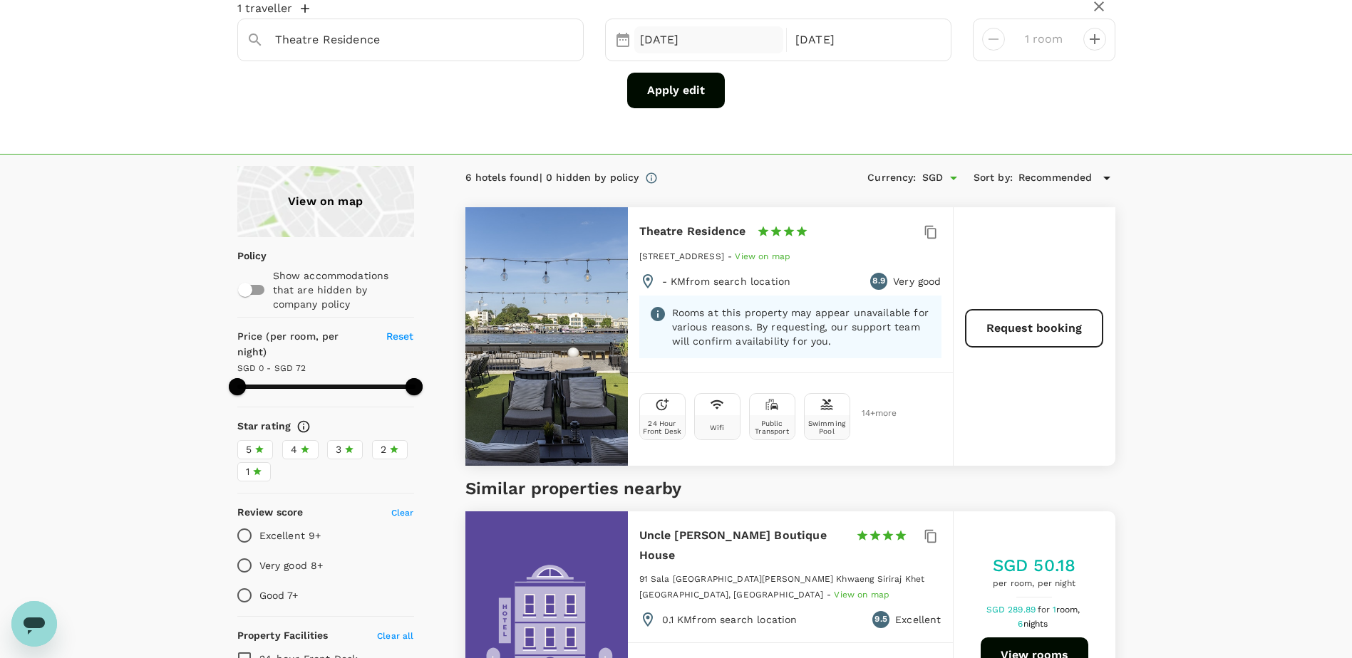
click at [697, 43] on div "[DATE]" at bounding box center [709, 40] width 150 height 28
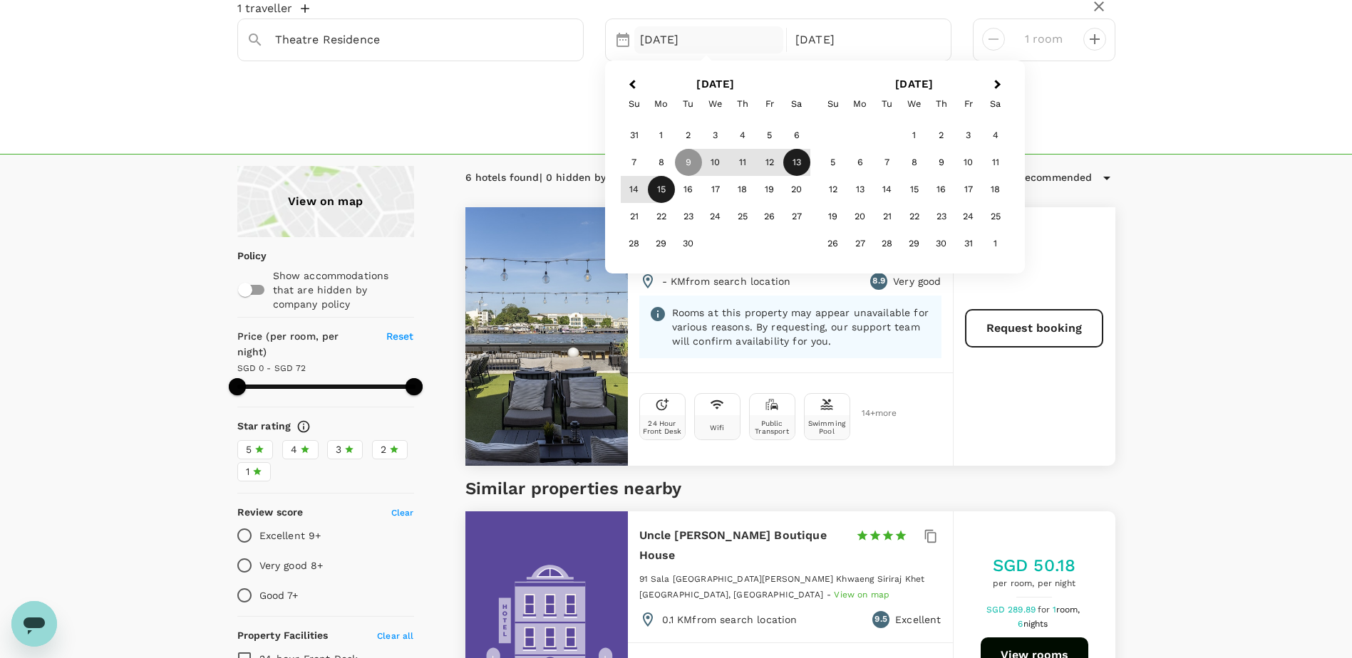
click at [790, 165] on div "13" at bounding box center [796, 162] width 27 height 27
click at [767, 194] on div "19" at bounding box center [769, 189] width 27 height 27
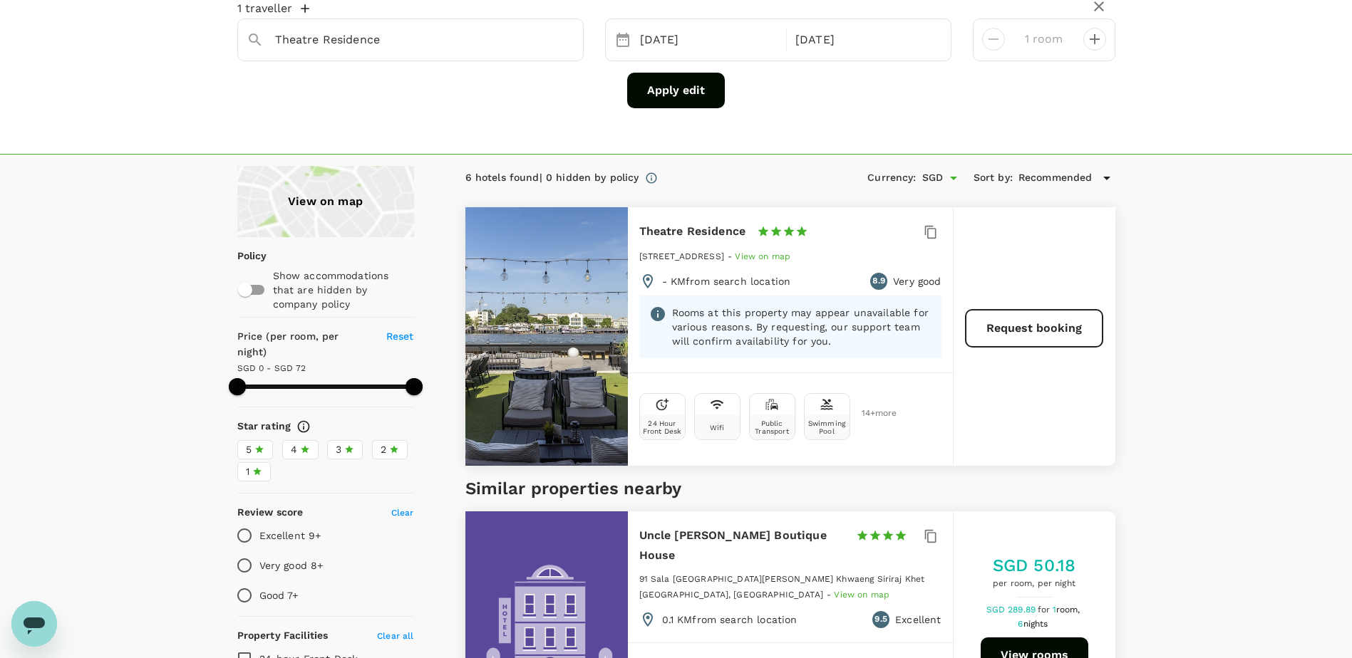
click at [657, 95] on button "Apply edit" at bounding box center [676, 91] width 98 height 36
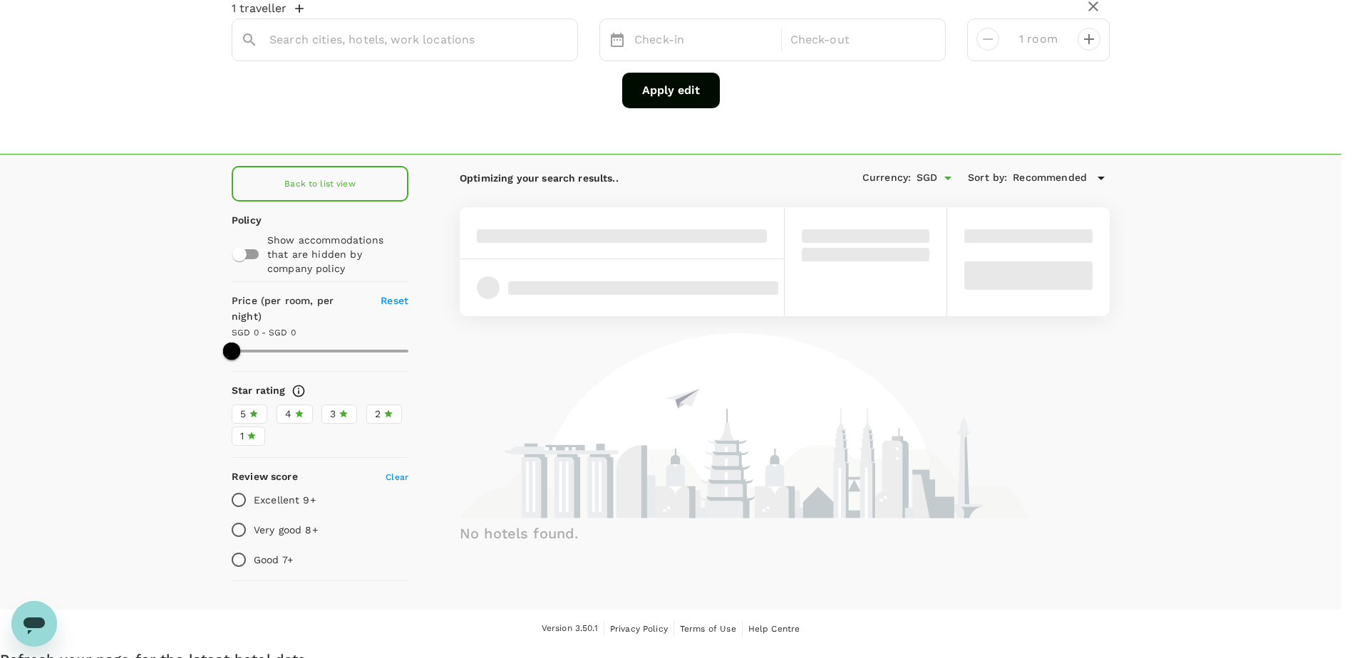
type input "Theatre Residence"
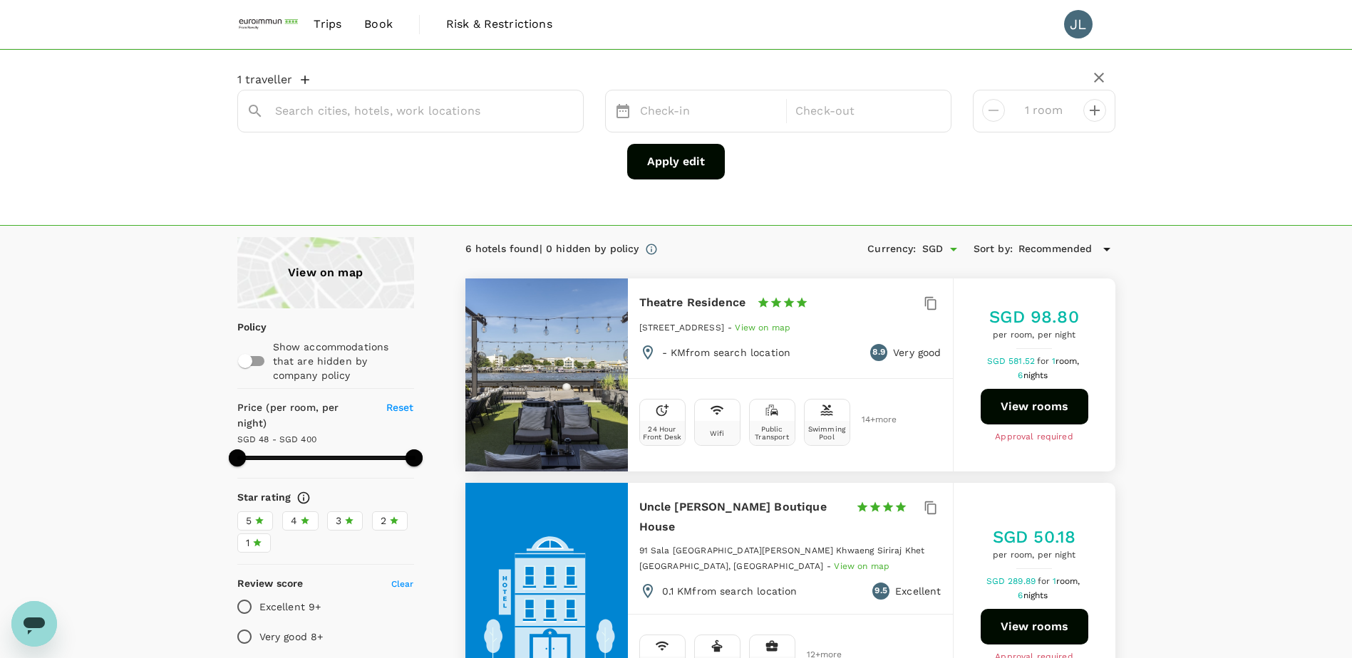
type input "Theatre Residence"
click at [835, 117] on div "[DATE]" at bounding box center [865, 112] width 150 height 28
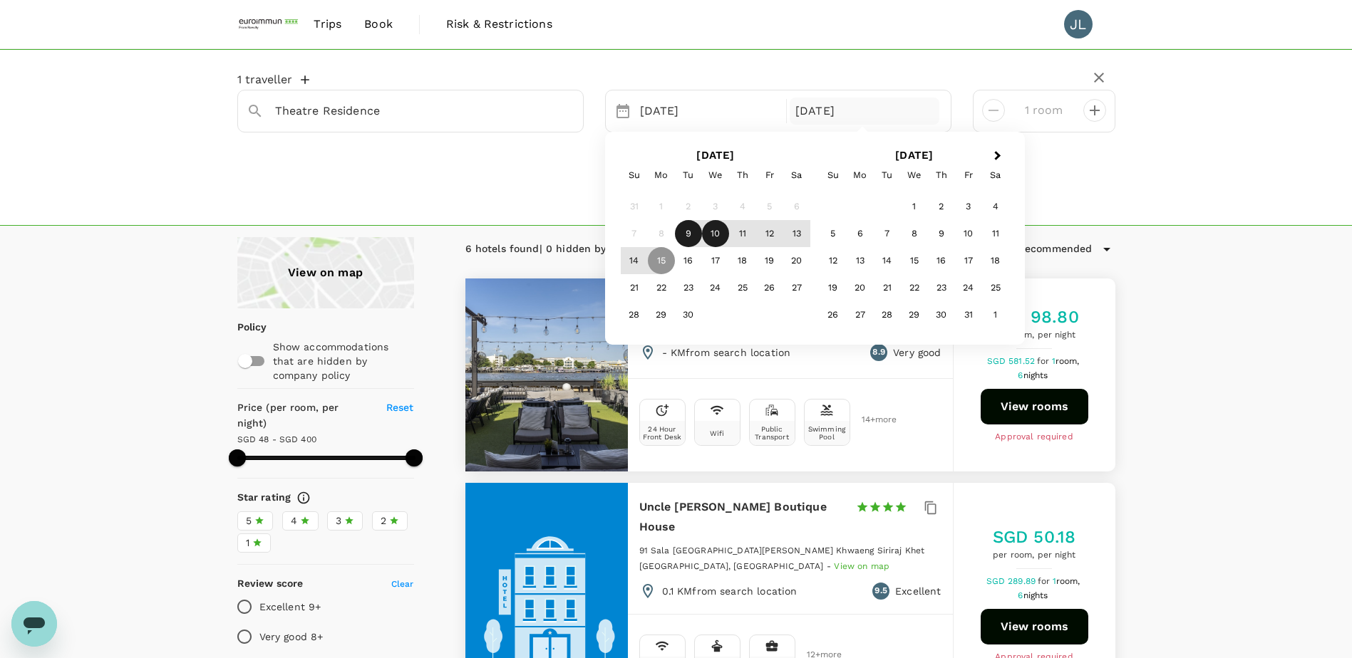
click at [692, 236] on div "9" at bounding box center [688, 233] width 27 height 27
click at [713, 262] on div "17" at bounding box center [715, 260] width 27 height 27
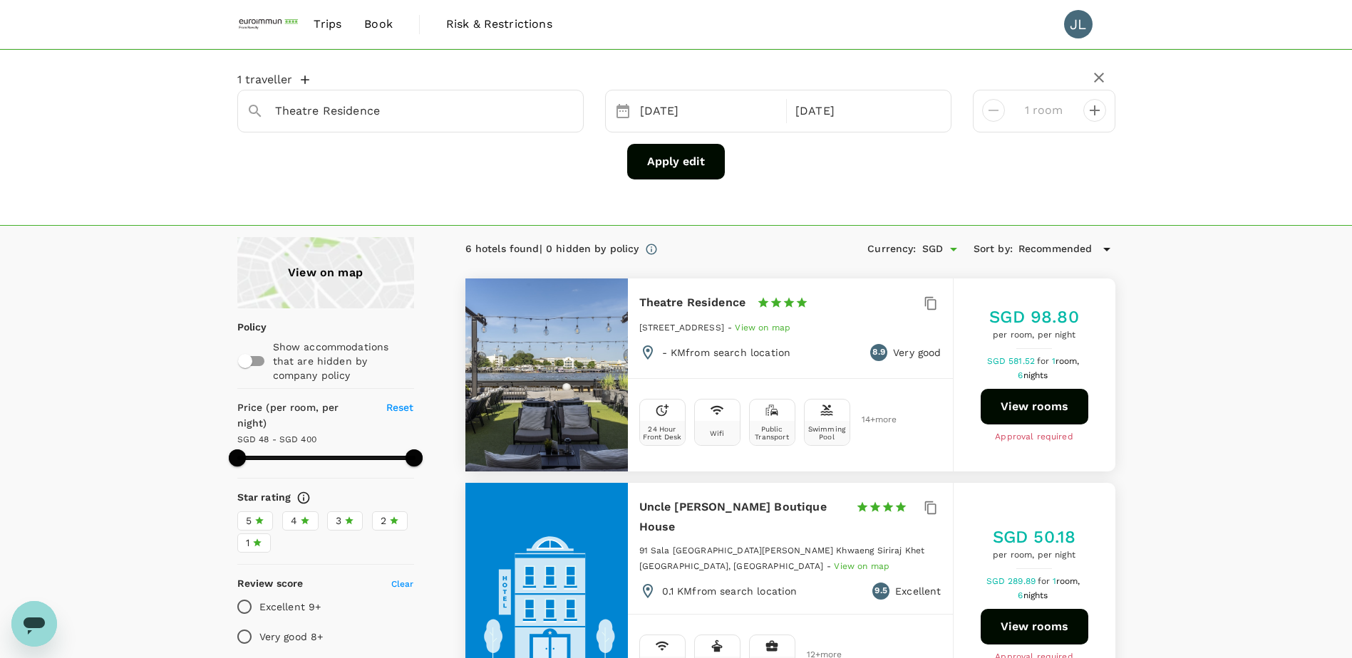
click at [683, 170] on button "Apply edit" at bounding box center [676, 162] width 98 height 36
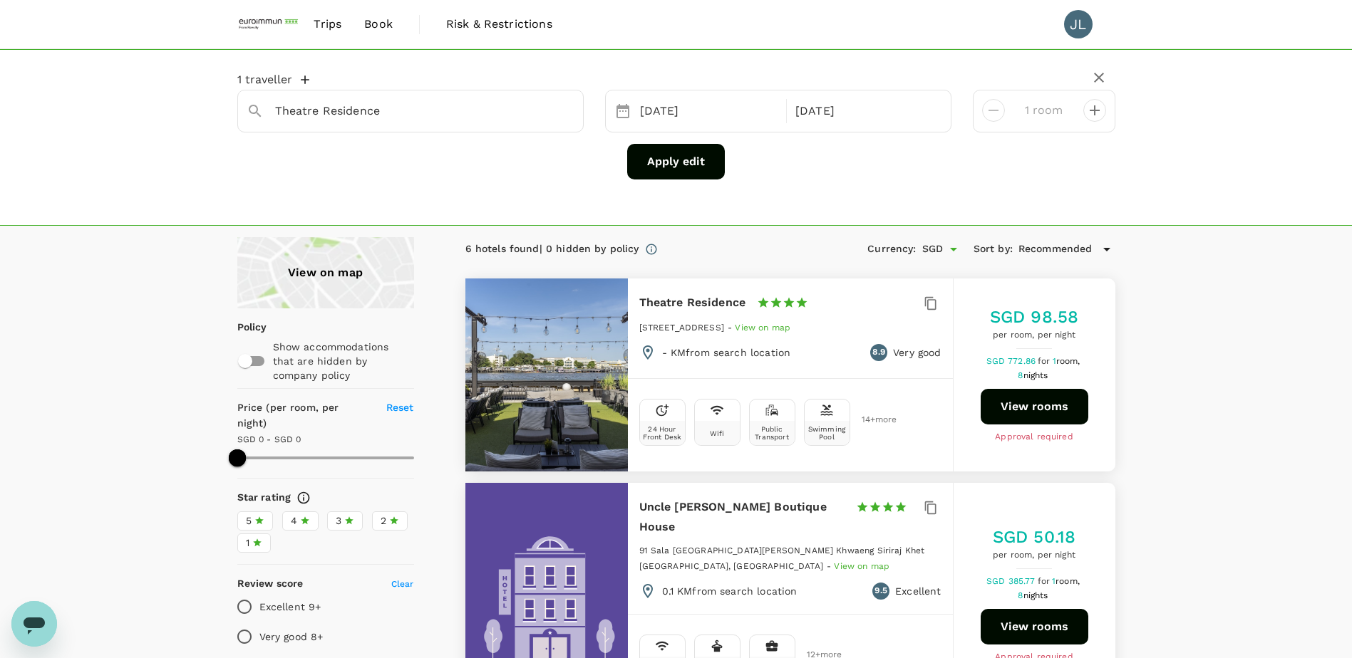
type input "96"
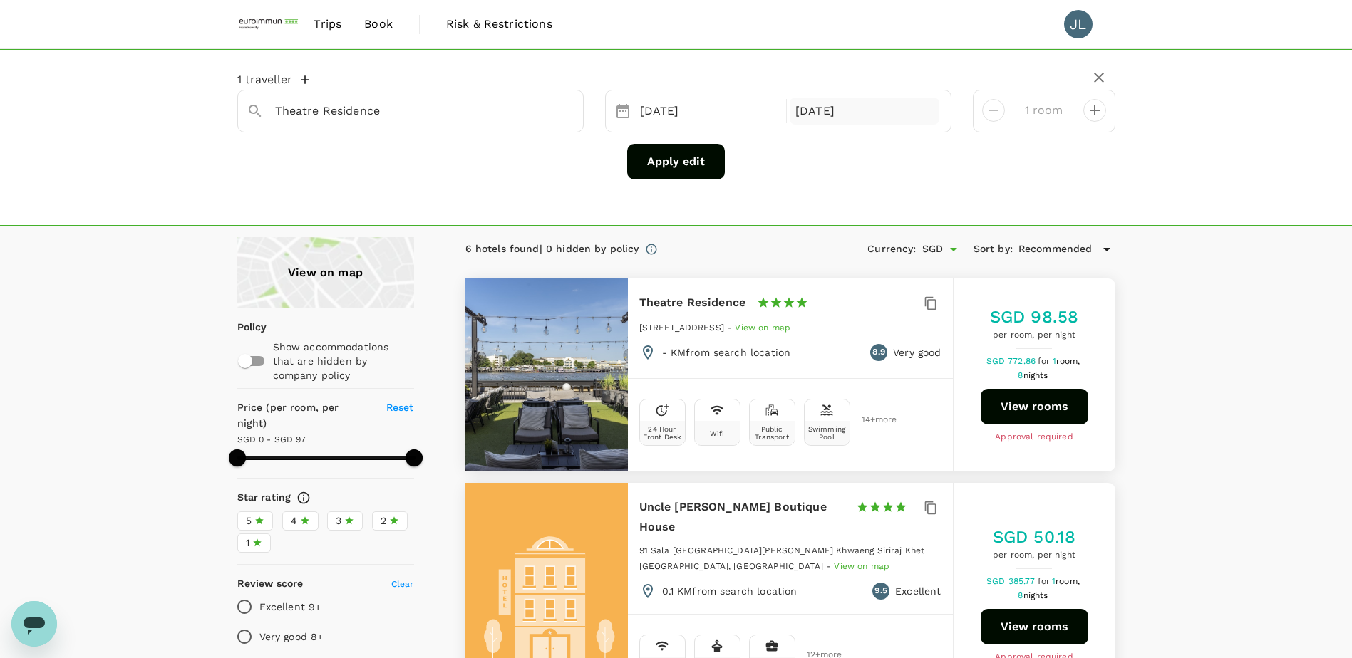
click at [810, 113] on div "[DATE]" at bounding box center [865, 112] width 150 height 28
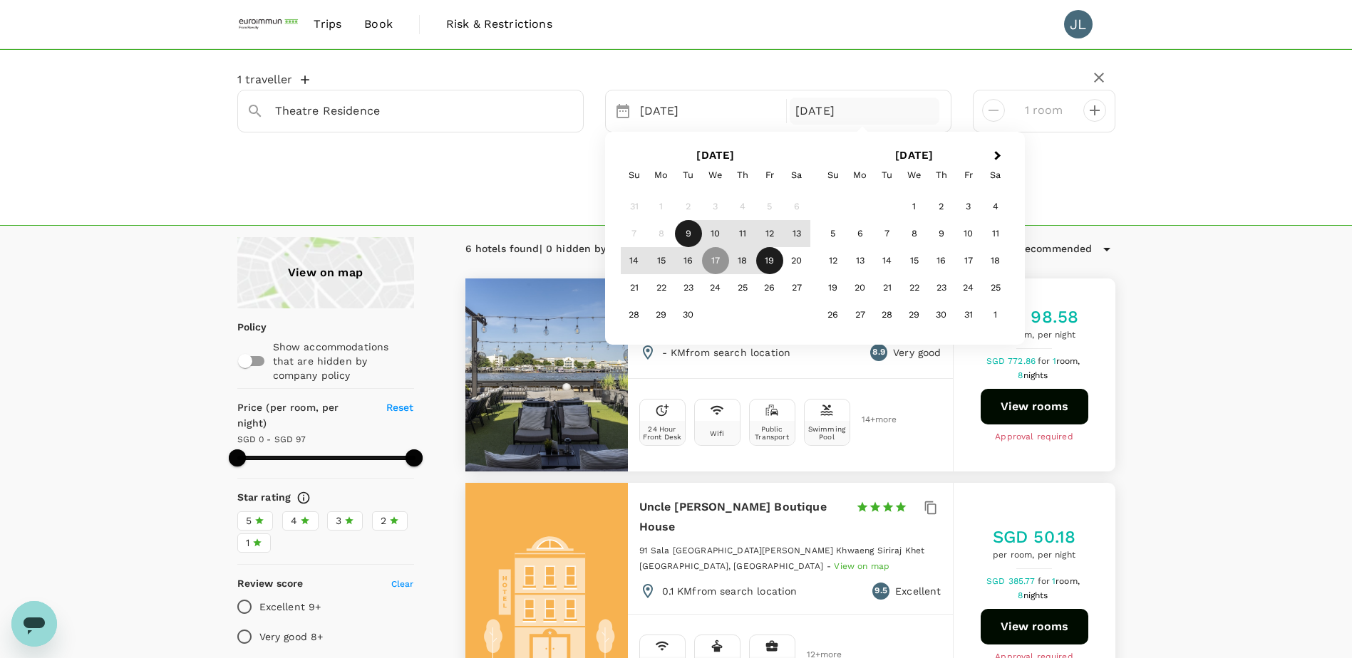
click at [769, 258] on div "19" at bounding box center [769, 260] width 27 height 27
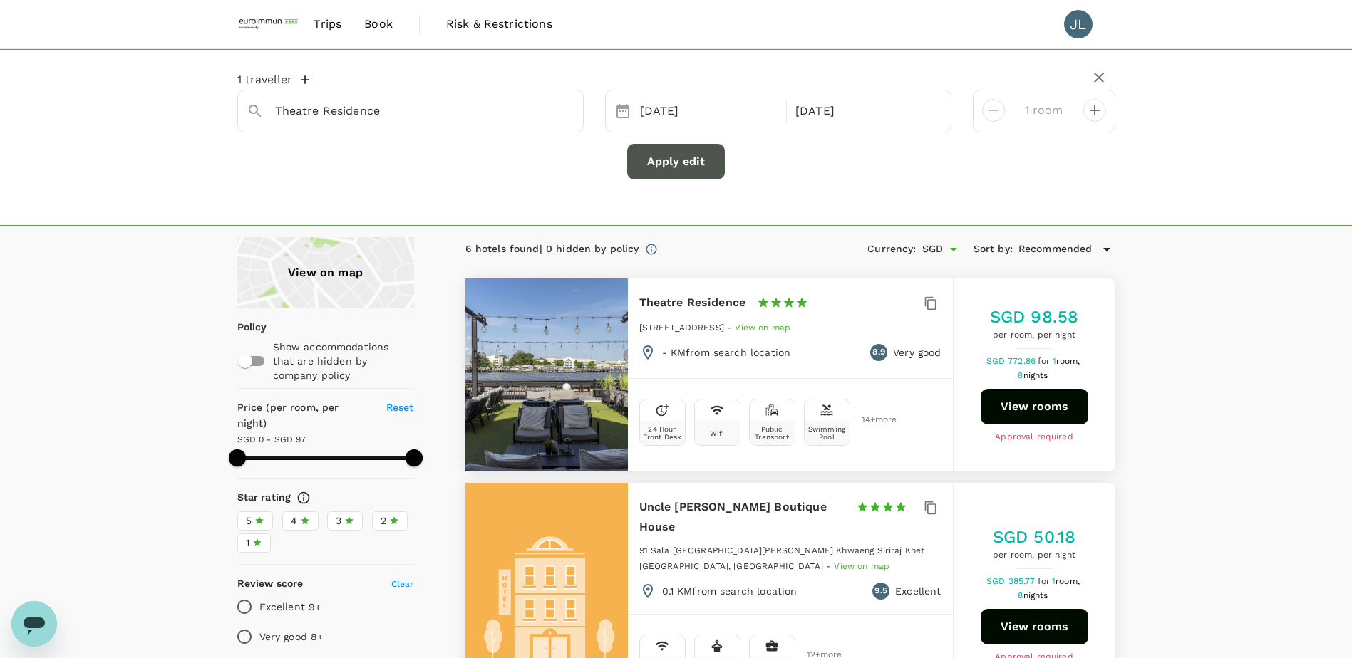
click at [693, 164] on button "Apply edit" at bounding box center [676, 162] width 98 height 36
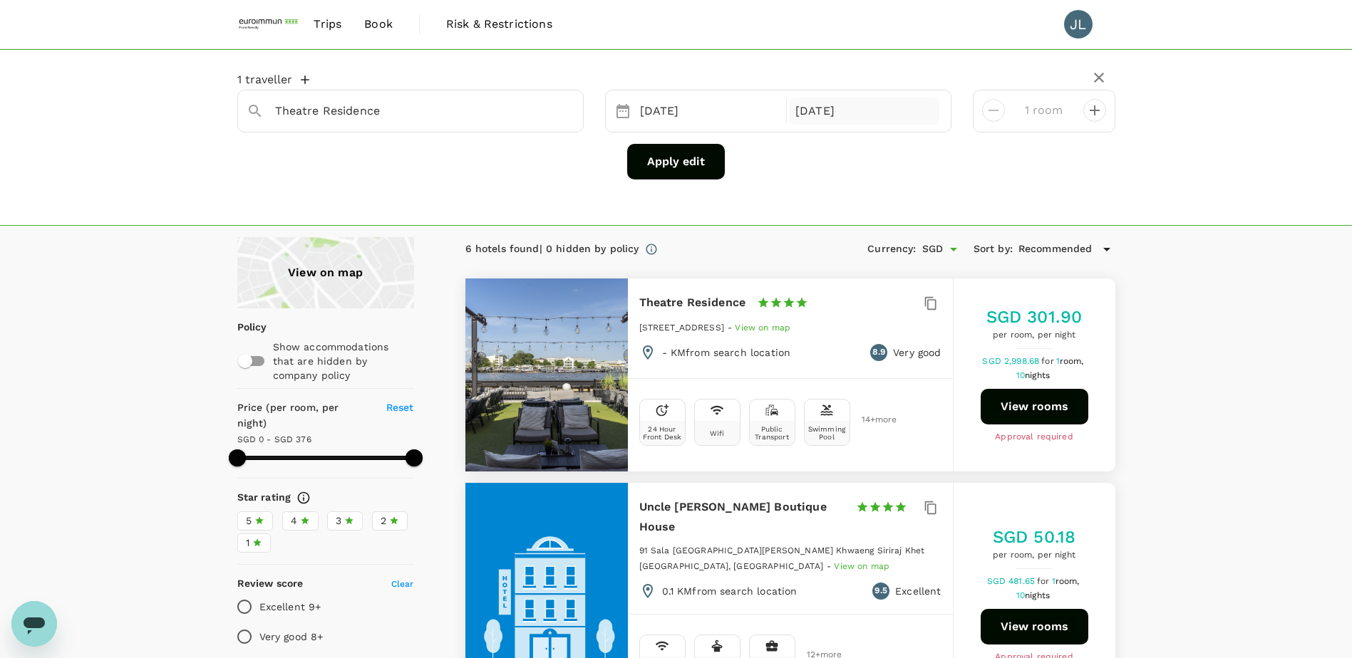
click at [824, 117] on div "[DATE]" at bounding box center [865, 112] width 150 height 28
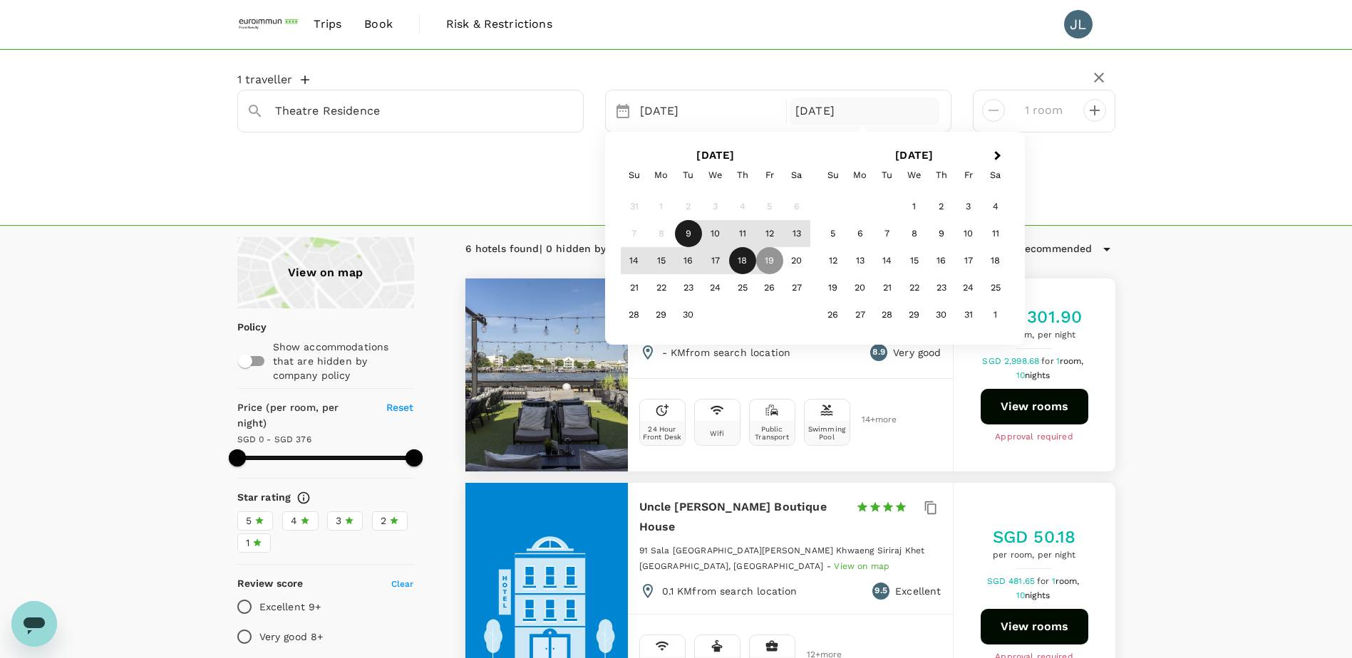
click at [748, 264] on div "18" at bounding box center [742, 260] width 27 height 27
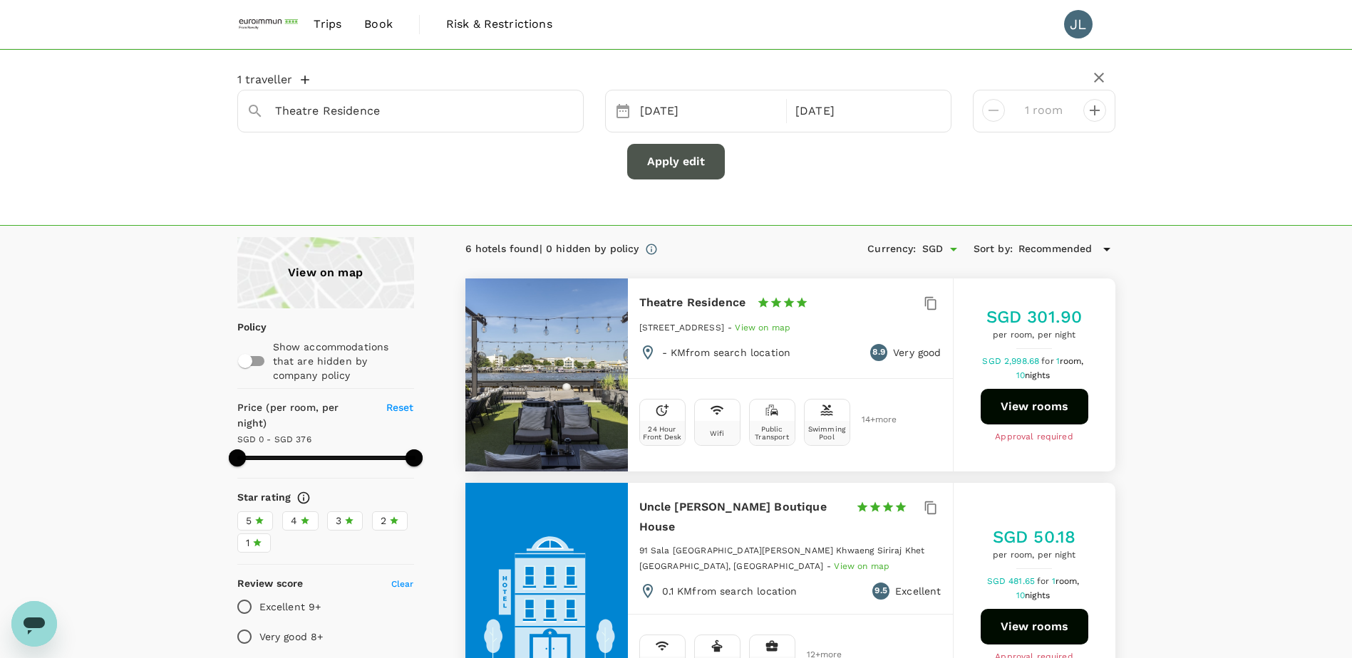
click at [689, 165] on button "Apply edit" at bounding box center [676, 162] width 98 height 36
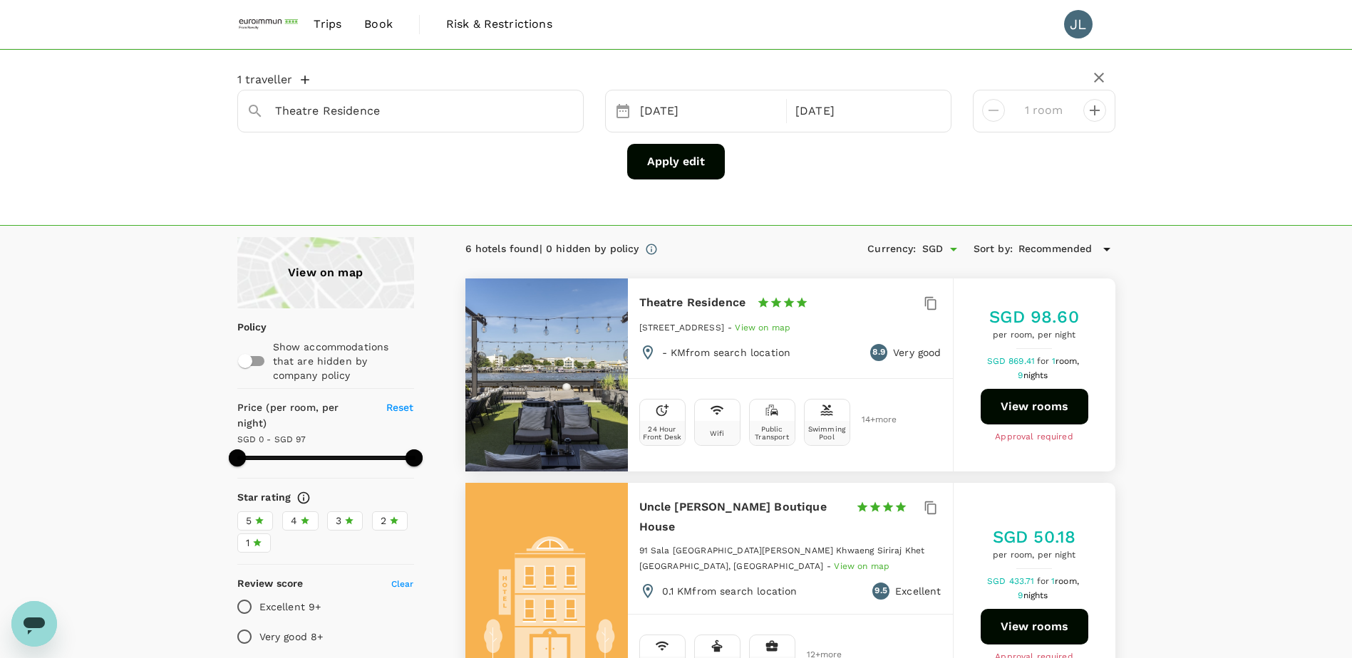
type input "96"
click at [703, 113] on div "[DATE]" at bounding box center [709, 112] width 150 height 28
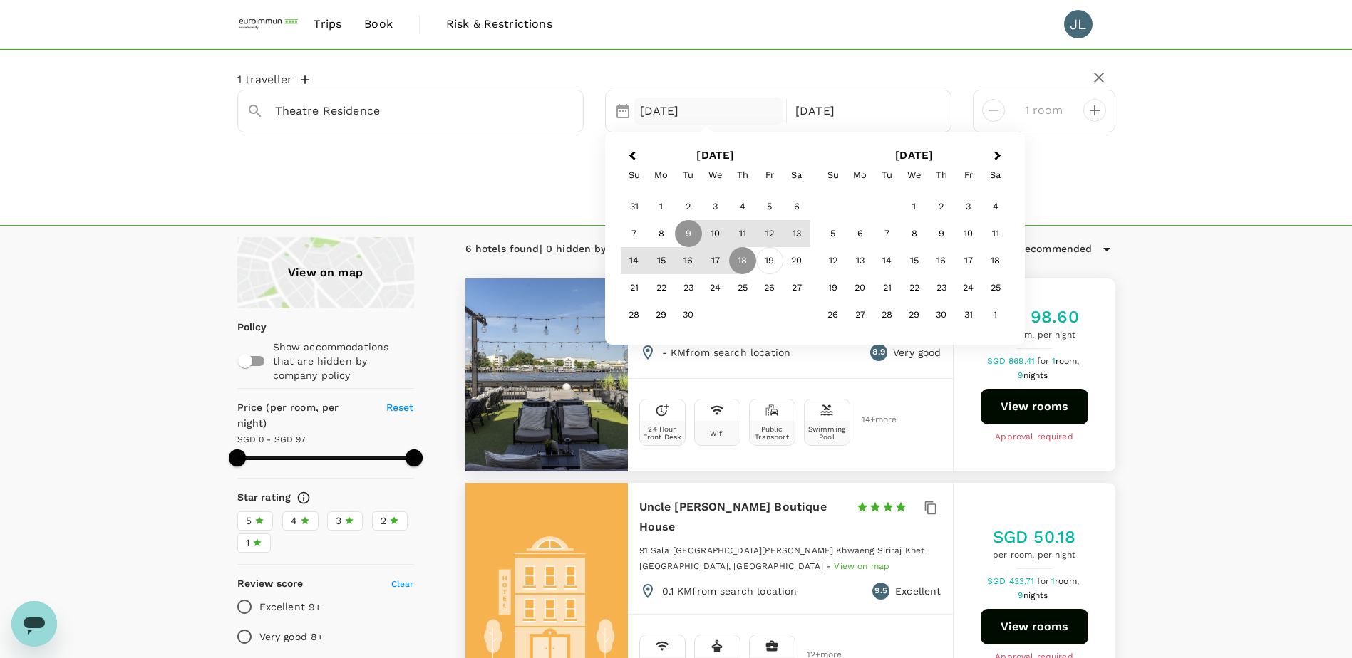
click at [769, 264] on div "19" at bounding box center [769, 260] width 27 height 27
click at [747, 265] on div "18" at bounding box center [742, 261] width 27 height 27
click at [1098, 178] on div "Apply edit" at bounding box center [676, 162] width 878 height 36
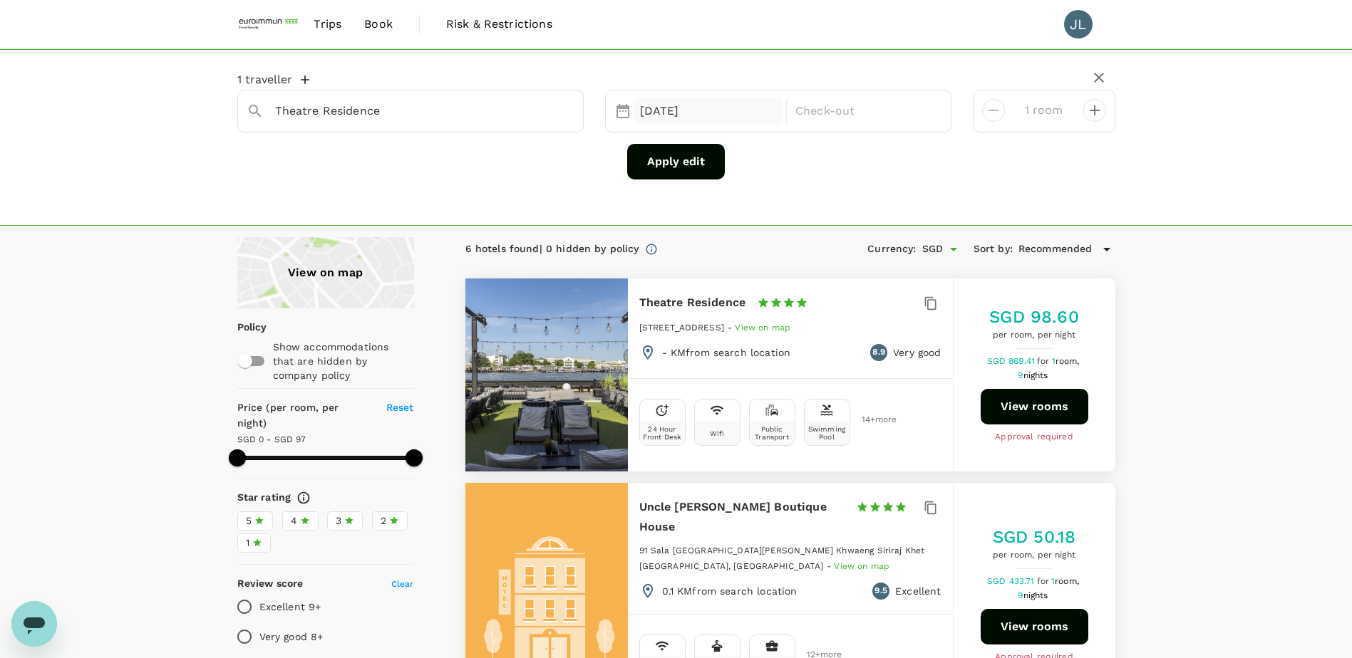
click at [690, 117] on div "[DATE]" at bounding box center [709, 112] width 150 height 28
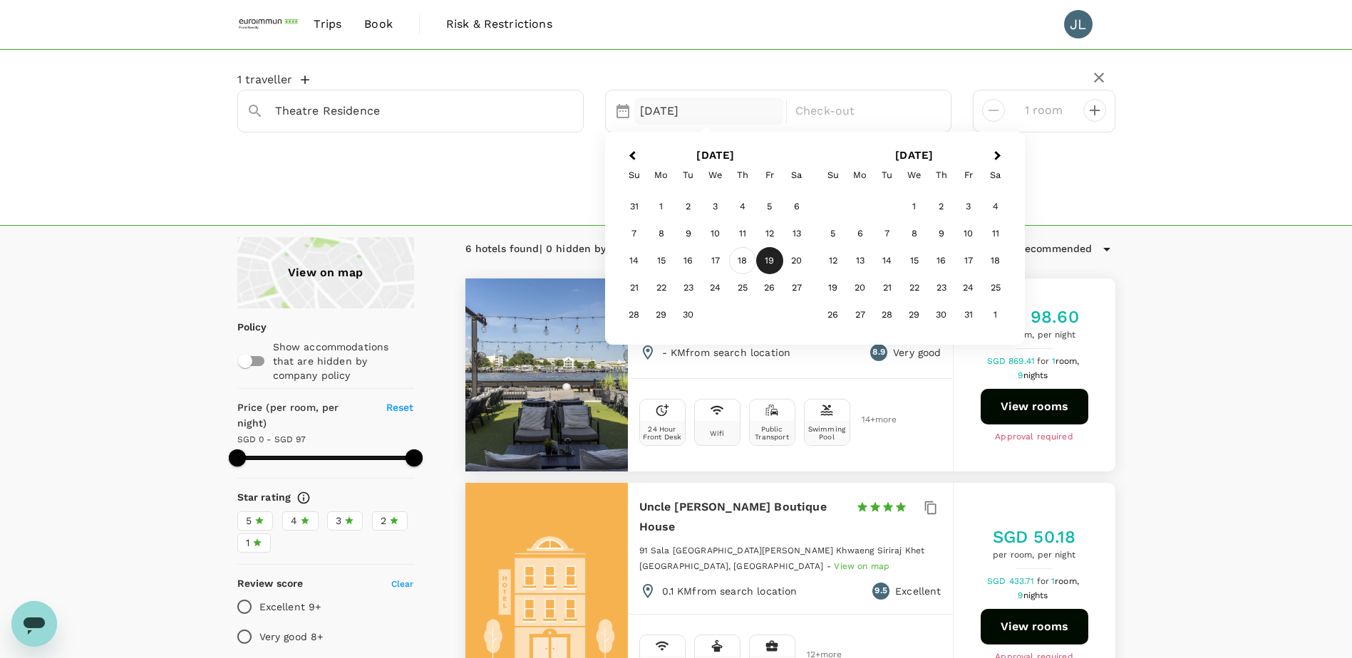
click at [743, 256] on div "18" at bounding box center [742, 260] width 27 height 27
click at [767, 262] on div "19" at bounding box center [769, 261] width 27 height 27
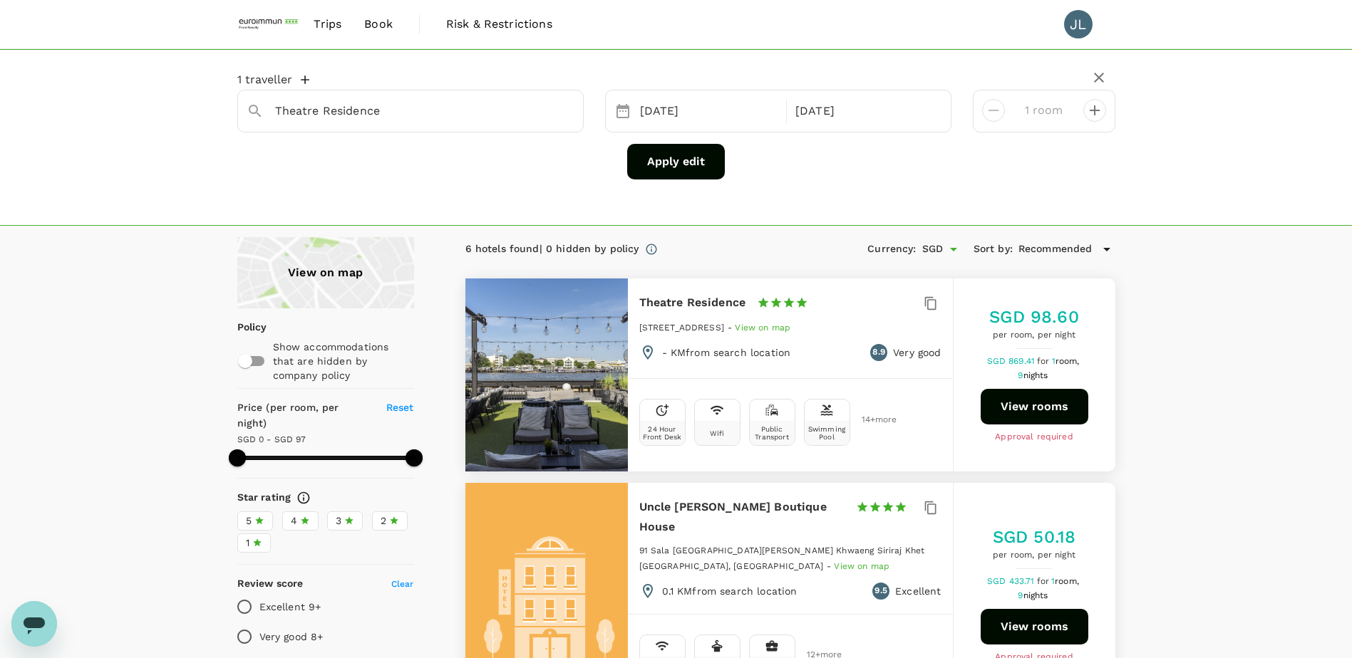
click at [656, 162] on button "Apply edit" at bounding box center [676, 162] width 98 height 36
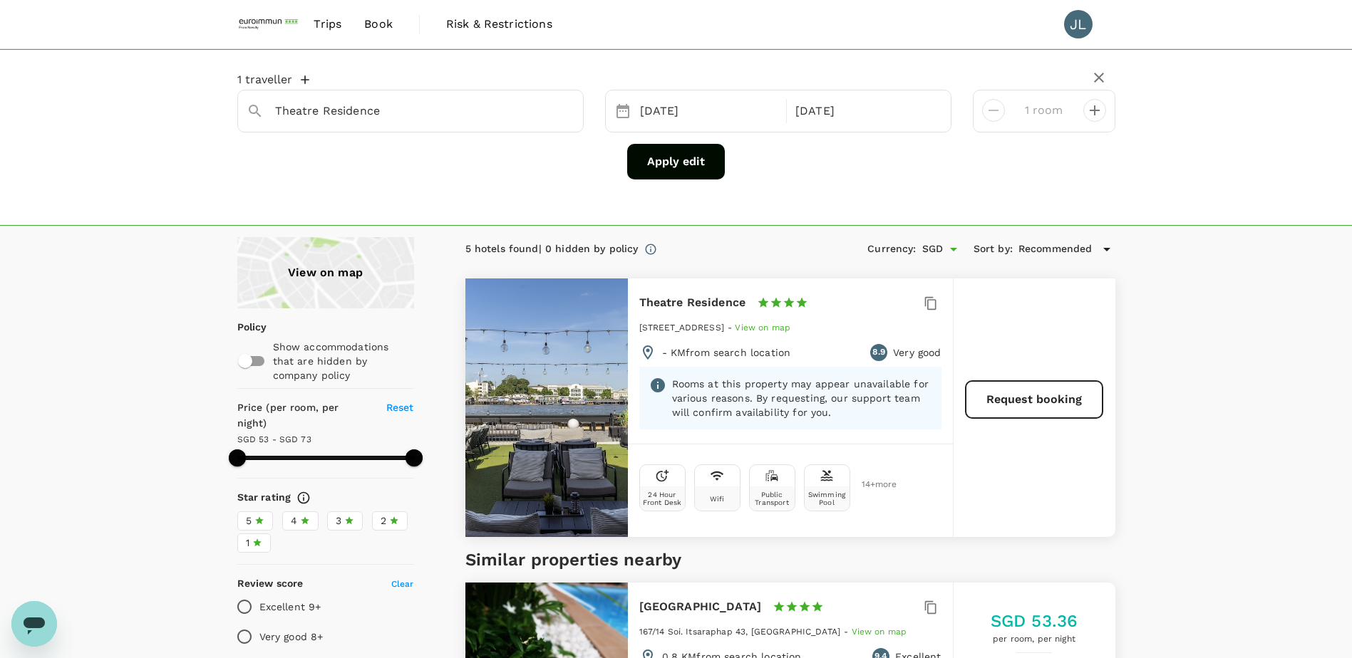
type input "72.81"
click at [714, 120] on div "[DATE]" at bounding box center [709, 112] width 150 height 28
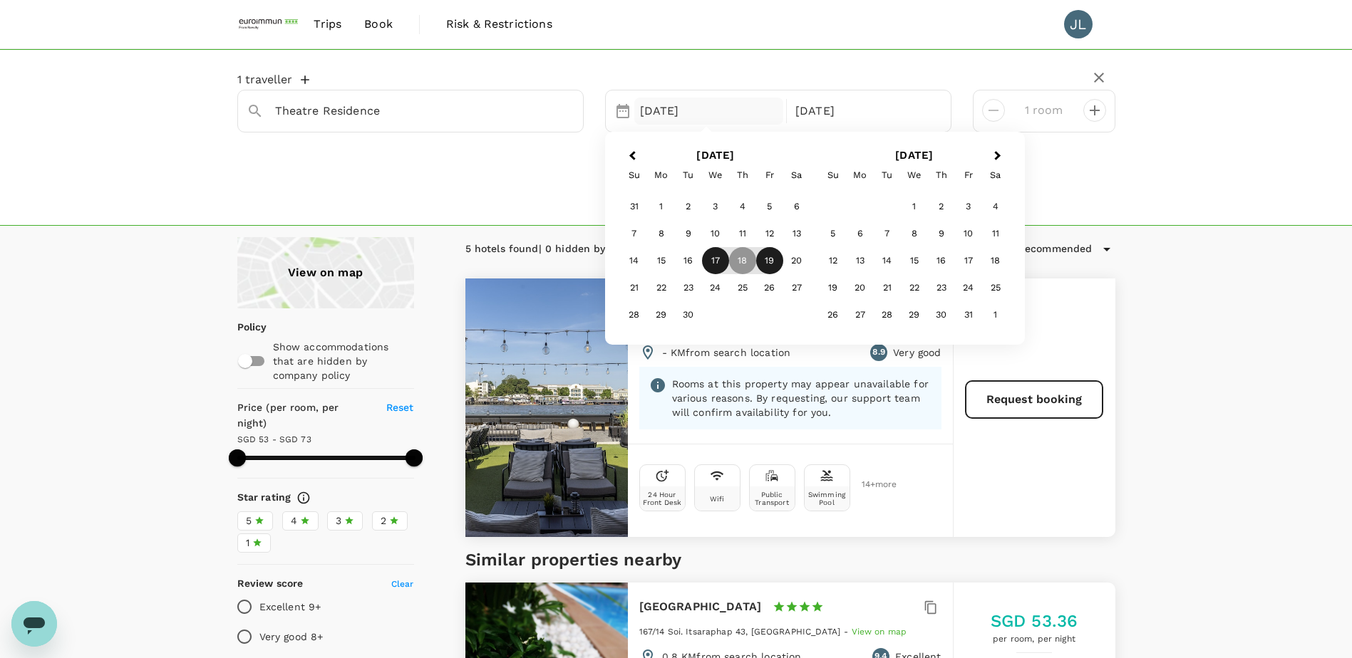
click at [710, 260] on div "17" at bounding box center [715, 260] width 27 height 27
click at [1201, 192] on div "1 [GEOGRAPHIC_DATA] Selected date: [DATE] [DATE] Sep Next Month [DATE] Su Mo Tu…" at bounding box center [676, 137] width 1352 height 177
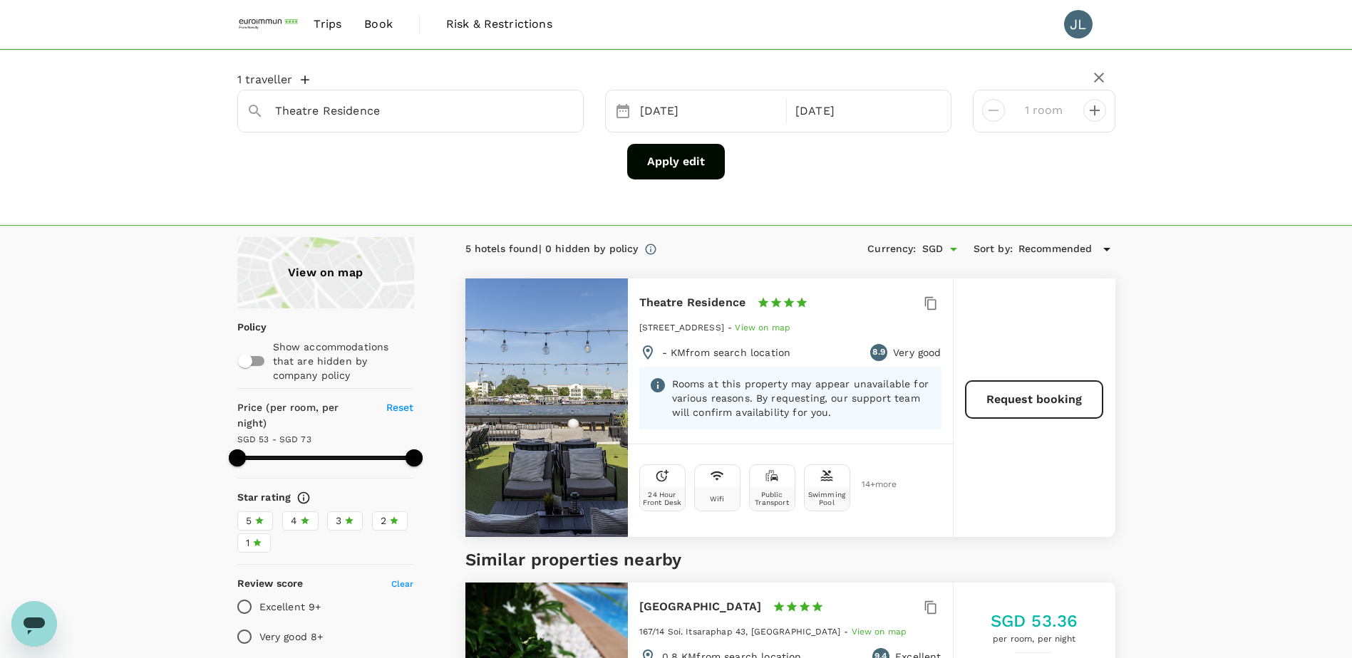
click at [679, 163] on button "Apply edit" at bounding box center [676, 162] width 98 height 36
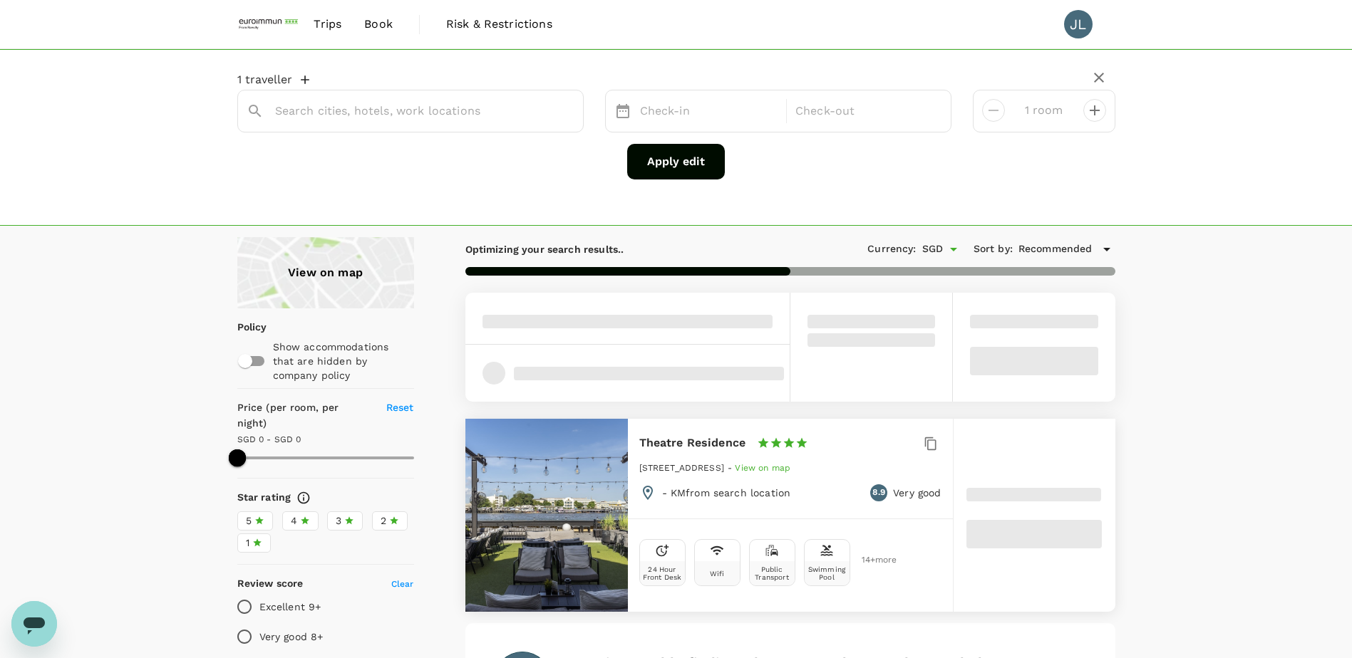
type input "Theatre Residence"
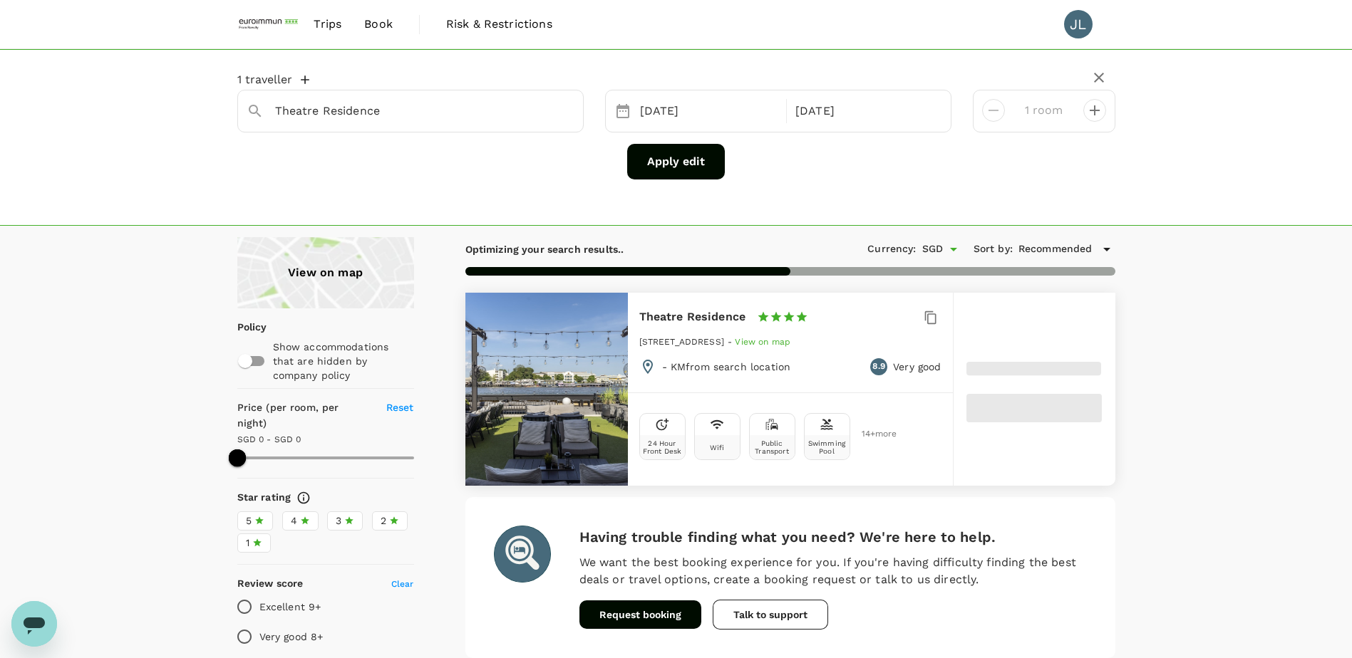
type input "96"
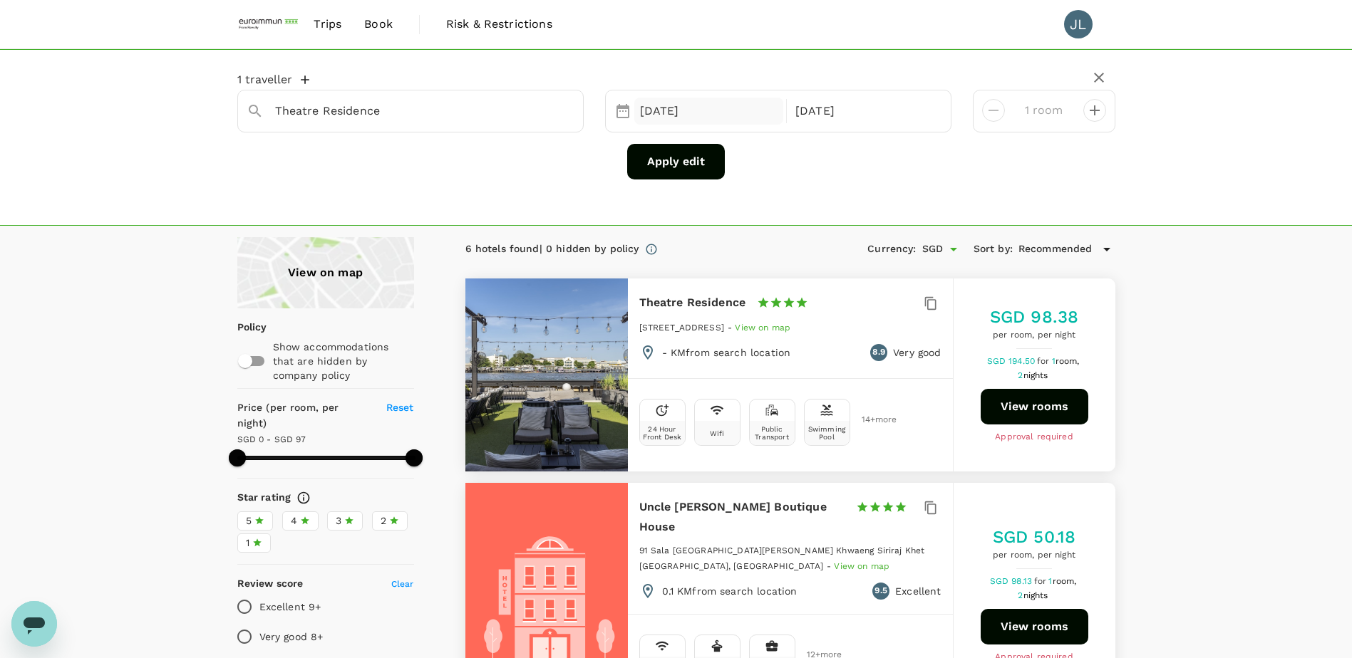
click at [695, 119] on div "[DATE]" at bounding box center [709, 112] width 150 height 28
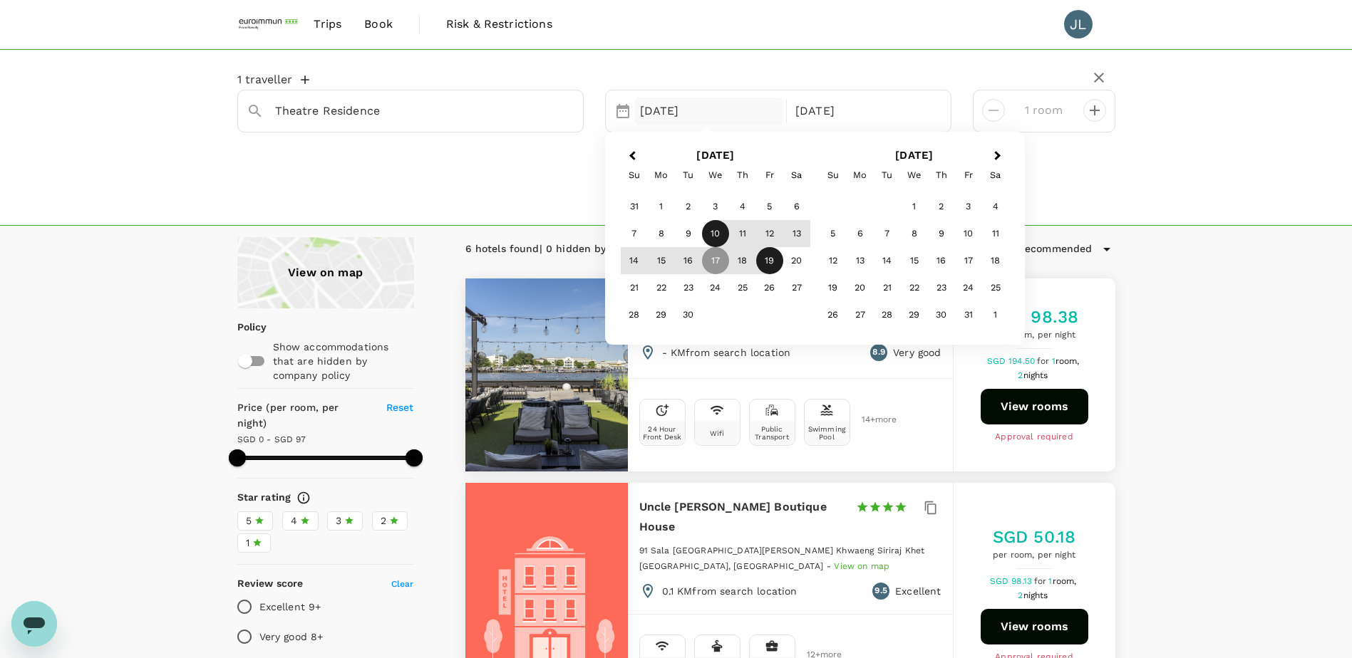
click at [718, 234] on div "10" at bounding box center [715, 233] width 27 height 27
click at [527, 177] on div "Apply edit" at bounding box center [676, 162] width 878 height 36
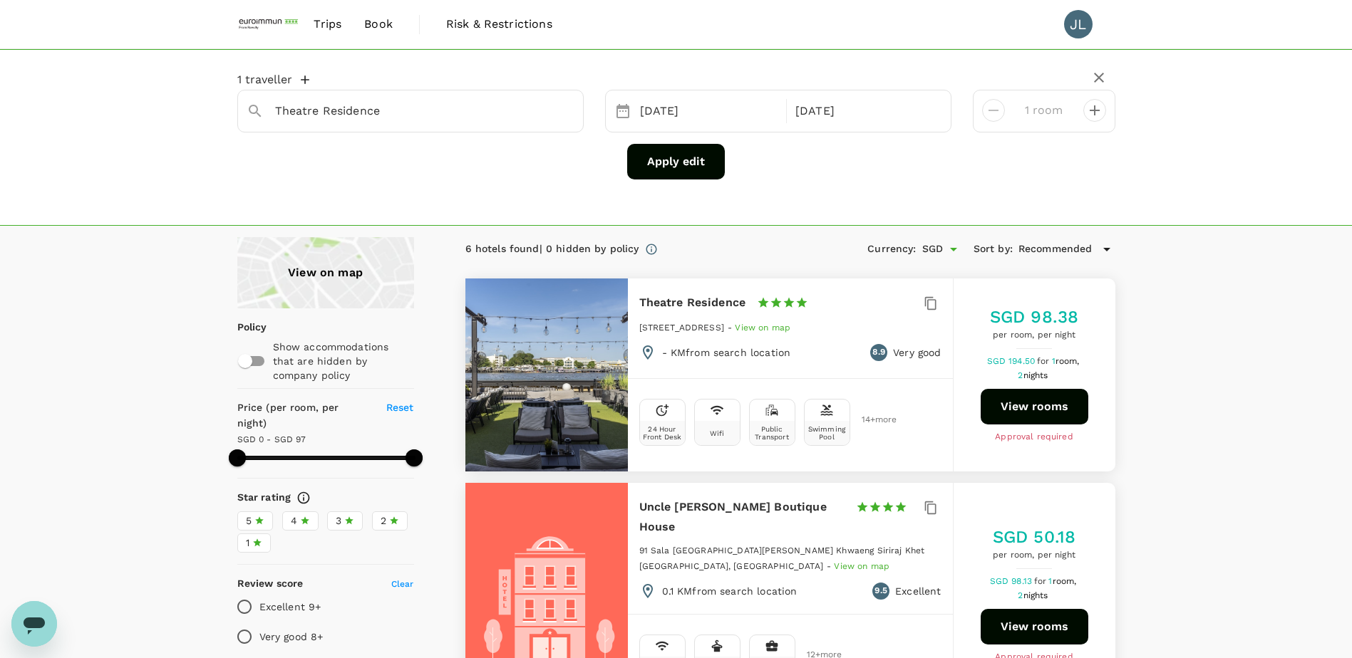
click at [656, 165] on button "Apply edit" at bounding box center [676, 162] width 98 height 36
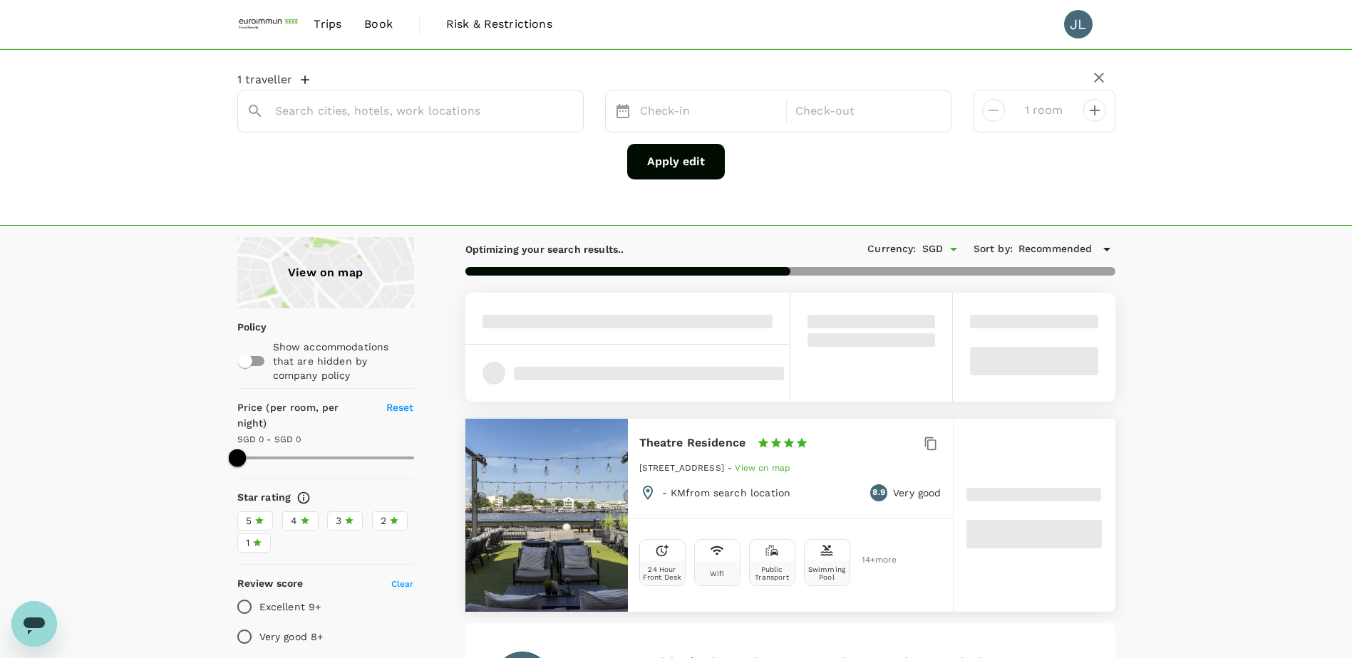
type input "Theatre Residence"
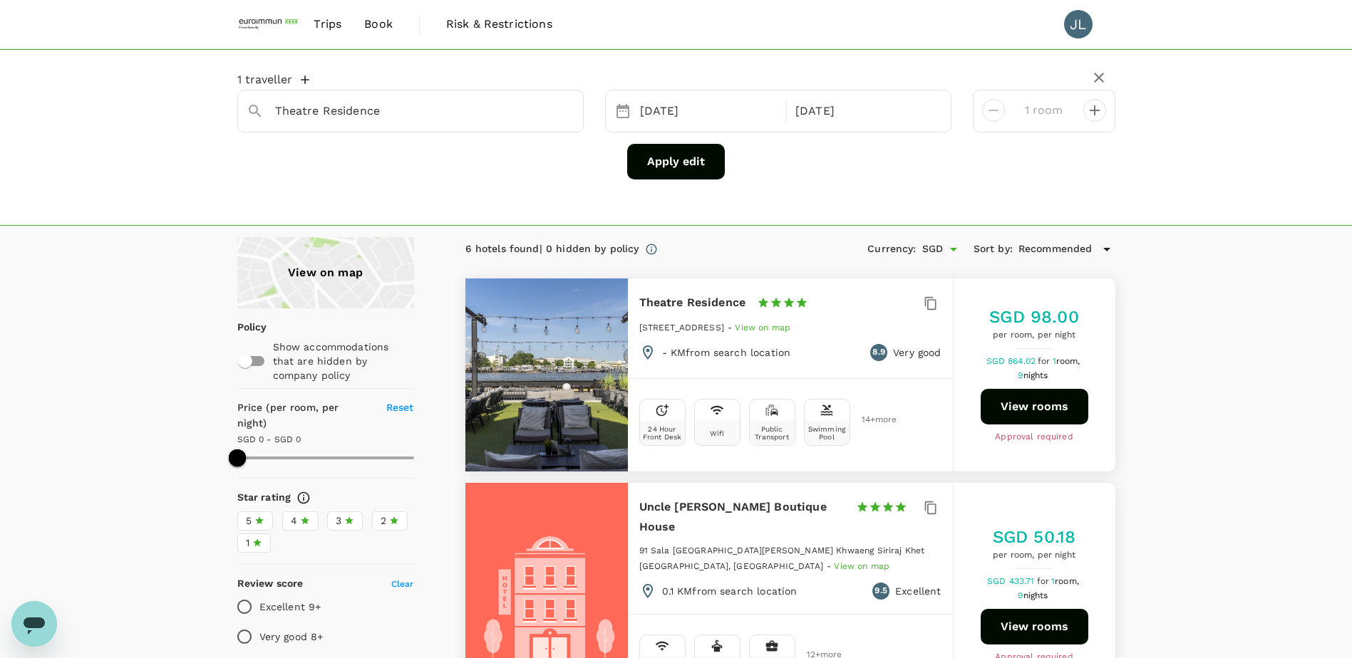
type input "95"
click at [674, 114] on div "[DATE]" at bounding box center [709, 112] width 150 height 28
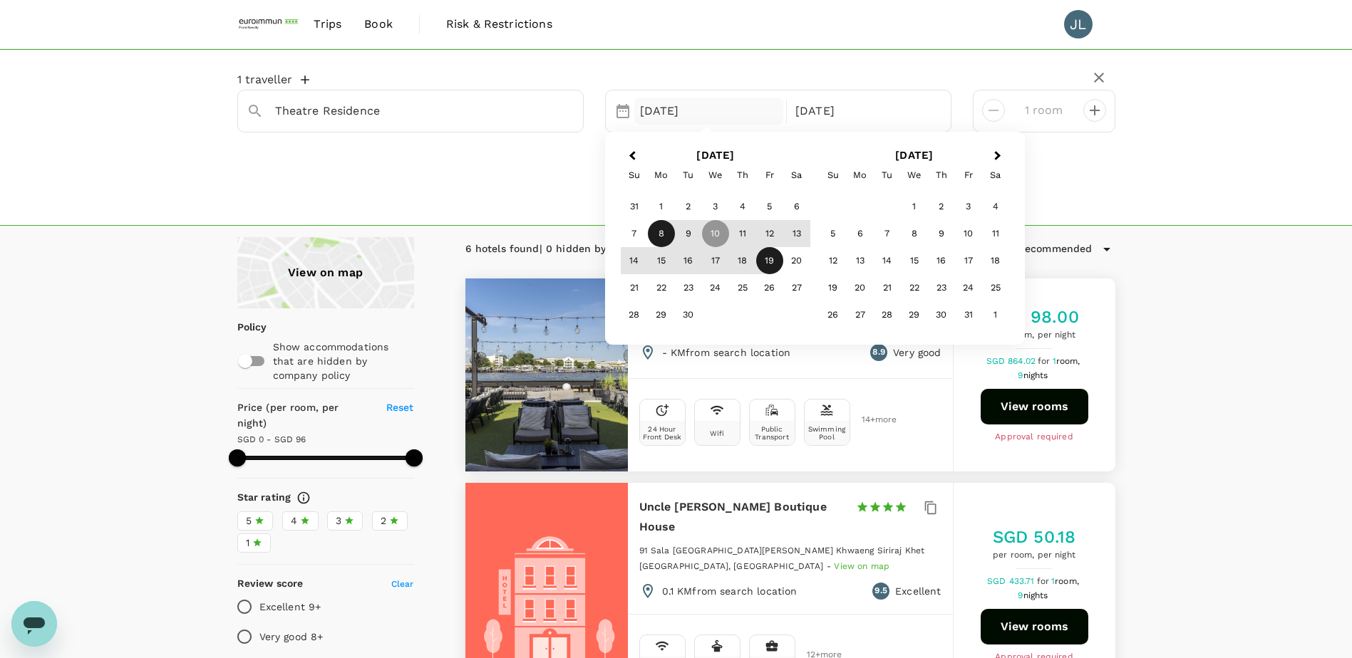
click at [670, 230] on div "8" at bounding box center [661, 233] width 27 height 27
click at [555, 187] on div "1 [GEOGRAPHIC_DATA] Selected date: [DATE] [DATE] Sep Next Month [DATE] Su Mo Tu…" at bounding box center [676, 126] width 878 height 130
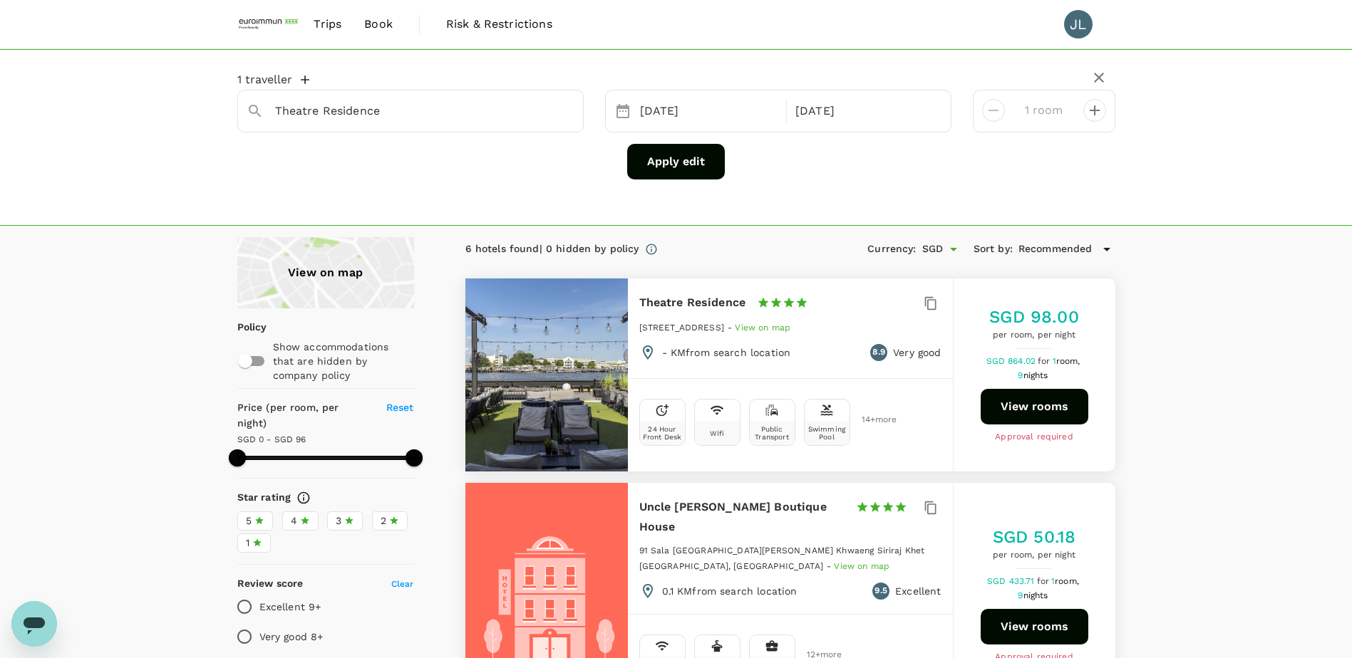
click at [644, 167] on button "Apply edit" at bounding box center [676, 162] width 98 height 36
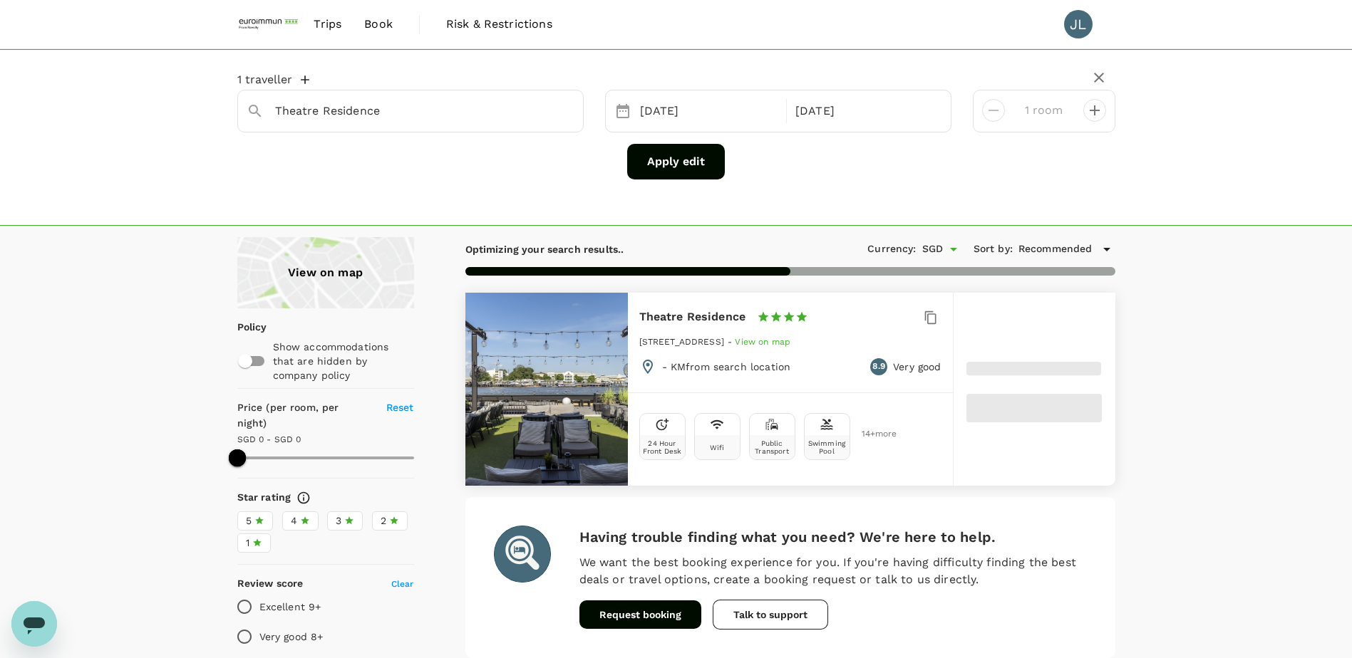
type input "96"
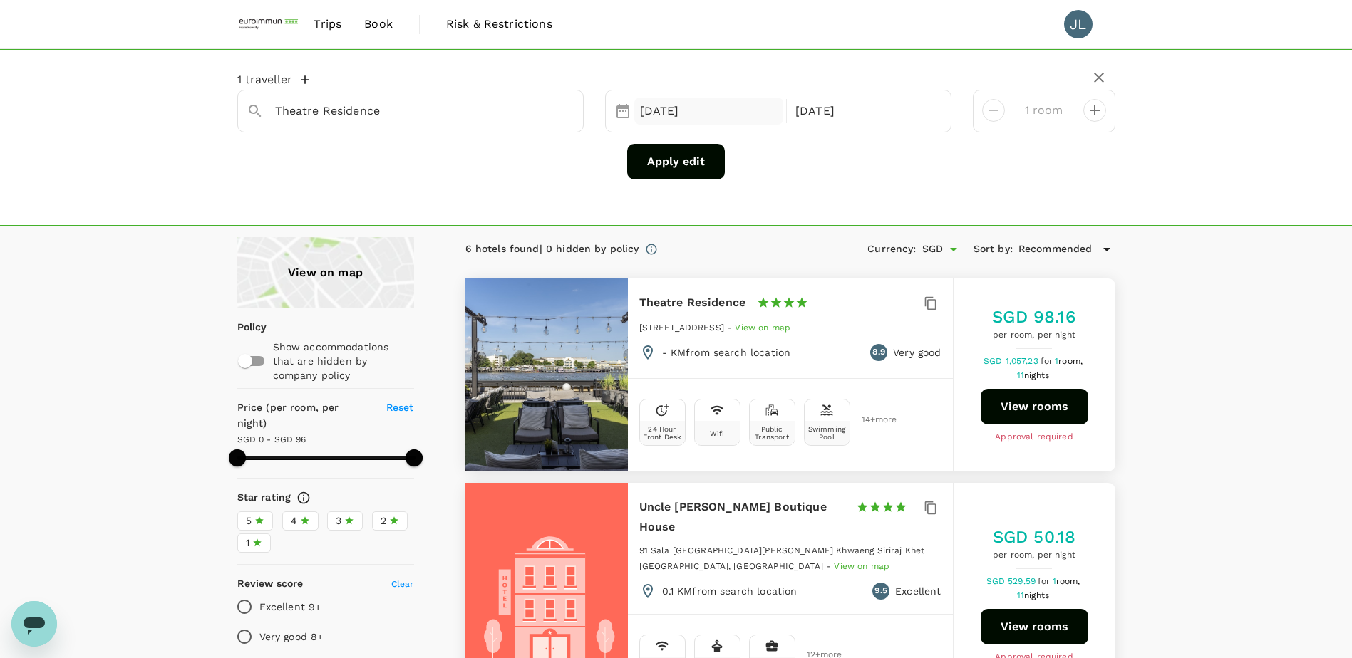
click at [675, 109] on div "[DATE]" at bounding box center [709, 112] width 150 height 28
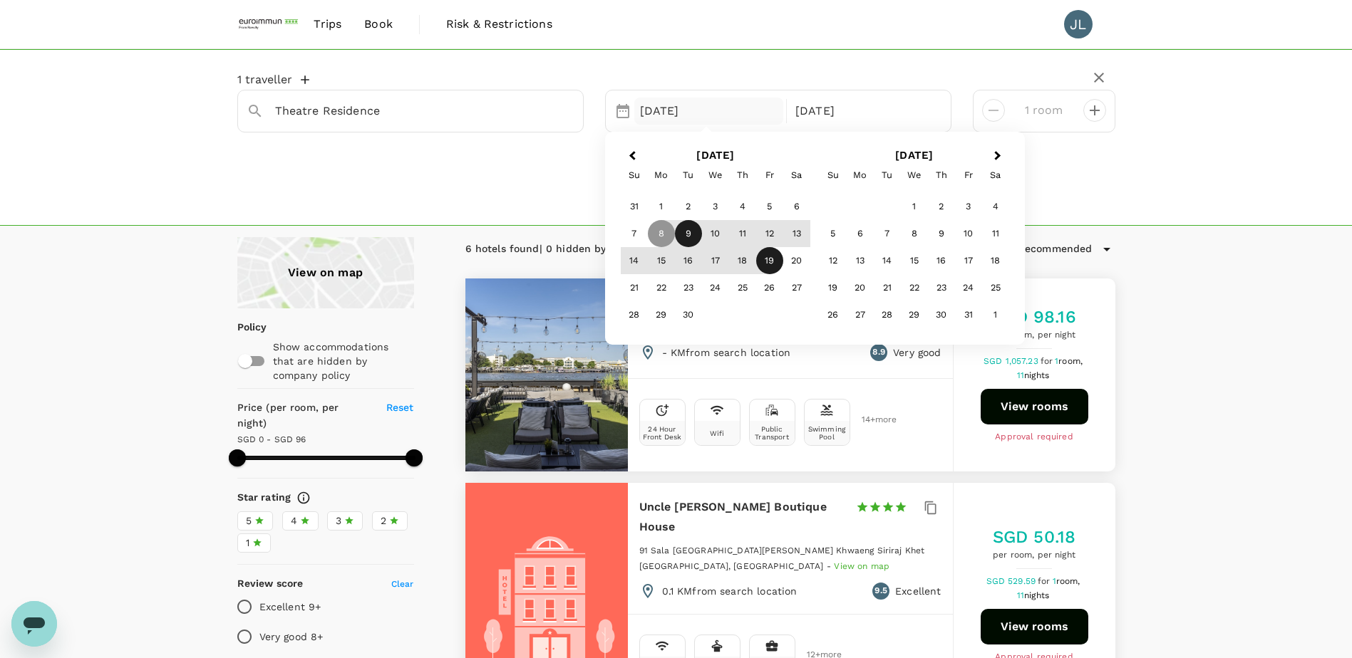
click at [689, 234] on div "9" at bounding box center [688, 233] width 27 height 27
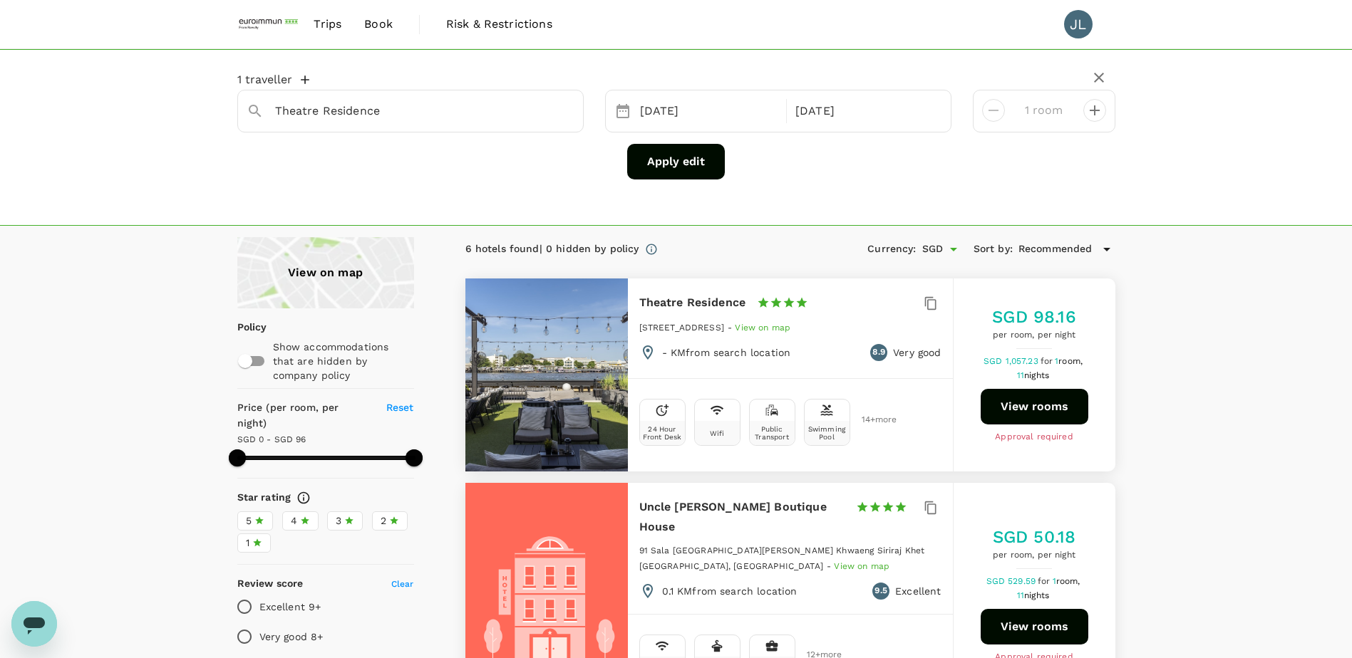
click at [487, 152] on div "Apply edit" at bounding box center [676, 162] width 878 height 36
click at [656, 164] on button "Apply edit" at bounding box center [676, 162] width 98 height 36
type input "Theatre Residence"
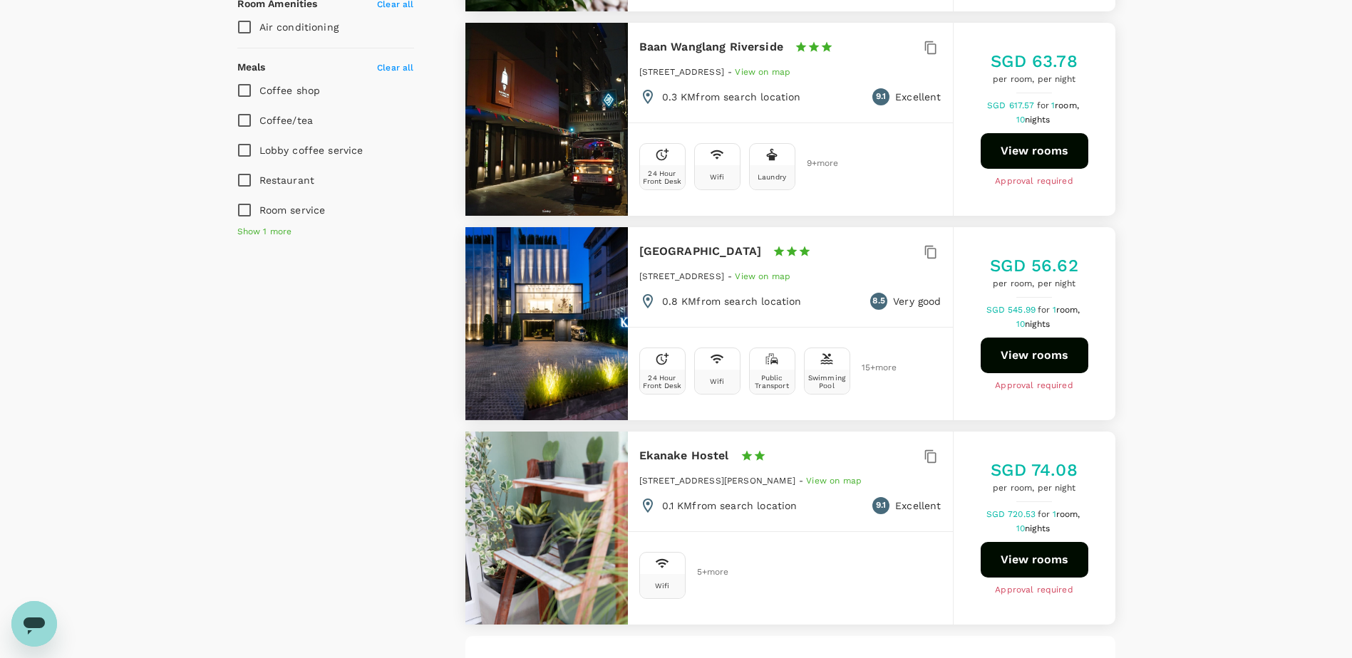
scroll to position [1128, 0]
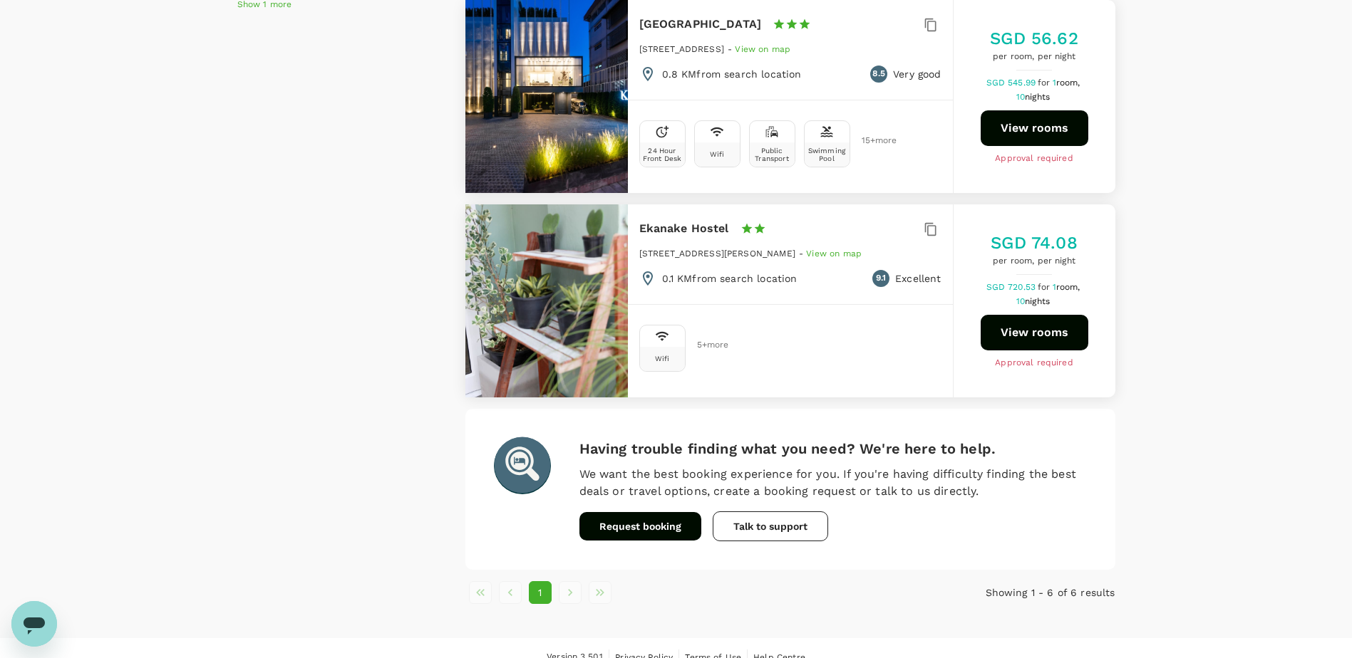
click at [763, 512] on button "Talk to support" at bounding box center [770, 527] width 115 height 30
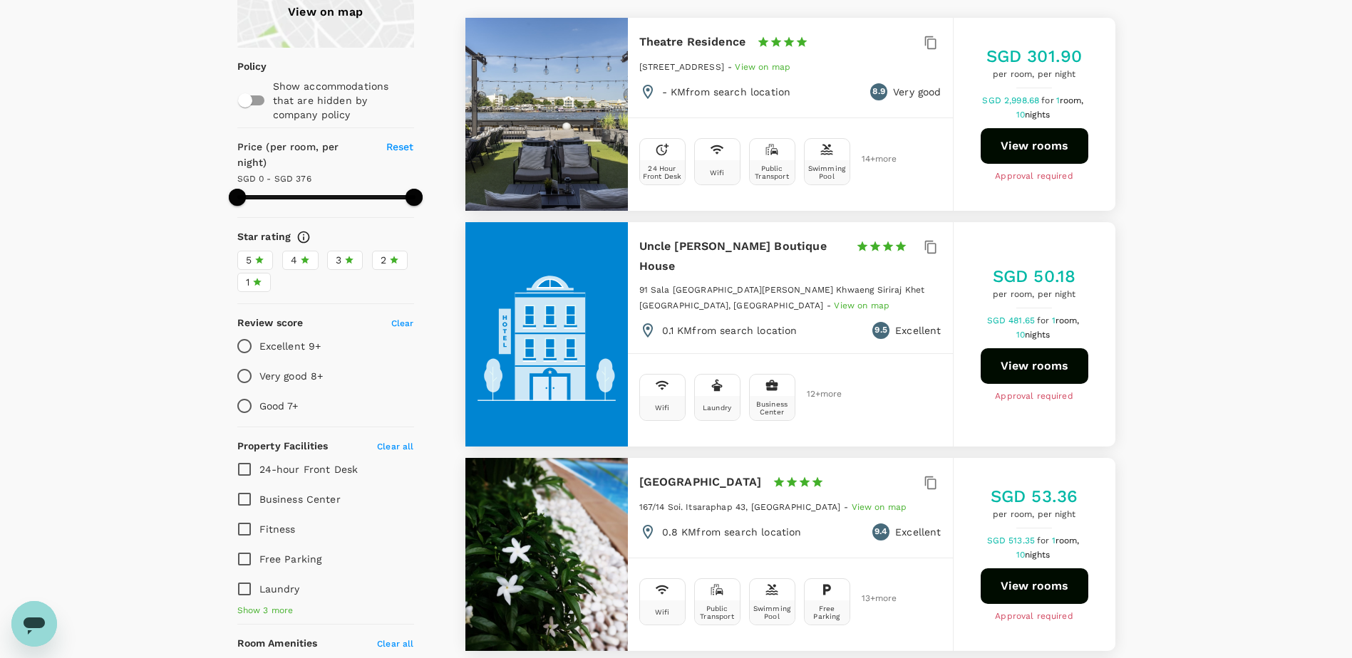
scroll to position [0, 0]
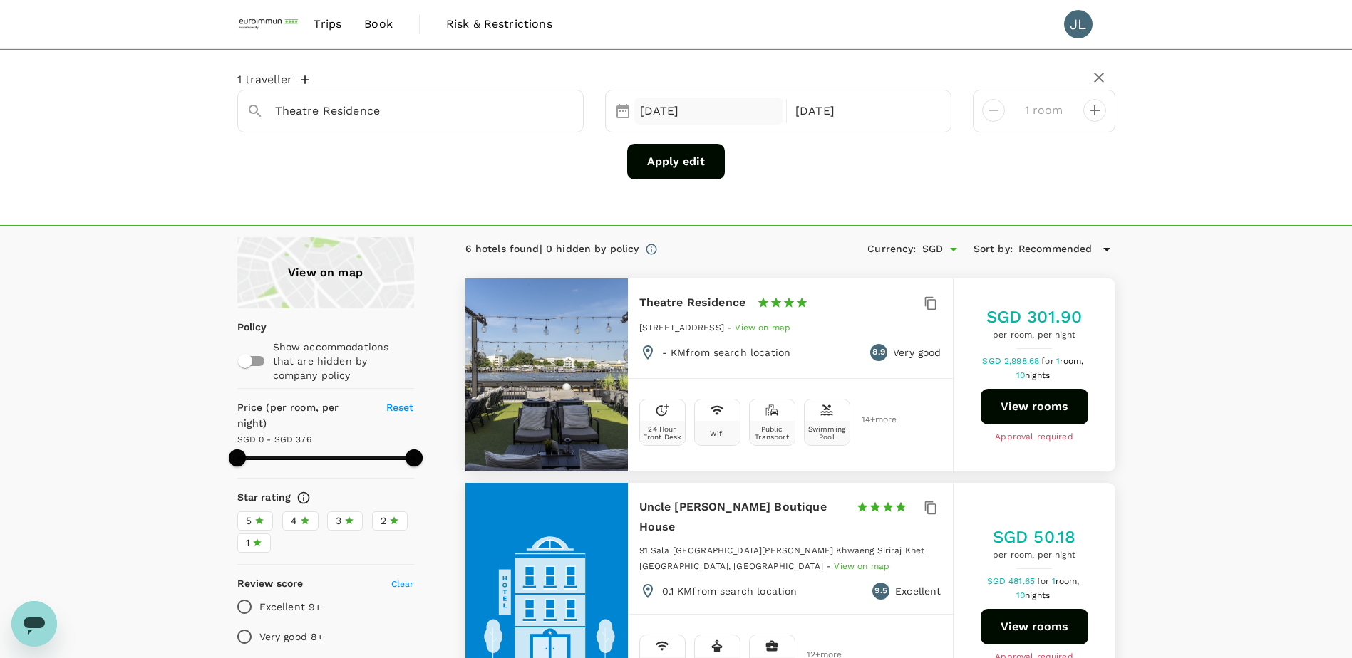
click at [683, 113] on div "[DATE]" at bounding box center [709, 112] width 150 height 28
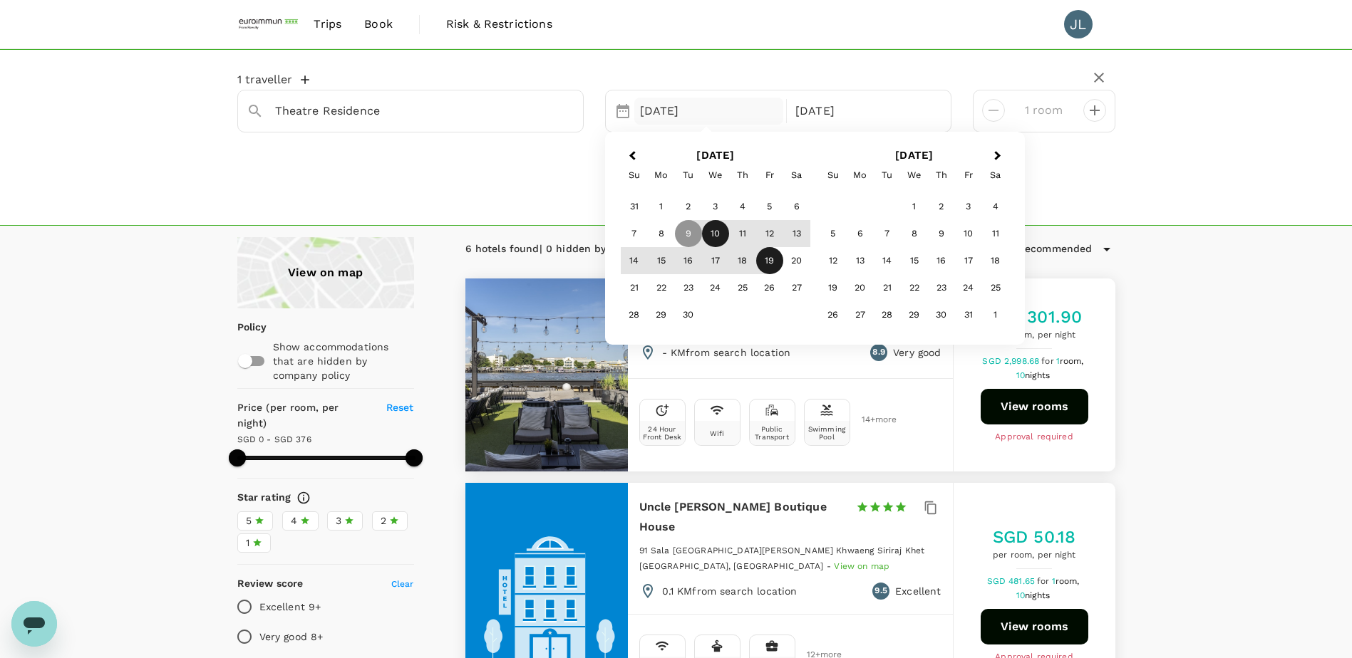
click at [715, 230] on div "10" at bounding box center [715, 233] width 27 height 27
click at [517, 194] on div "1 [GEOGRAPHIC_DATA] Selected date: [DATE] [DATE] Sep Next Month [DATE] Su Mo Tu…" at bounding box center [676, 137] width 1352 height 177
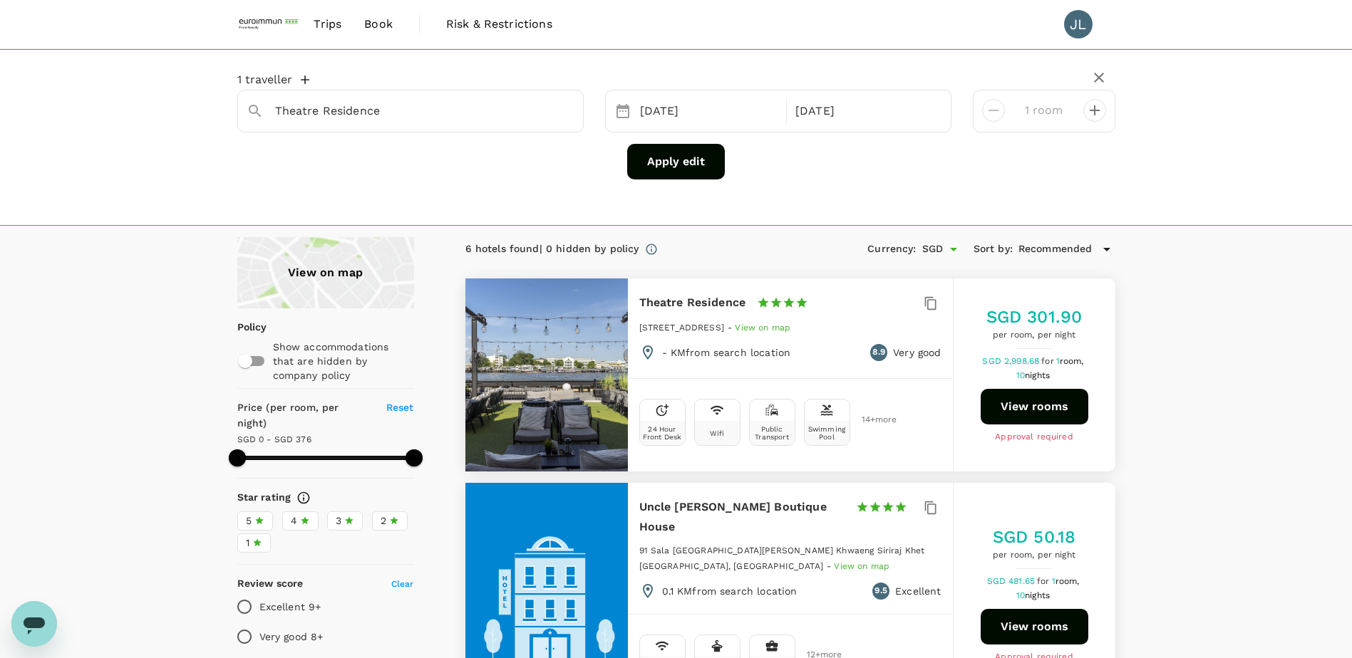
click at [667, 174] on button "Apply edit" at bounding box center [676, 162] width 98 height 36
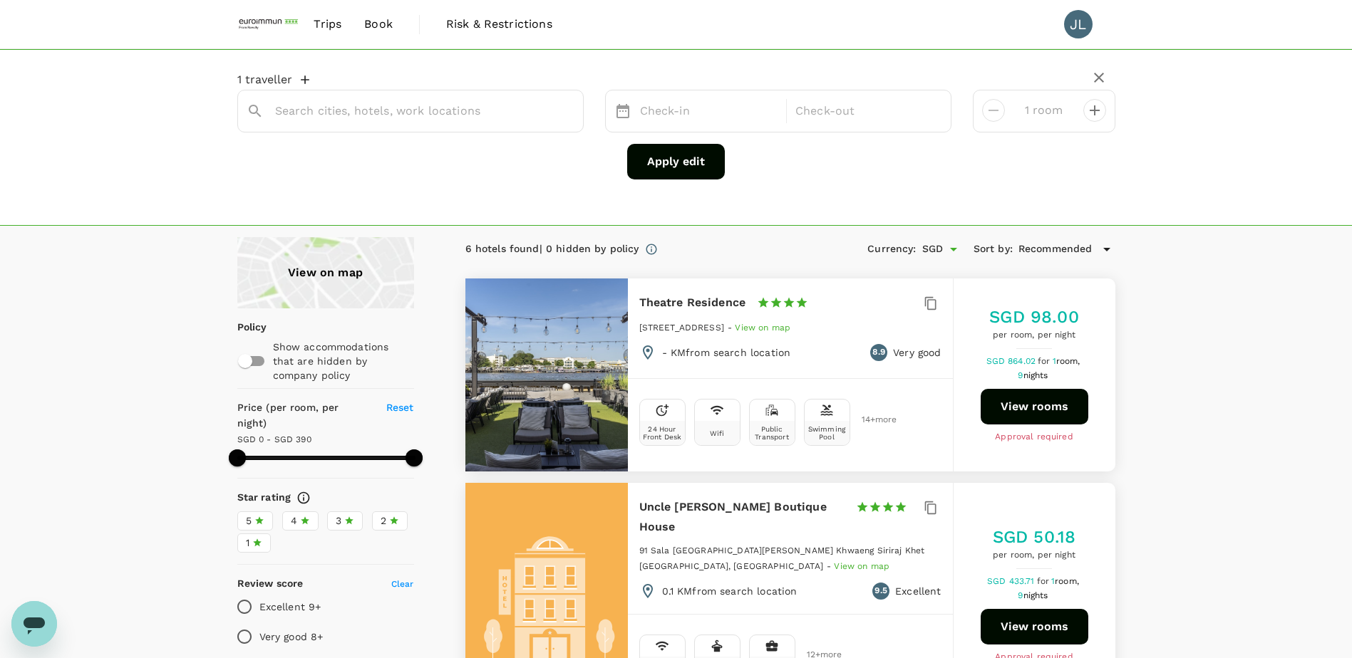
type input "Theatre Residence"
type input "389"
